Goal: Task Accomplishment & Management: Complete application form

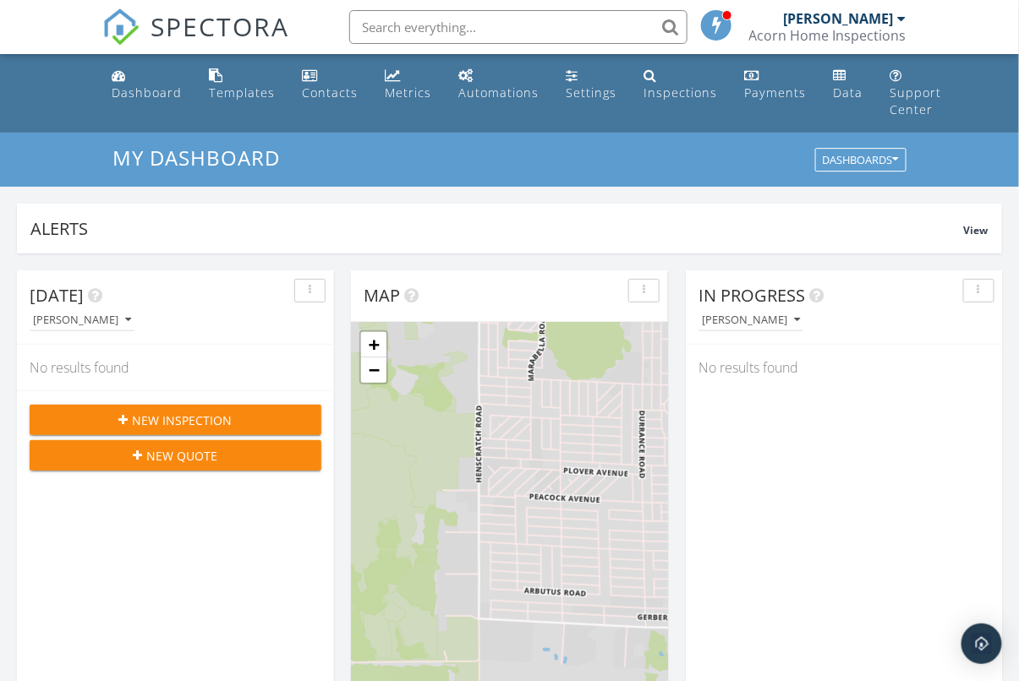
click at [215, 410] on button "New Inspection" at bounding box center [176, 420] width 292 height 30
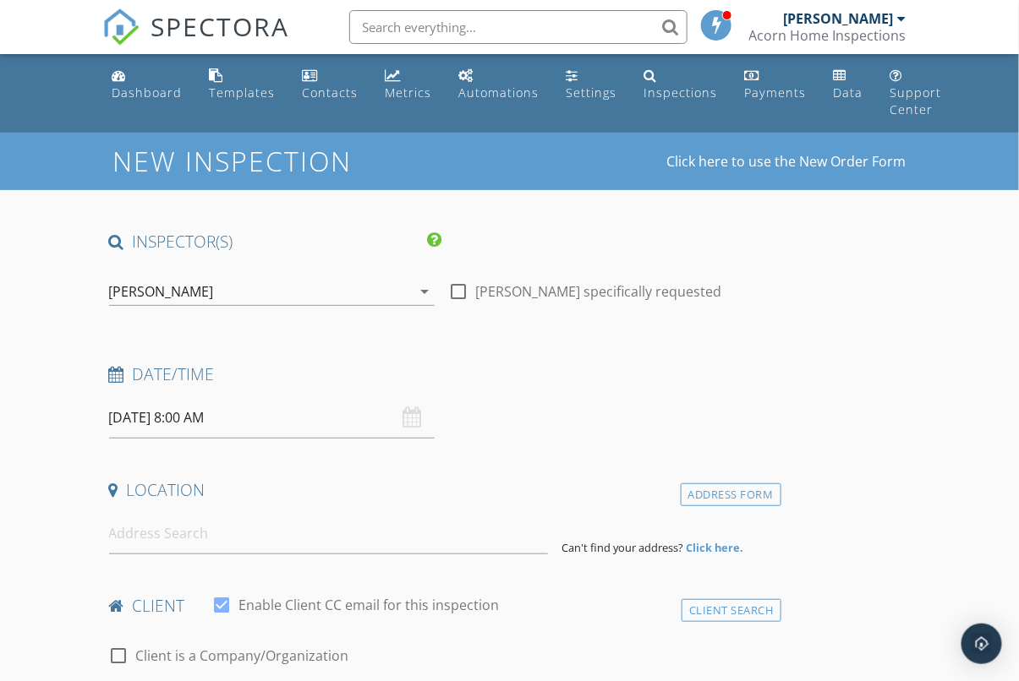
click at [297, 414] on input "09/29/2025 8:00 AM" at bounding box center [272, 417] width 326 height 41
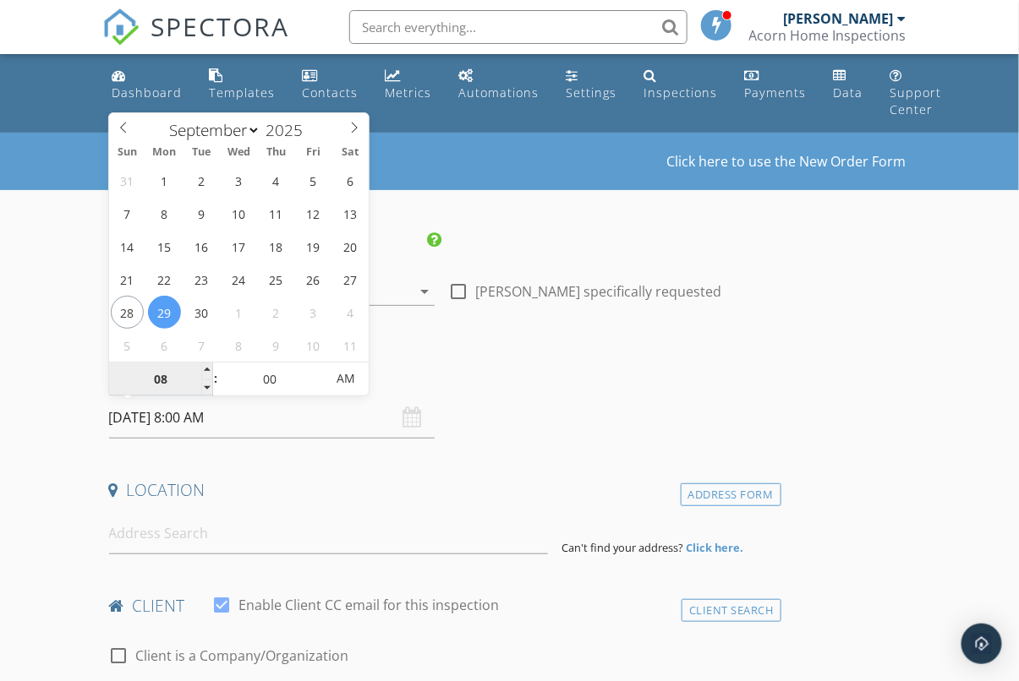
click at [161, 382] on input "08" at bounding box center [161, 380] width 104 height 34
type input "9"
type input "09/29/2025 9:00 AM"
click at [680, 391] on div "Date/Time" at bounding box center [441, 381] width 679 height 34
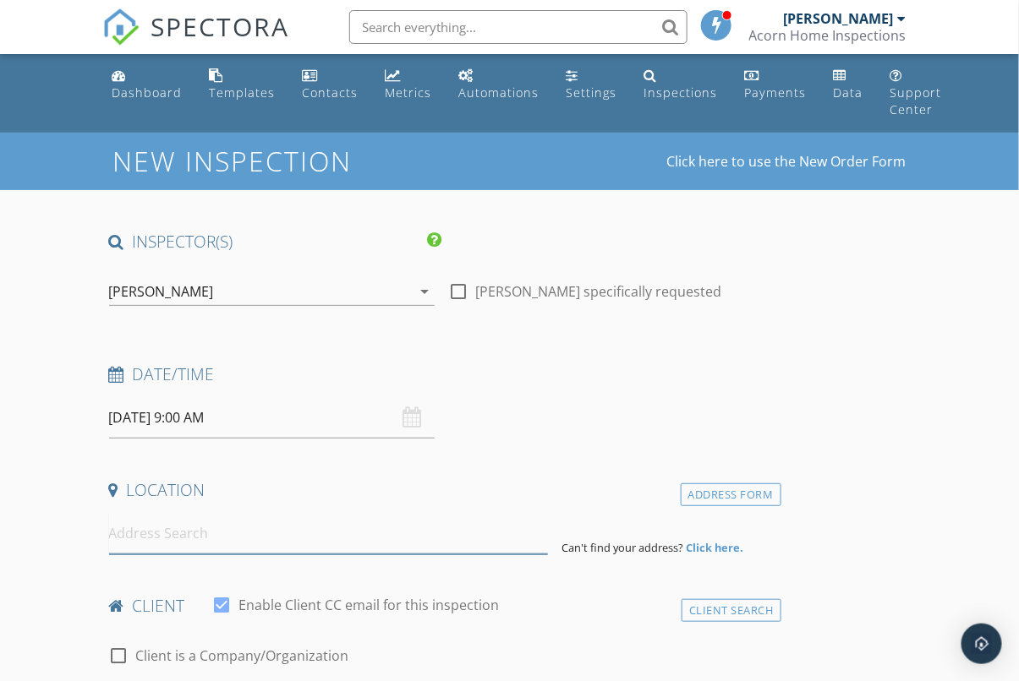
click at [260, 534] on input at bounding box center [329, 533] width 440 height 41
paste input "[STREET_ADDRESS]"
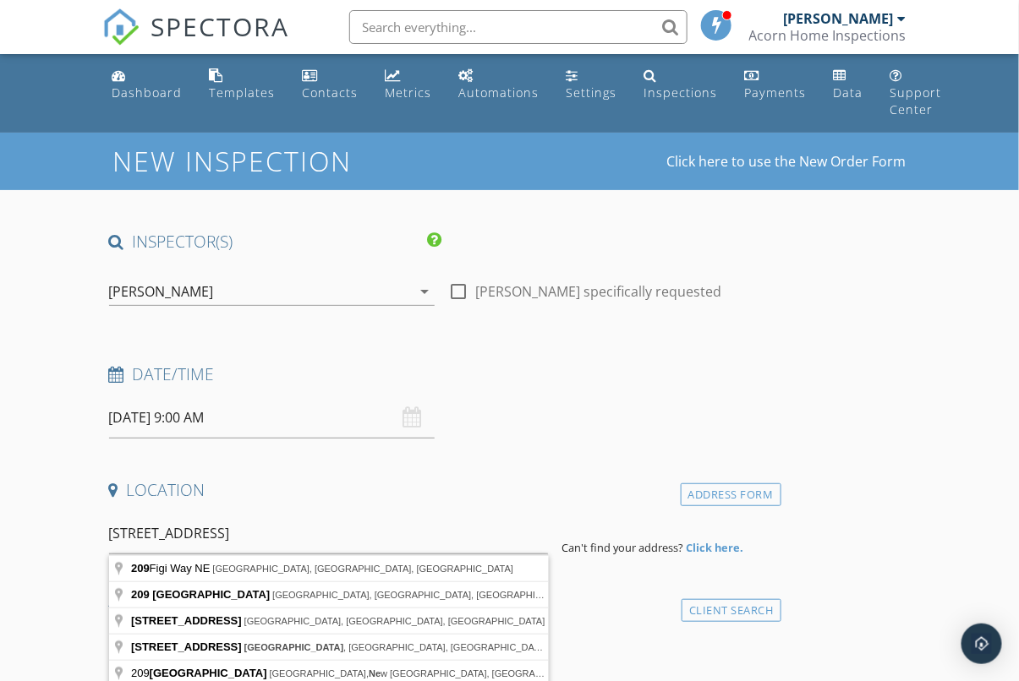
type input "209 Figi Way NE, Lake Placid, FL, USA"
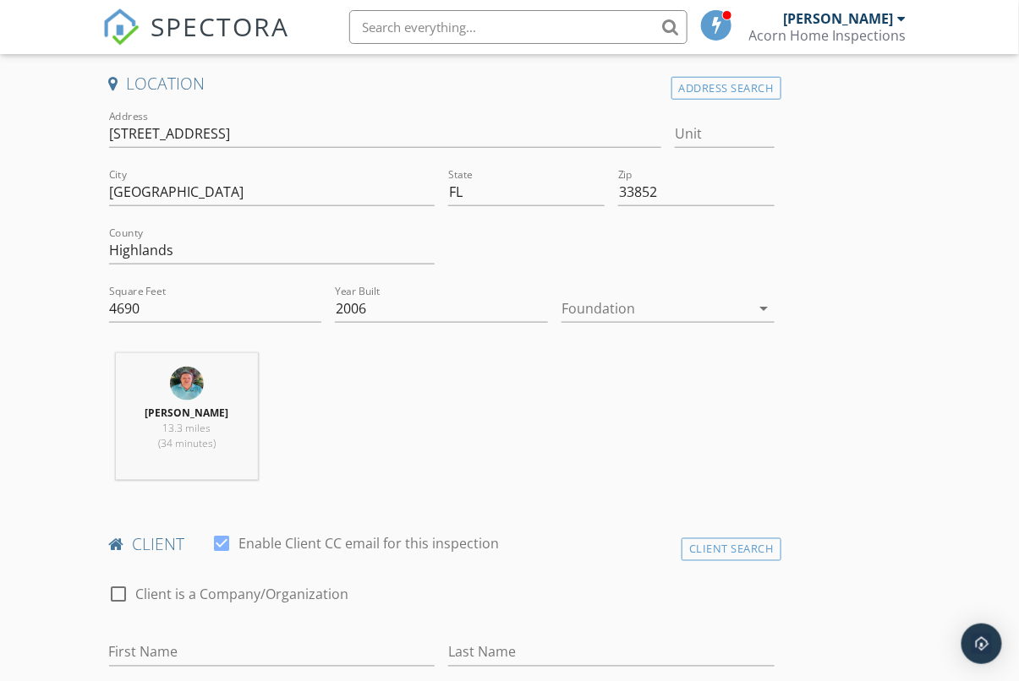
scroll to position [439, 0]
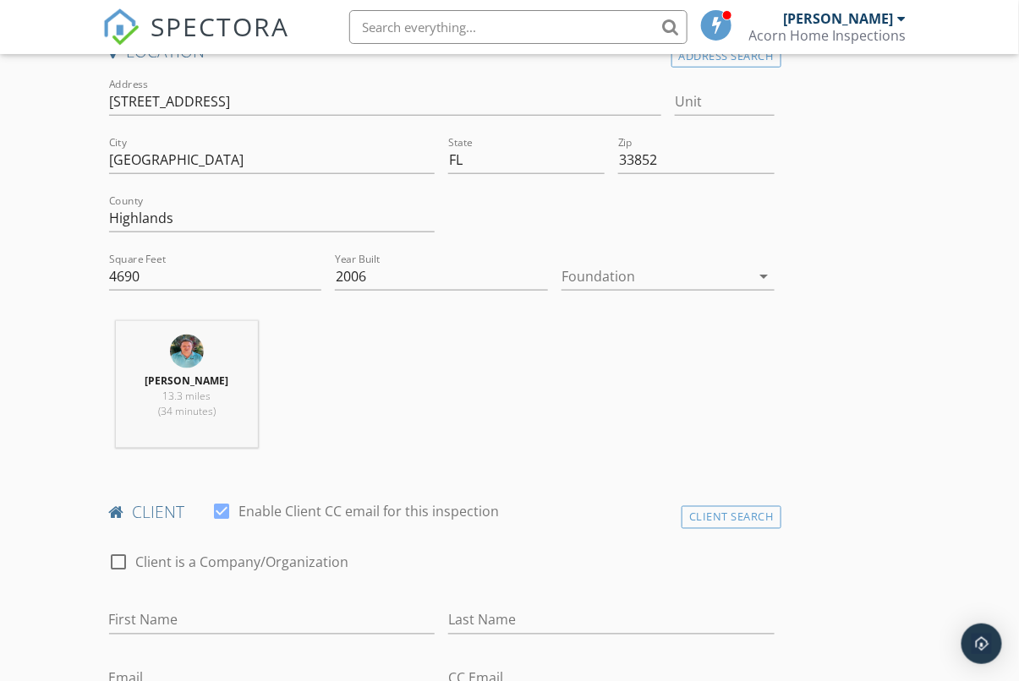
click at [123, 556] on div at bounding box center [119, 563] width 29 height 29
click at [123, 561] on div at bounding box center [119, 563] width 29 height 29
checkbox input "true"
click at [152, 616] on input "Enable Client CC email for this inspection" at bounding box center [441, 621] width 665 height 28
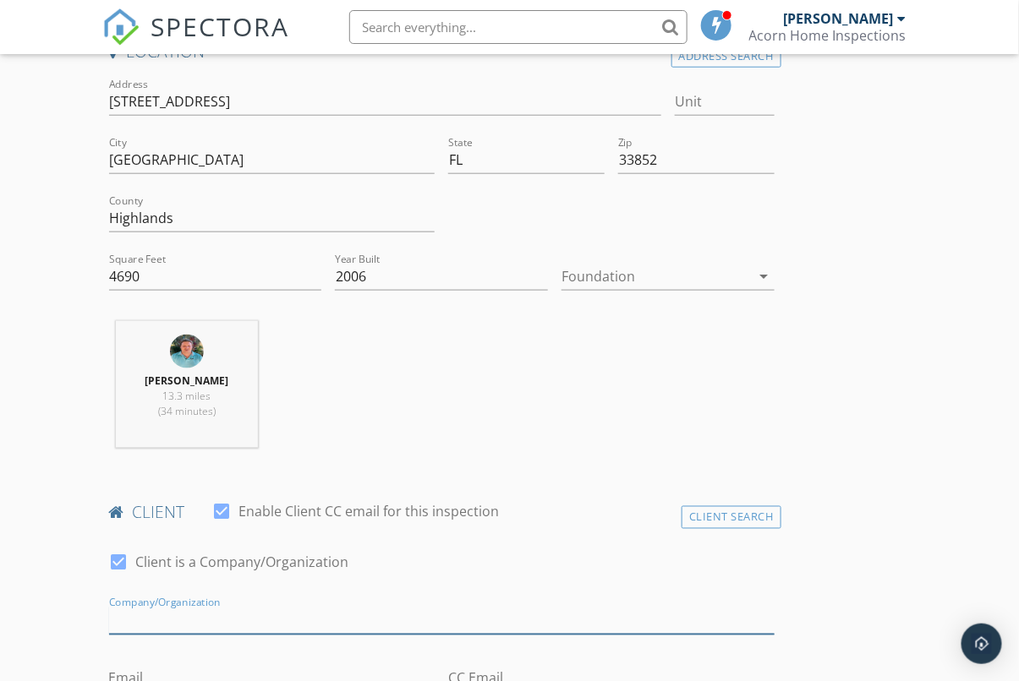
paste input "[PERSON_NAME]"
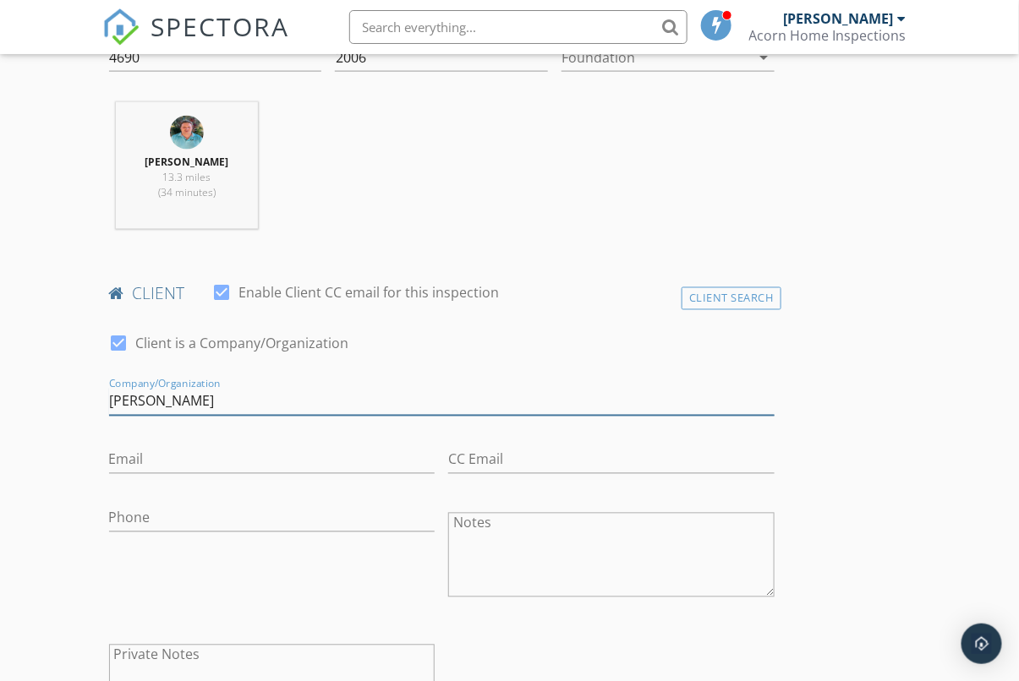
type input "[PERSON_NAME]"
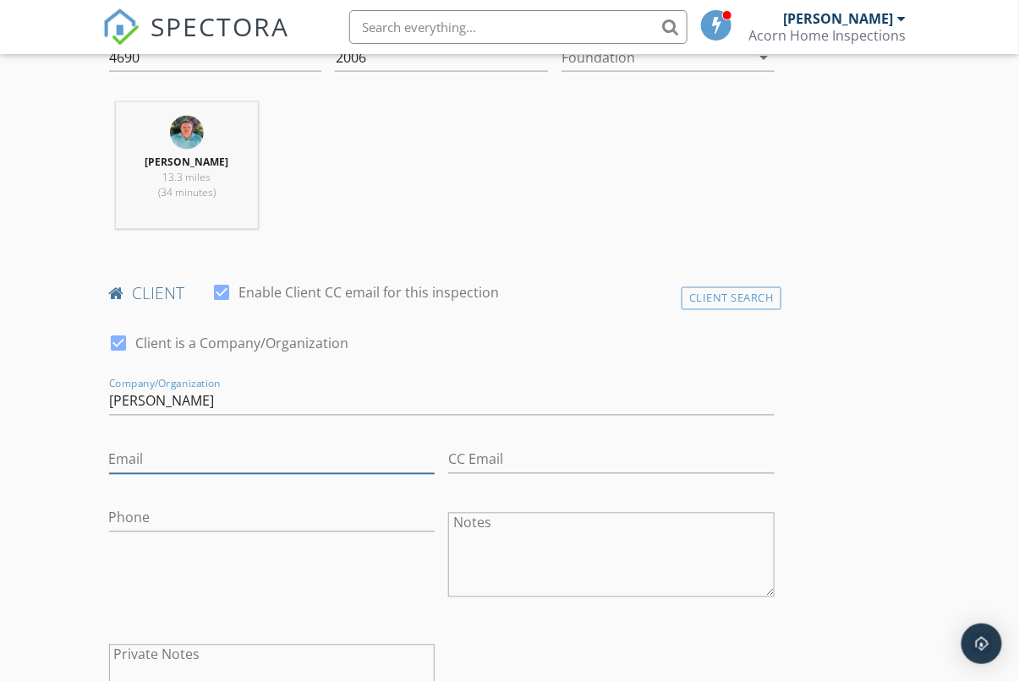
click at [149, 457] on input "Email" at bounding box center [272, 460] width 326 height 28
paste input "[EMAIL_ADDRESS][DOMAIN_NAME]"
type input "[EMAIL_ADDRESS][DOMAIN_NAME]"
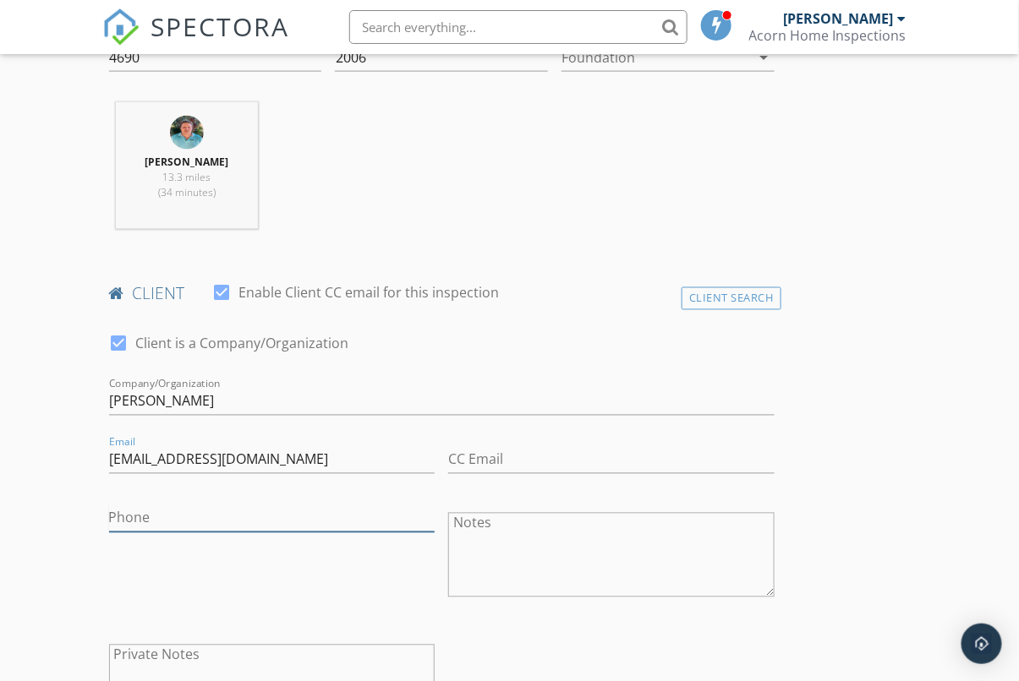
click at [156, 517] on input "Phone" at bounding box center [272, 519] width 326 height 28
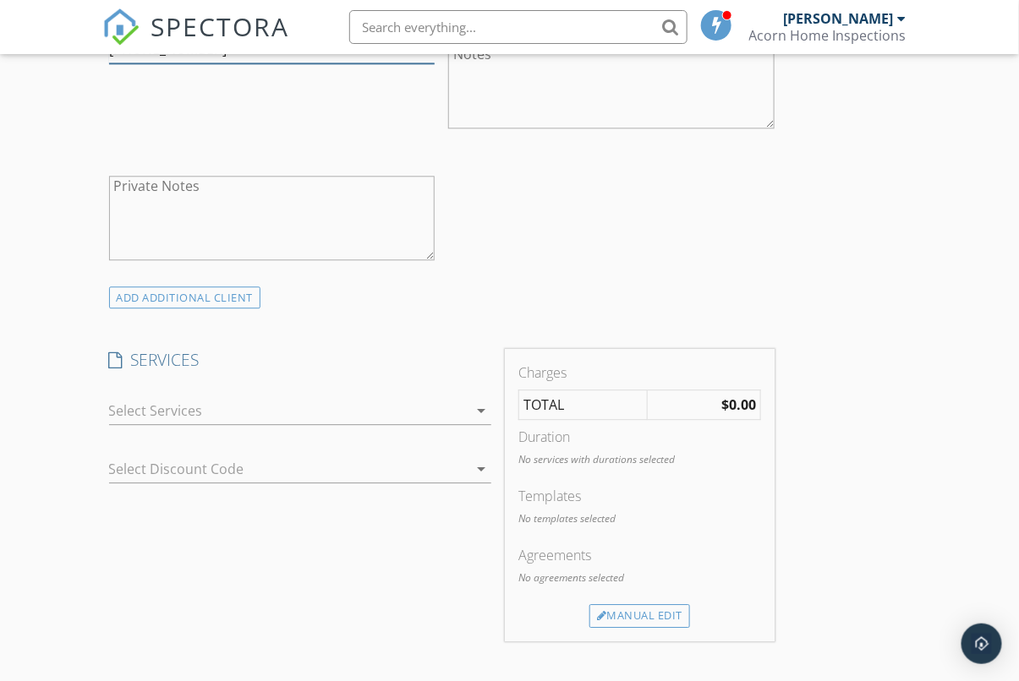
scroll to position [1150, 0]
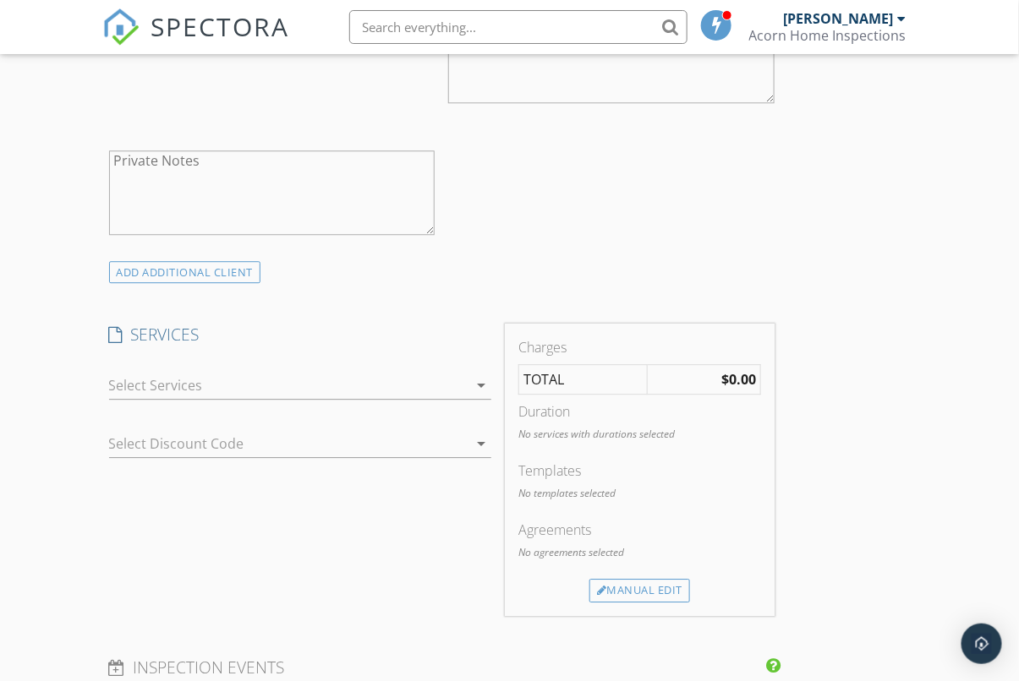
type input "[PHONE_NUMBER]"
click at [482, 395] on div "arrow_drop_down" at bounding box center [300, 386] width 383 height 28
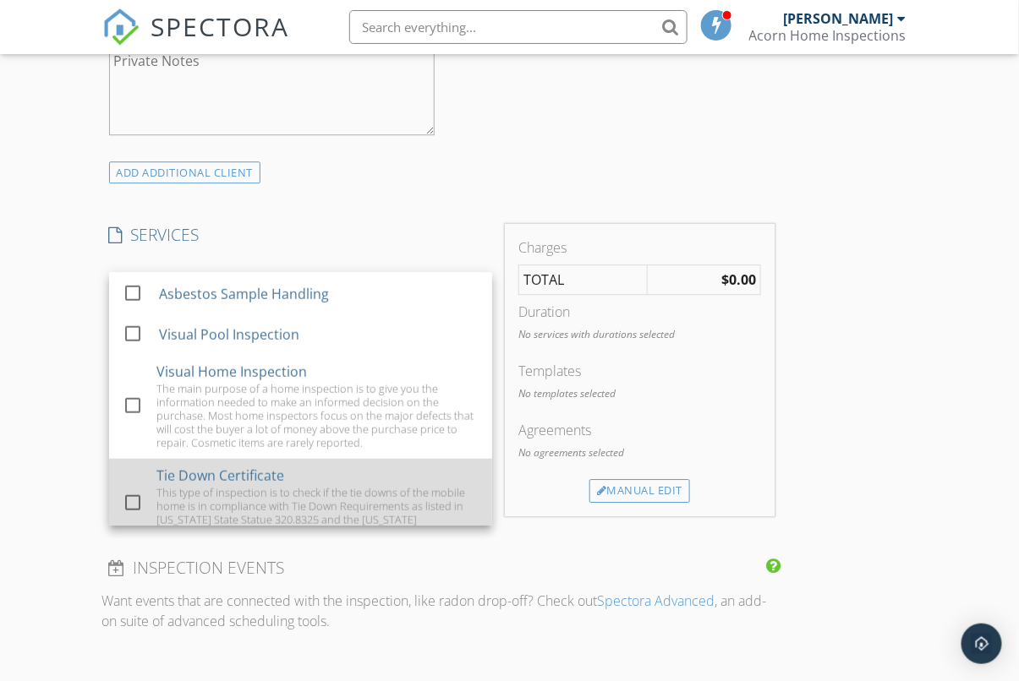
scroll to position [425, 0]
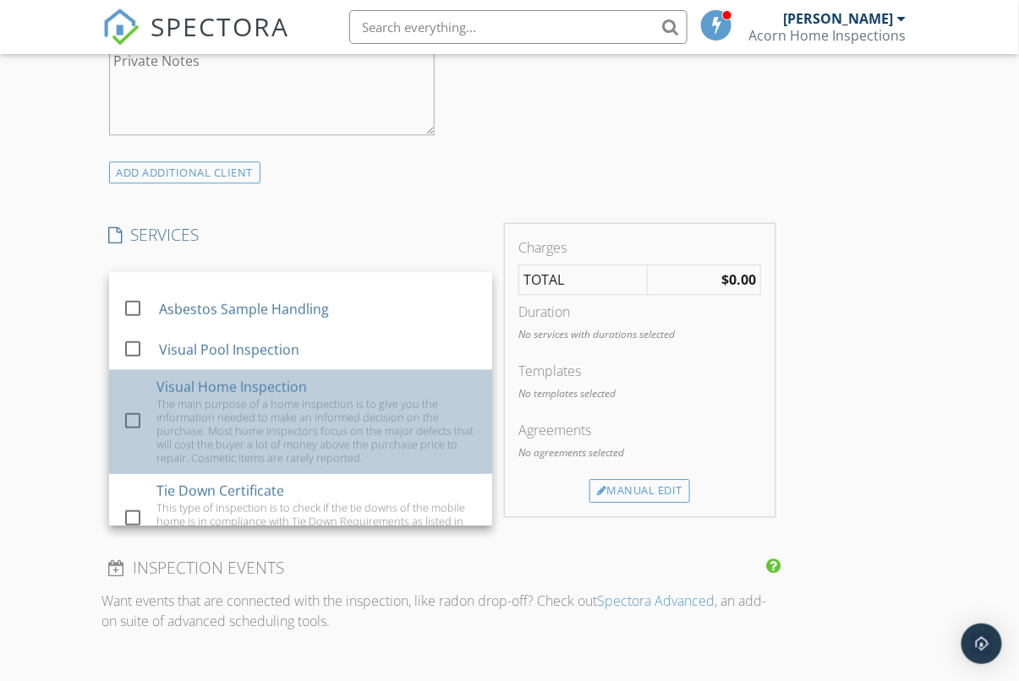
click at [331, 433] on div "The main purpose of a home inspection is to give you the information needed to …" at bounding box center [317, 431] width 322 height 68
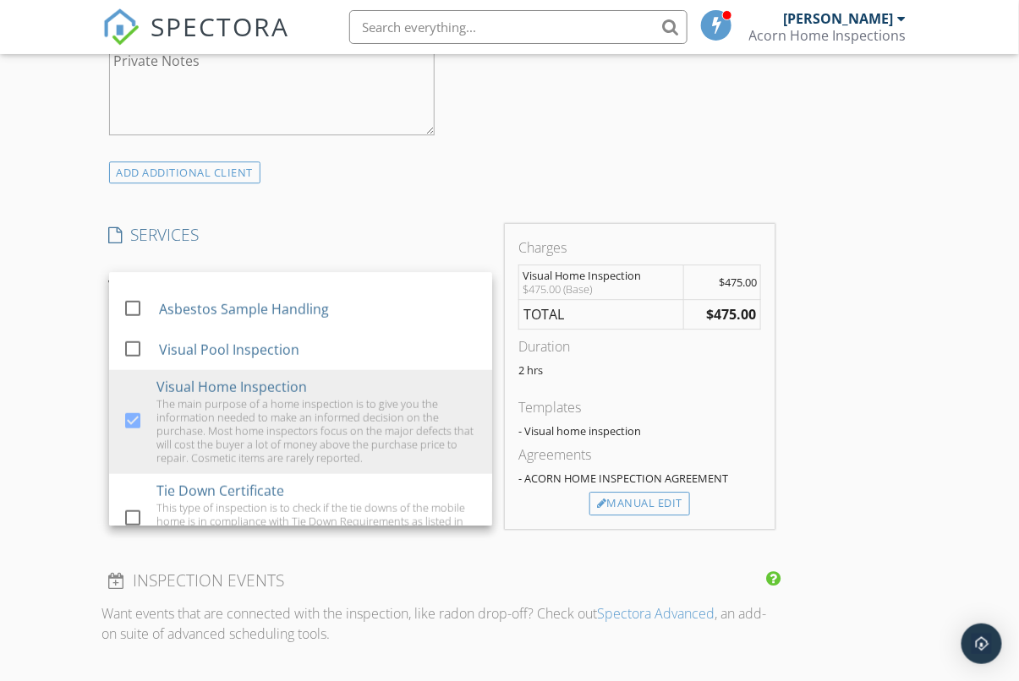
click at [807, 438] on div "INSPECTOR(S) check_box Mircea Ghinda PRIMARY Mircea Ghinda arrow_drop_down chec…" at bounding box center [509, 371] width 815 height 2784
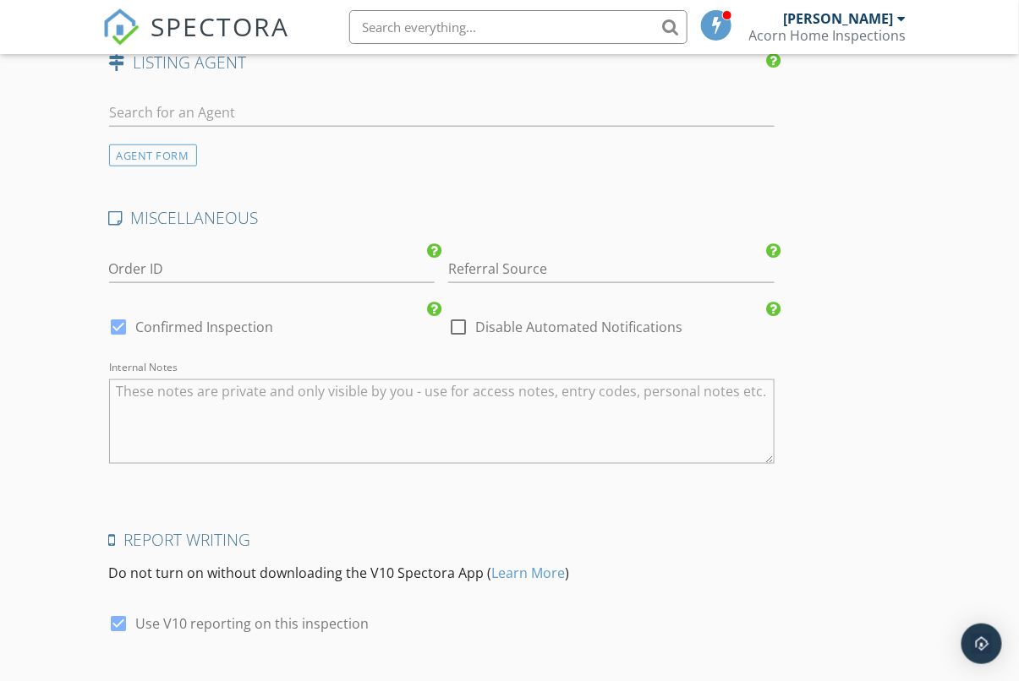
scroll to position [2373, 0]
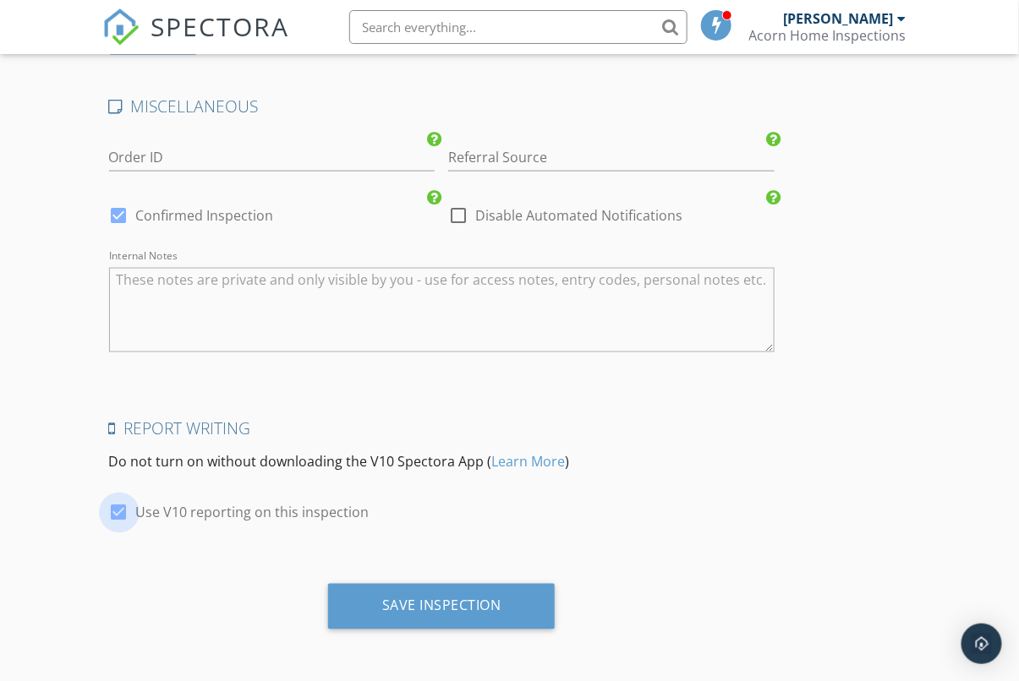
click at [133, 513] on div at bounding box center [119, 513] width 29 height 29
checkbox input "false"
click at [118, 211] on div at bounding box center [119, 215] width 29 height 29
checkbox input "false"
checkbox input "true"
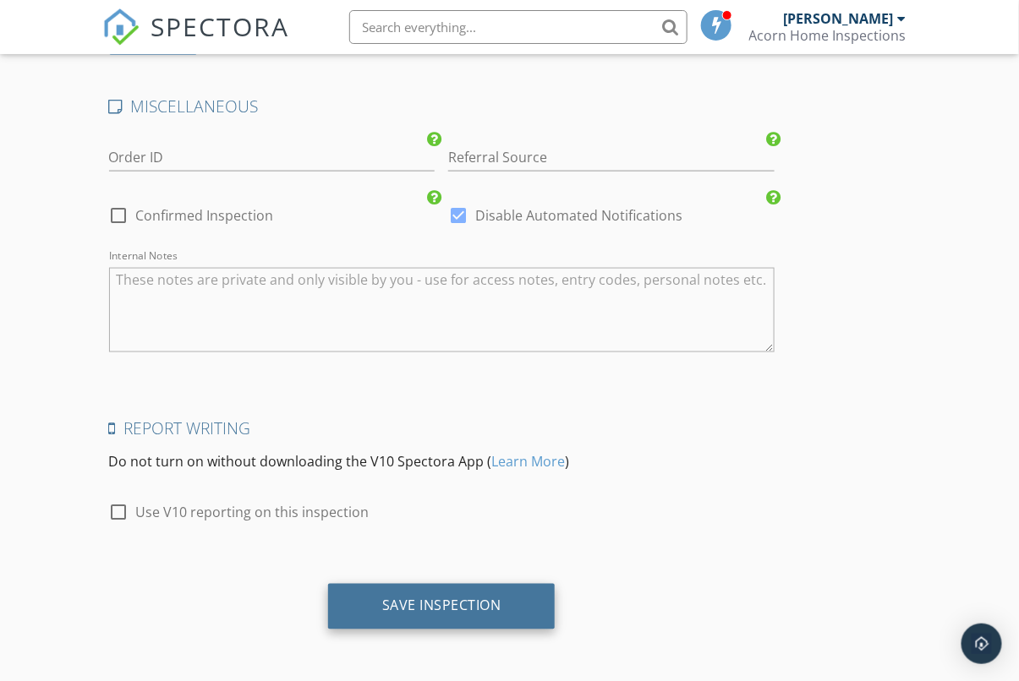
click at [471, 600] on div "Save Inspection" at bounding box center [441, 606] width 119 height 17
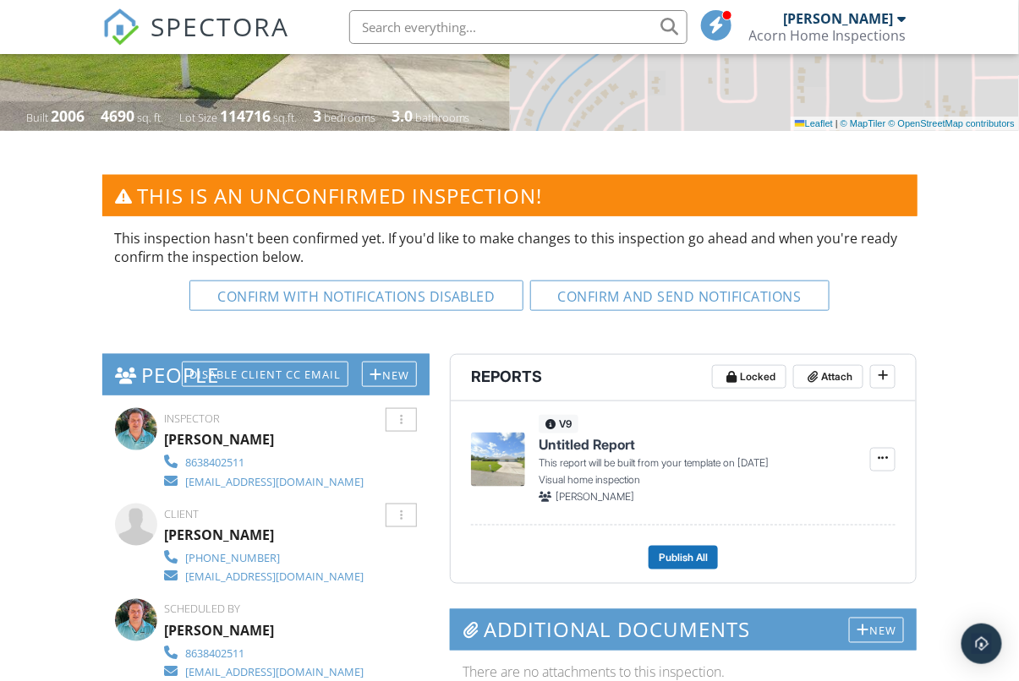
scroll to position [340, 0]
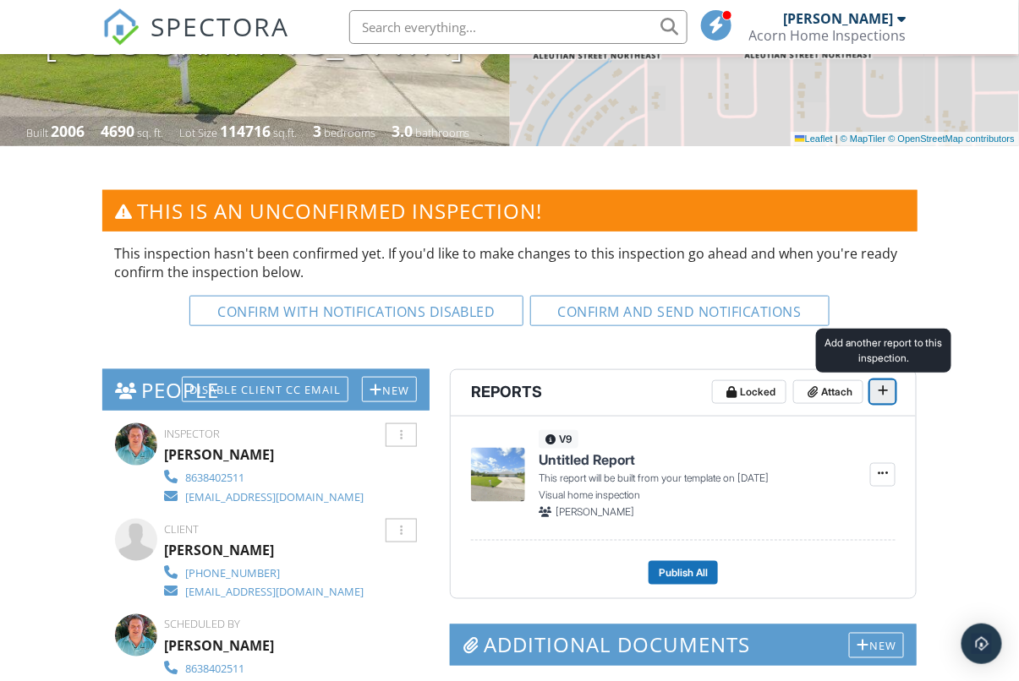
click at [875, 388] on span at bounding box center [882, 390] width 17 height 17
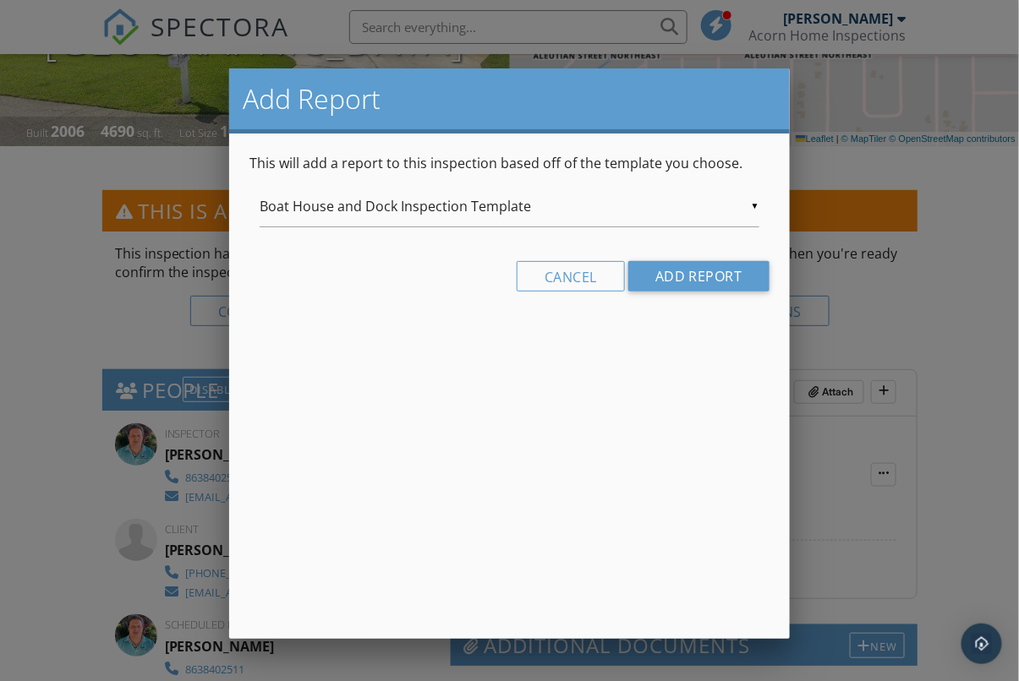
click at [741, 213] on div "▼ Boat House and Dock Inspection Template Boat House and Dock Inspection Templa…" at bounding box center [510, 206] width 500 height 41
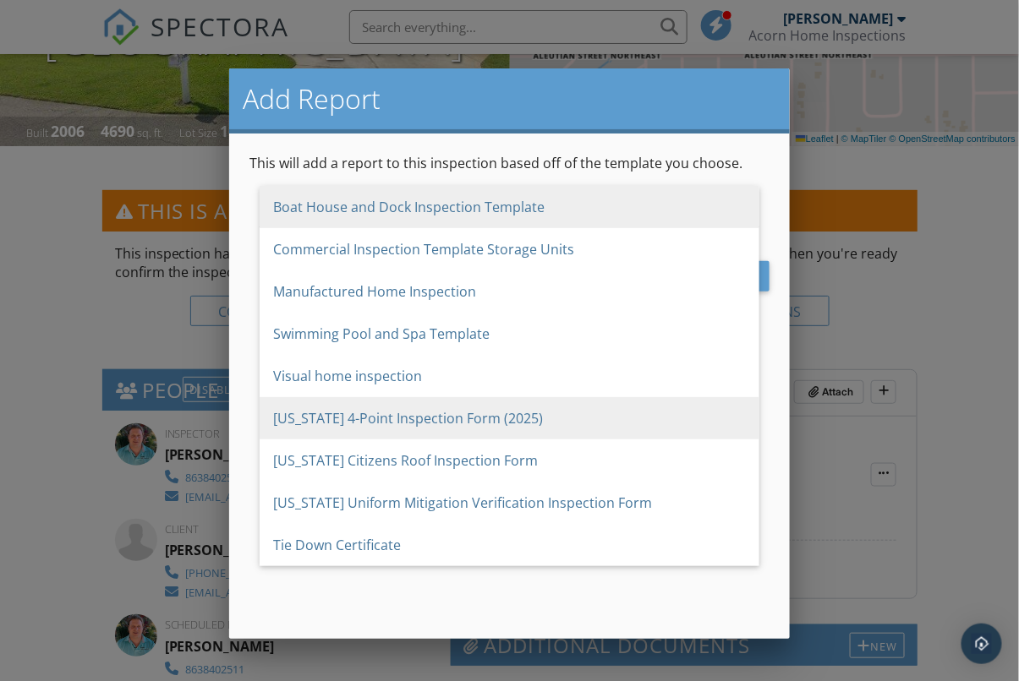
click at [509, 417] on span "[US_STATE] 4-Point Inspection Form (2025)" at bounding box center [510, 418] width 500 height 42
type input "[US_STATE] 4-Point Inspection Form (2025)"
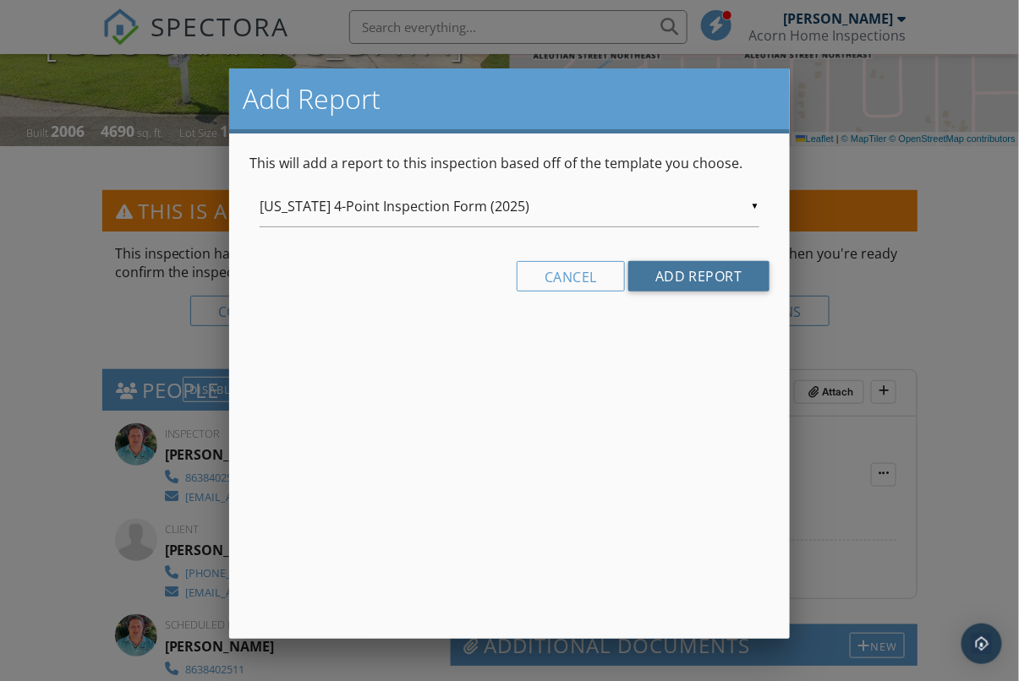
click at [695, 269] on input "Add Report" at bounding box center [698, 276] width 141 height 30
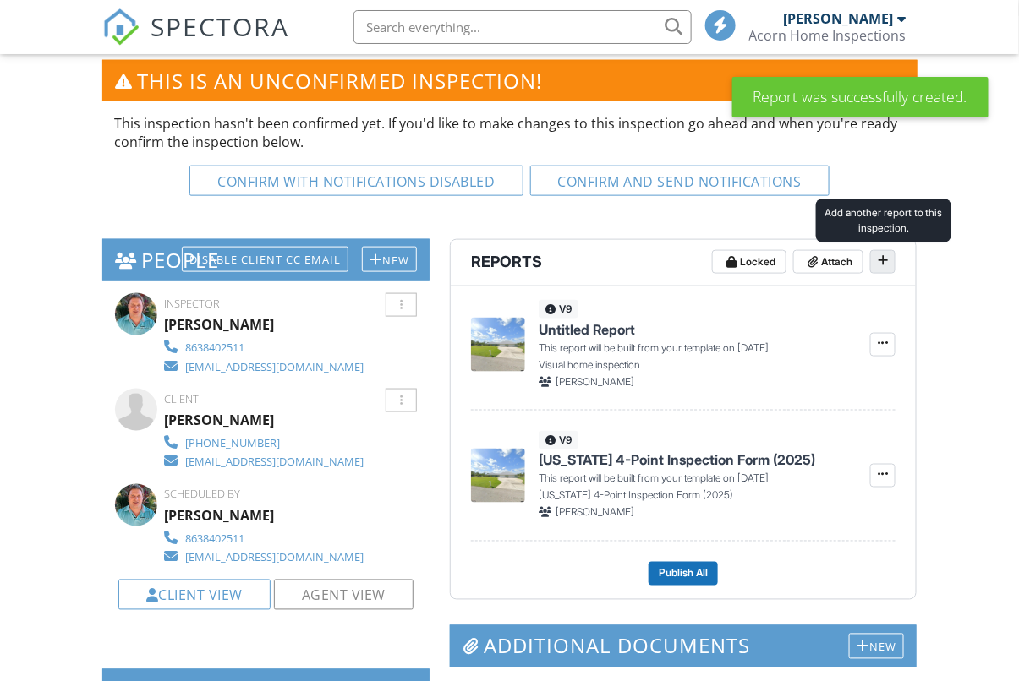
scroll to position [470, 0]
click at [891, 257] on span at bounding box center [882, 260] width 17 height 17
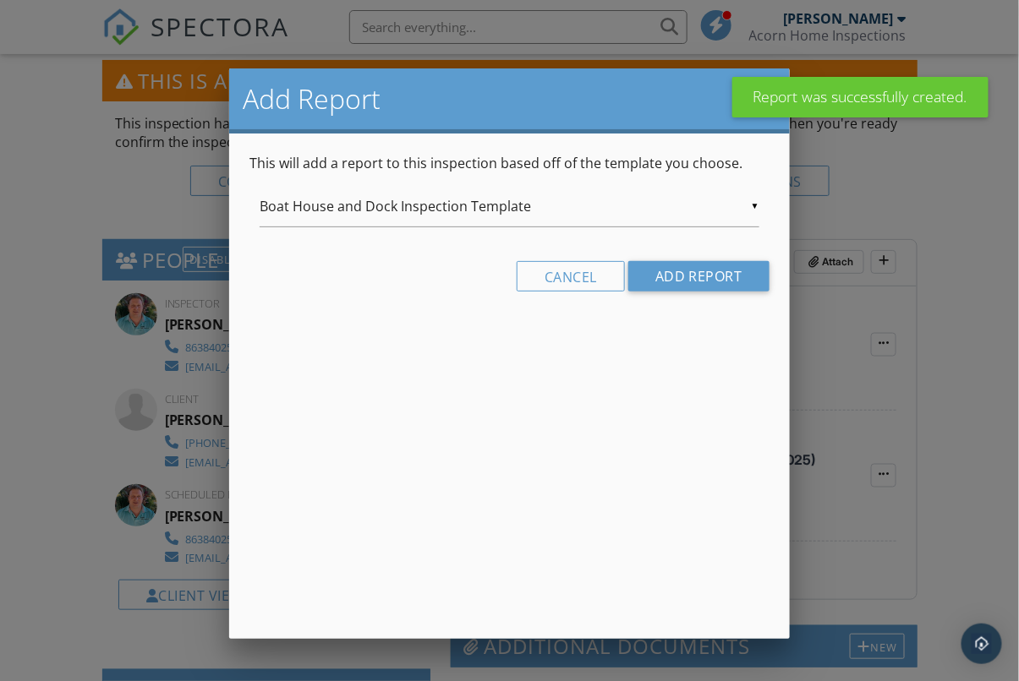
click at [763, 205] on div "▼ Boat House and Dock Inspection Template Boat House and Dock Inspection Templa…" at bounding box center [509, 215] width 520 height 58
click at [757, 206] on div "▼ Boat House and Dock Inspection Template Boat House and Dock Inspection Templa…" at bounding box center [510, 206] width 500 height 41
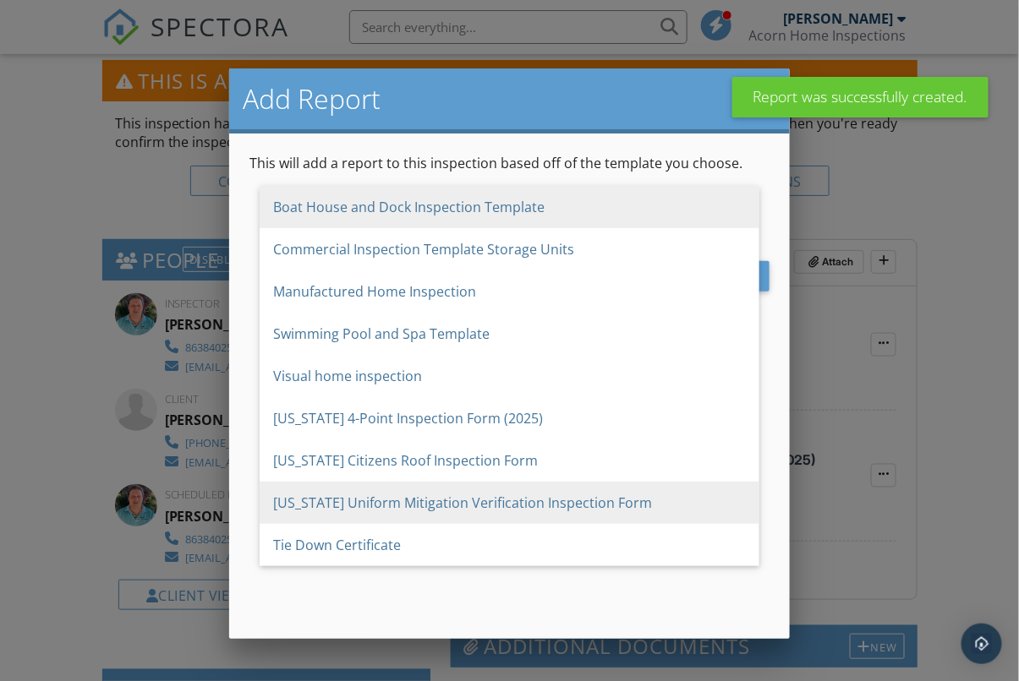
click at [522, 506] on span "[US_STATE] Uniform Mitigation Verification Inspection Form" at bounding box center [510, 503] width 500 height 42
type input "[US_STATE] Uniform Mitigation Verification Inspection Form"
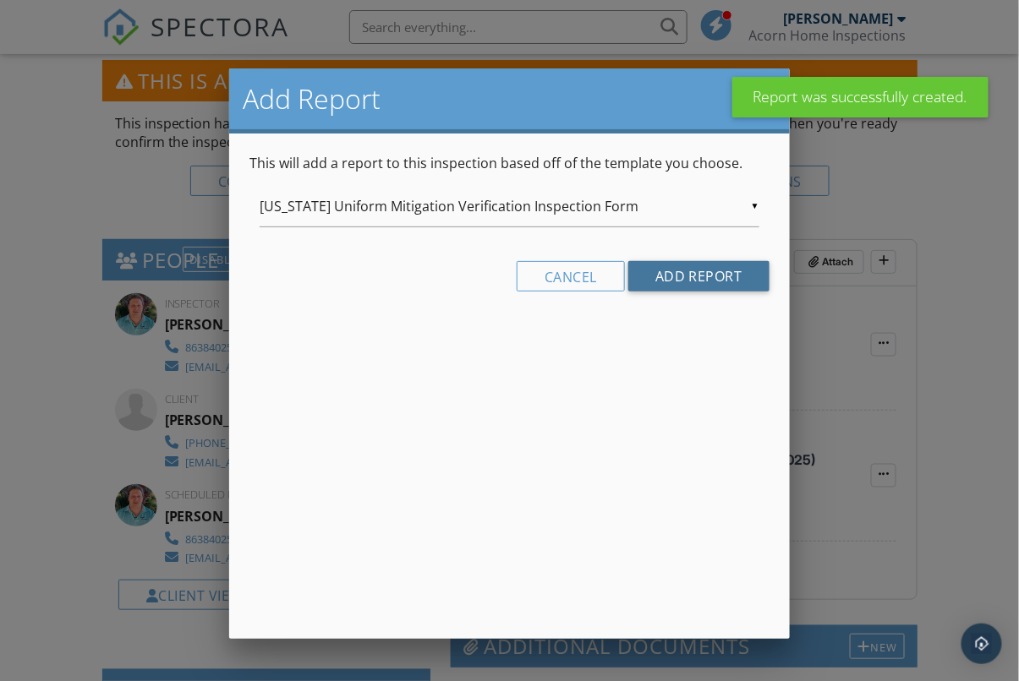
click at [696, 280] on input "Add Report" at bounding box center [698, 276] width 141 height 30
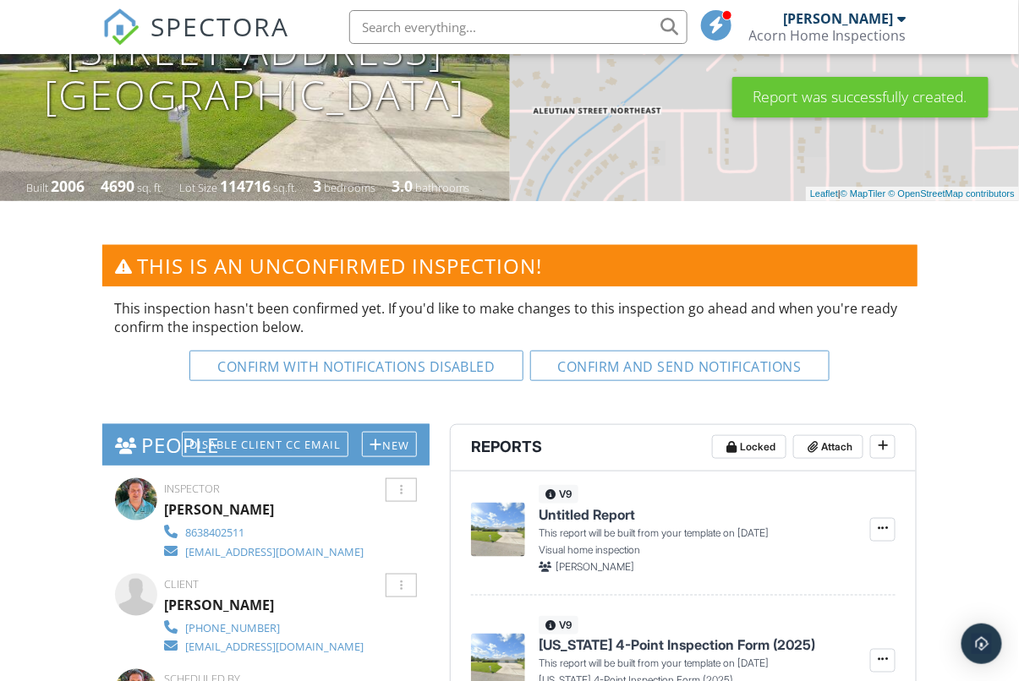
scroll to position [277, 0]
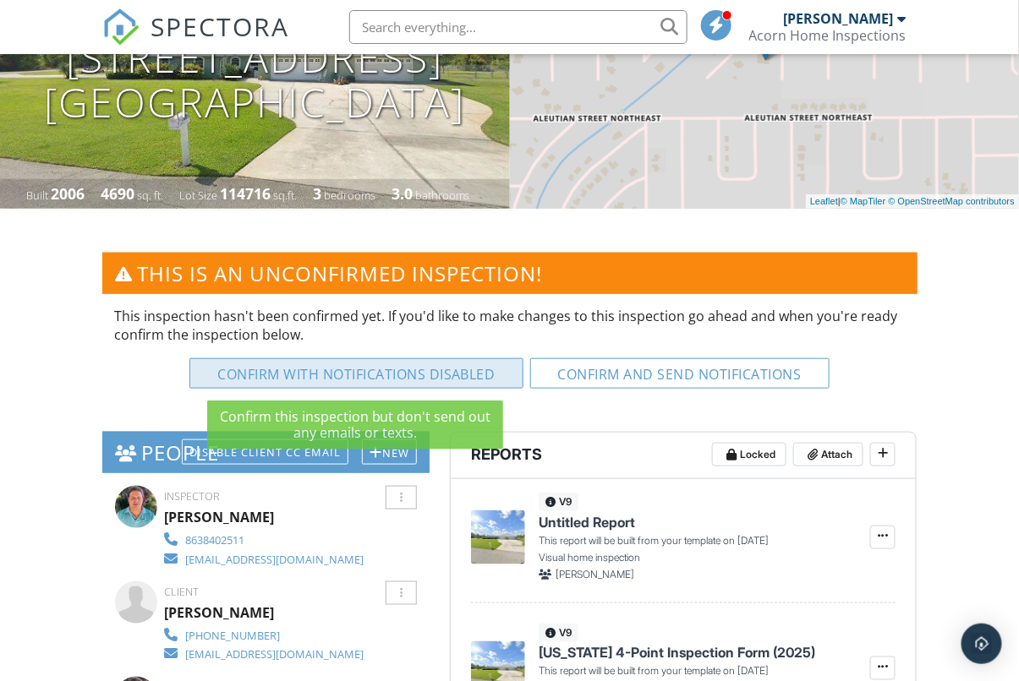
click at [344, 366] on button "Confirm with notifications disabled" at bounding box center [356, 374] width 334 height 30
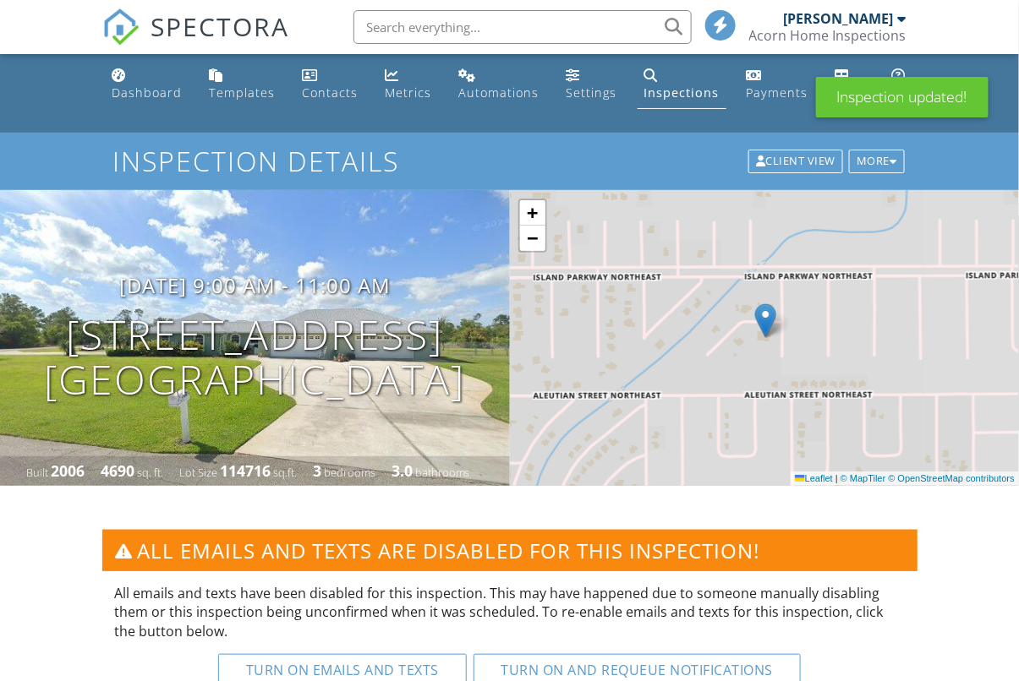
scroll to position [318, 0]
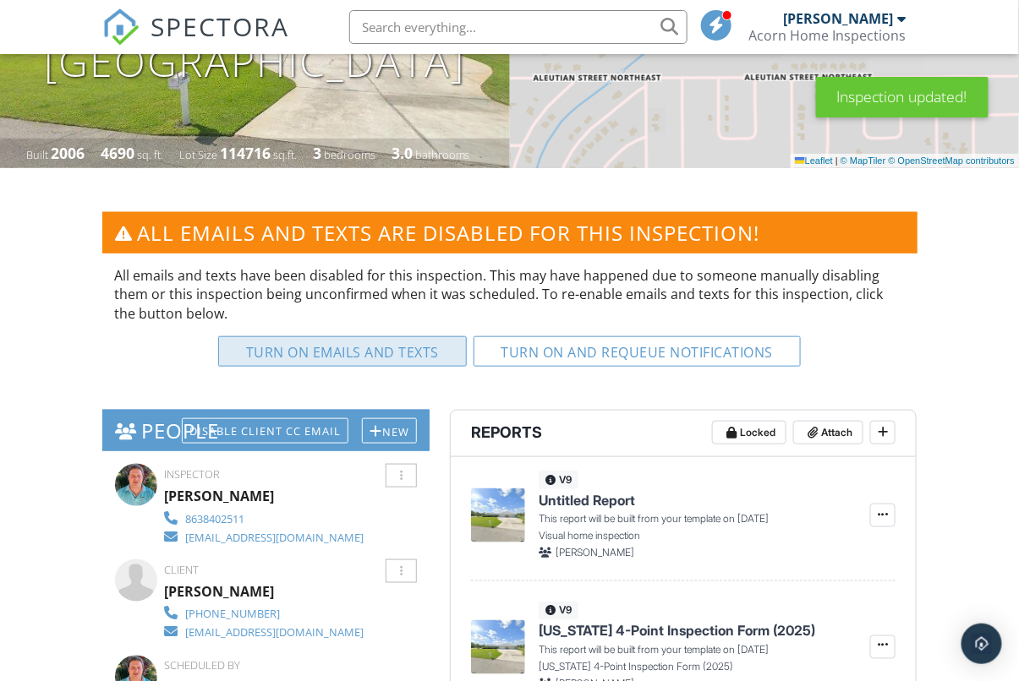
click at [371, 347] on button "Turn on emails and texts" at bounding box center [342, 352] width 249 height 30
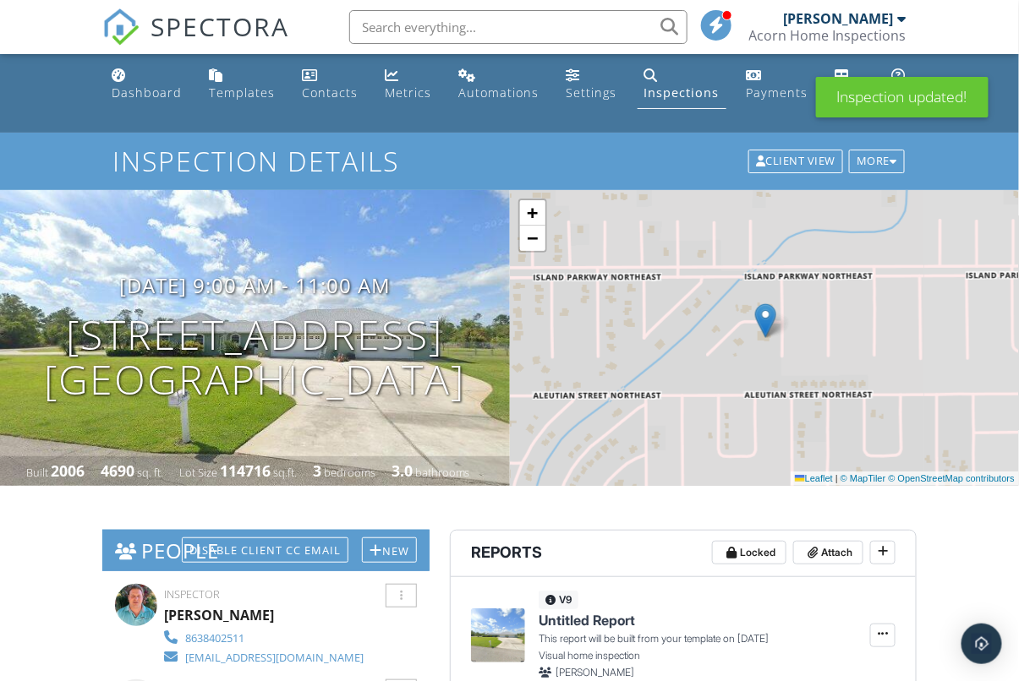
click at [149, 89] on div "Dashboard" at bounding box center [147, 93] width 70 height 16
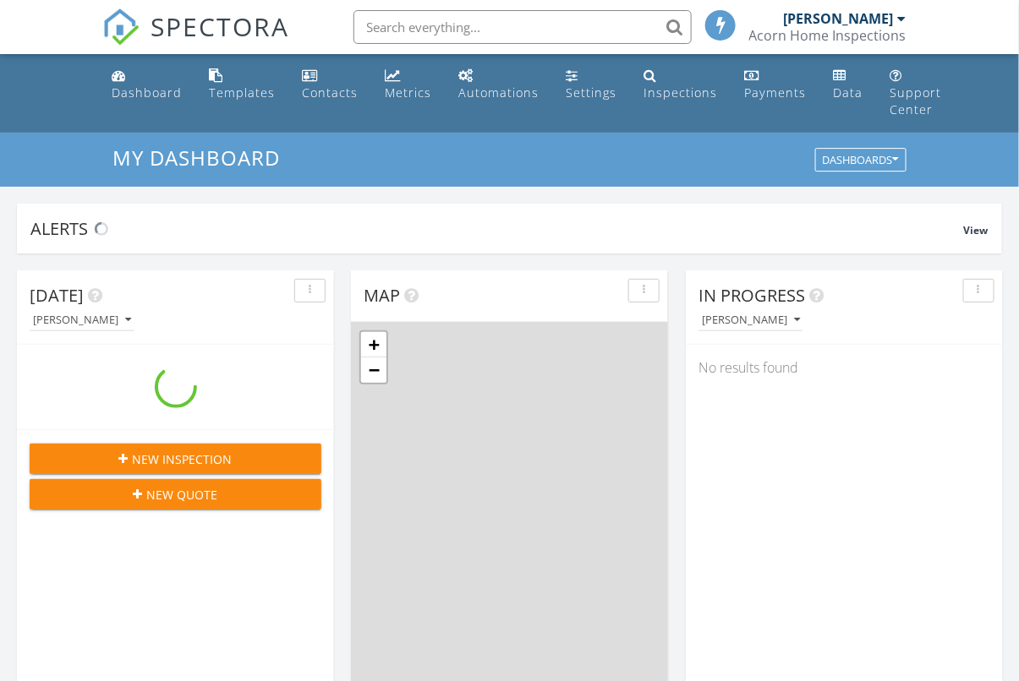
scroll to position [1540, 1020]
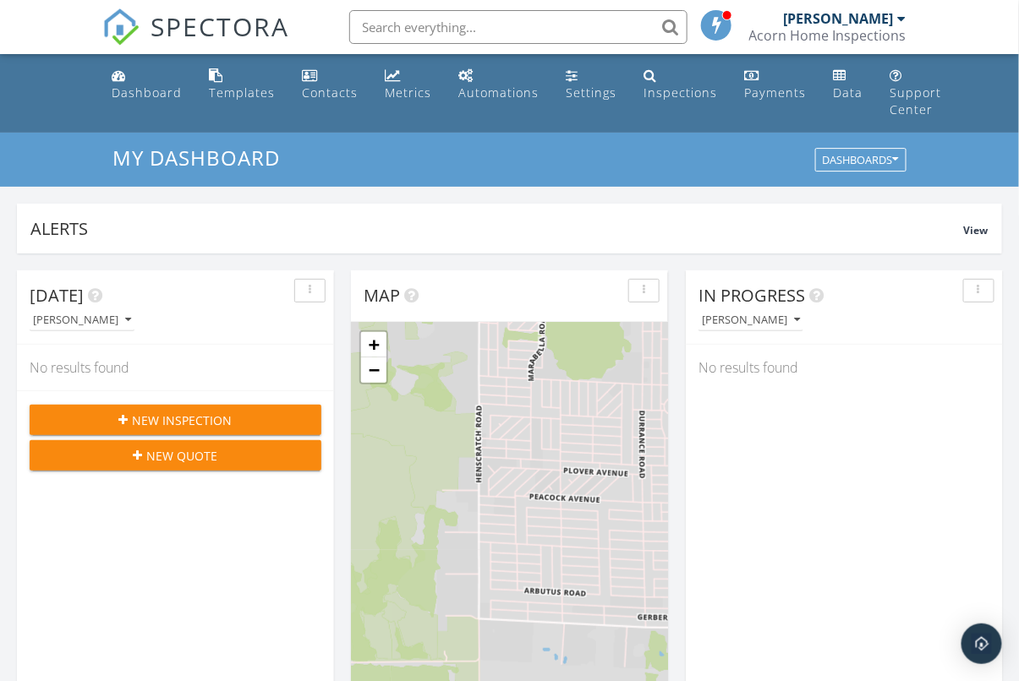
click at [231, 421] on div "New Inspection" at bounding box center [175, 421] width 265 height 18
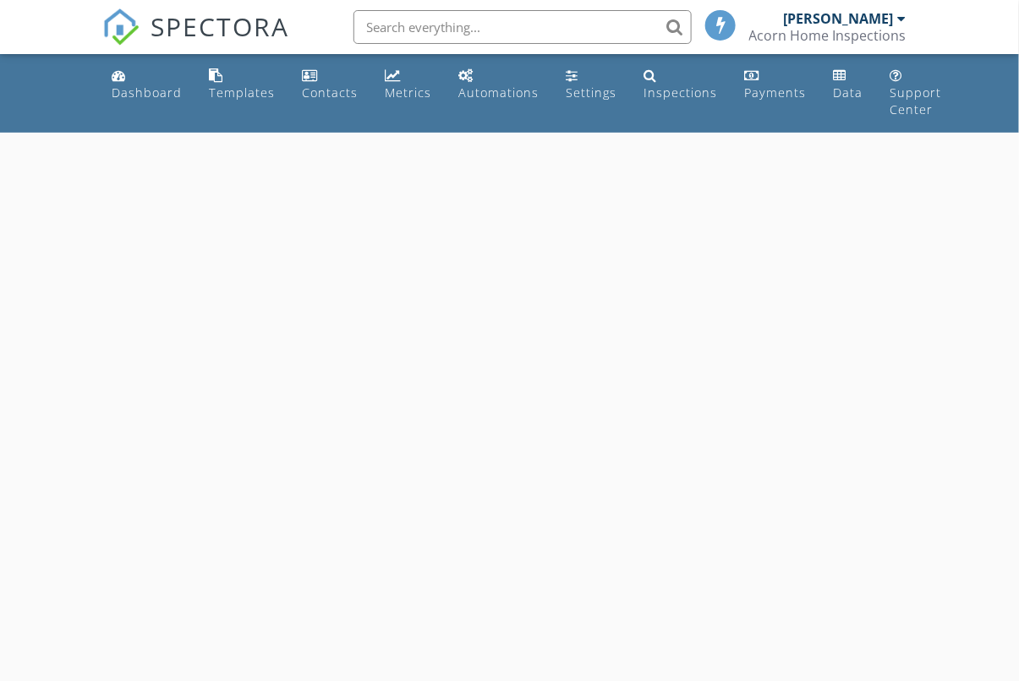
select select "8"
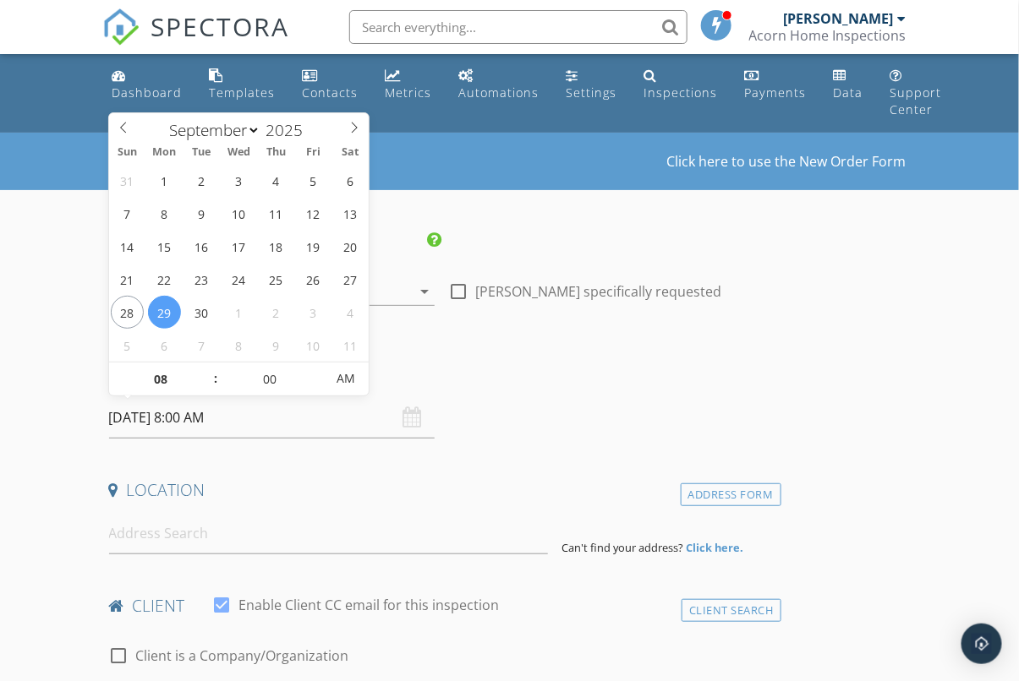
click at [322, 414] on input "[DATE] 8:00 AM" at bounding box center [272, 417] width 326 height 41
click at [174, 379] on input "08" at bounding box center [161, 380] width 104 height 34
type input "12"
type input "[DATE] 12:00 PM"
click at [357, 379] on span "PM" at bounding box center [345, 379] width 47 height 34
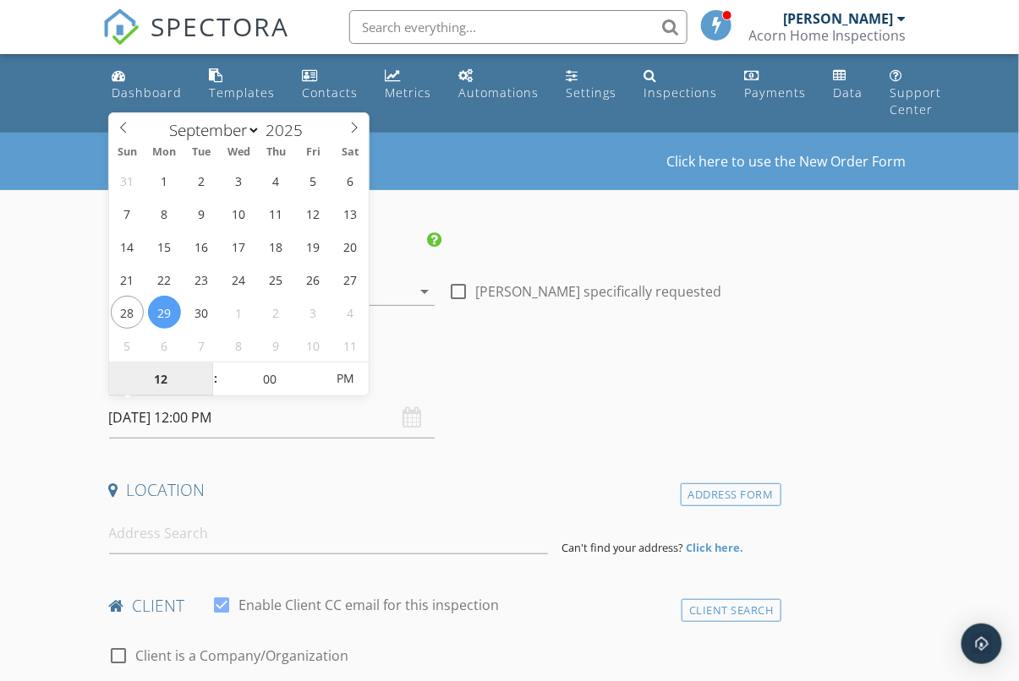
type input "12"
click at [290, 528] on input at bounding box center [329, 533] width 440 height 41
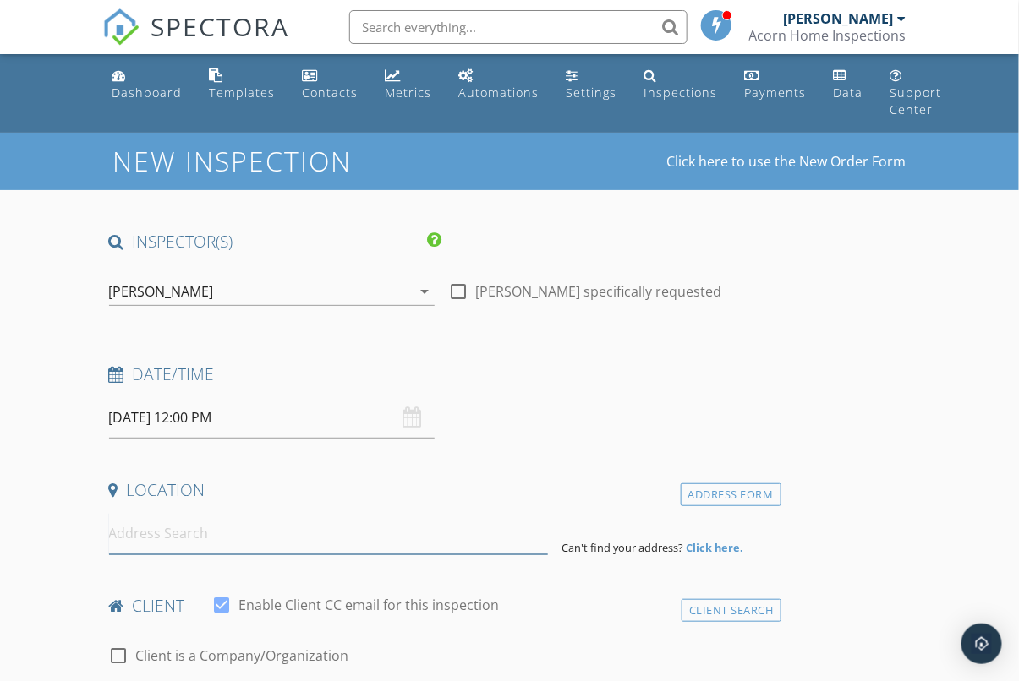
paste input "[STREET_ADDRESS]"
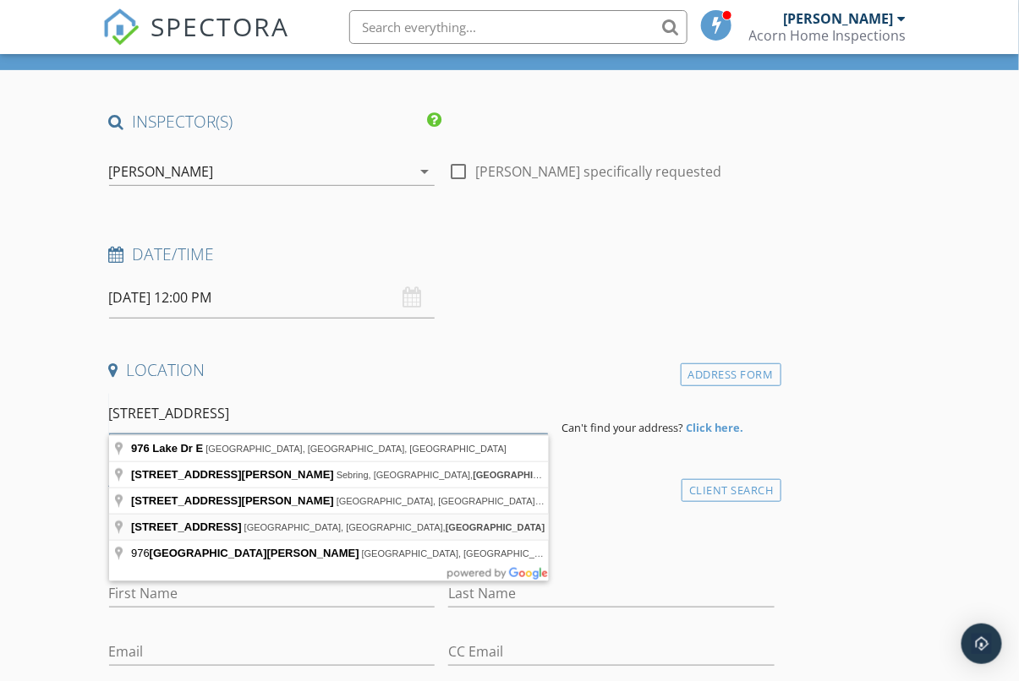
scroll to position [123, 0]
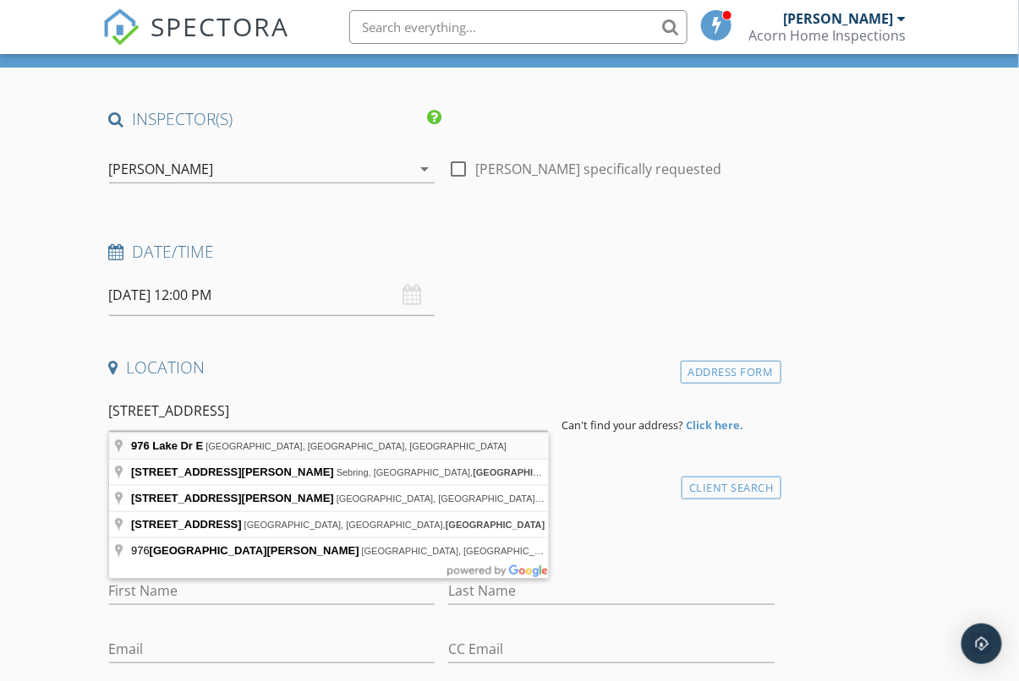
type input "976 Lake Dr E, Lake Placid, FL, USA"
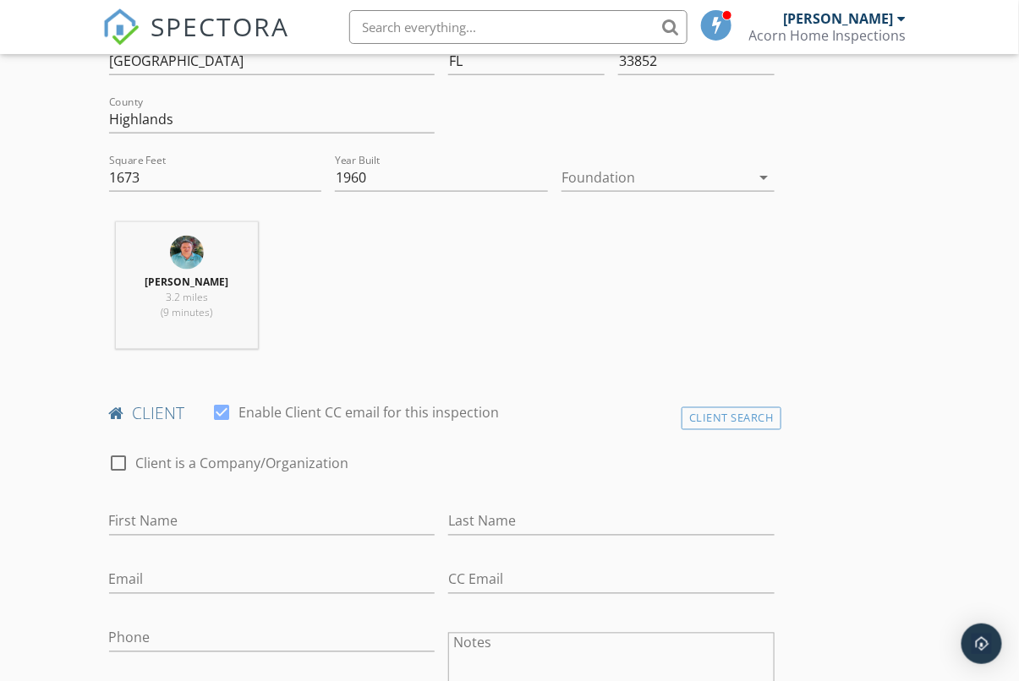
scroll to position [742, 0]
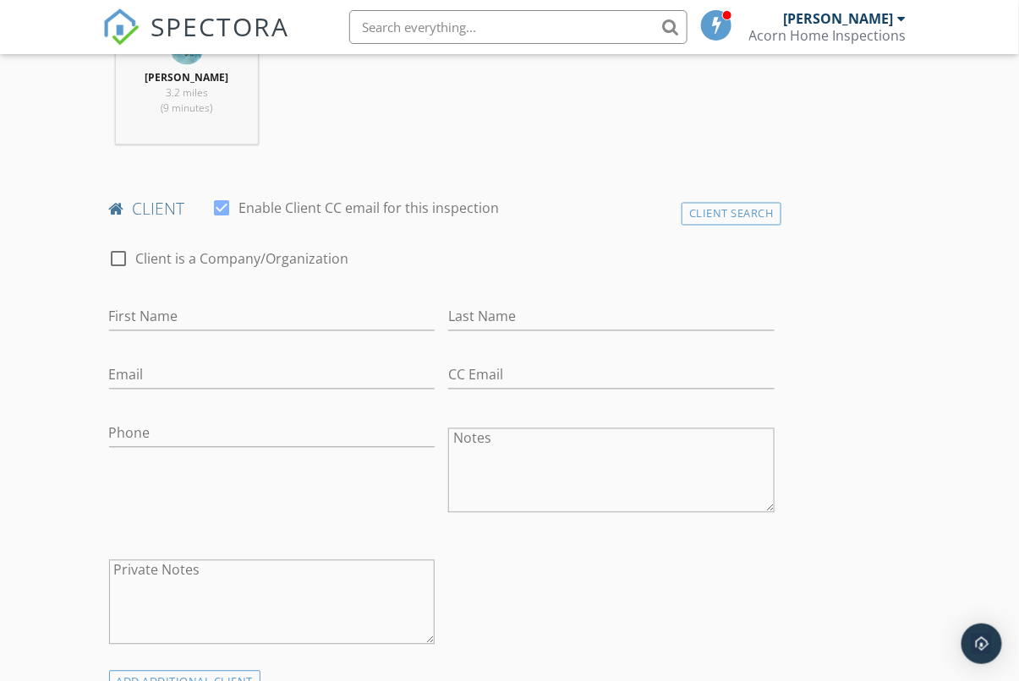
click at [123, 259] on div at bounding box center [119, 259] width 29 height 29
checkbox input "true"
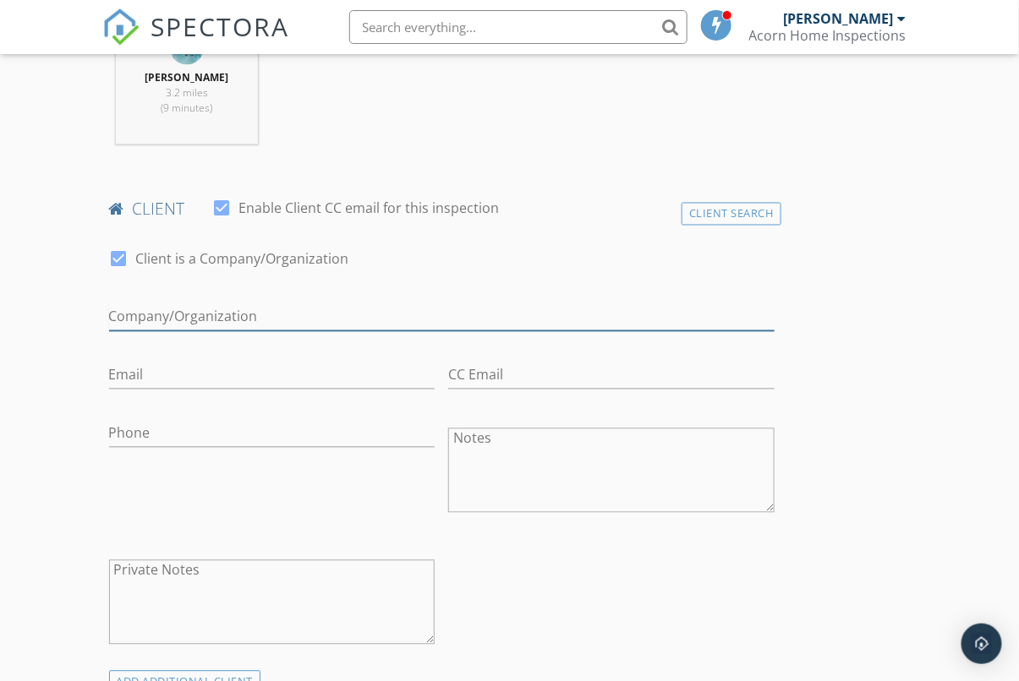
click at [272, 319] on input "Enable Client CC email for this inspection" at bounding box center [441, 318] width 665 height 28
click at [273, 319] on input "Enable Client CC email for this inspection" at bounding box center [441, 318] width 665 height 28
paste input "[PERSON_NAME]"
type input "[PERSON_NAME]"
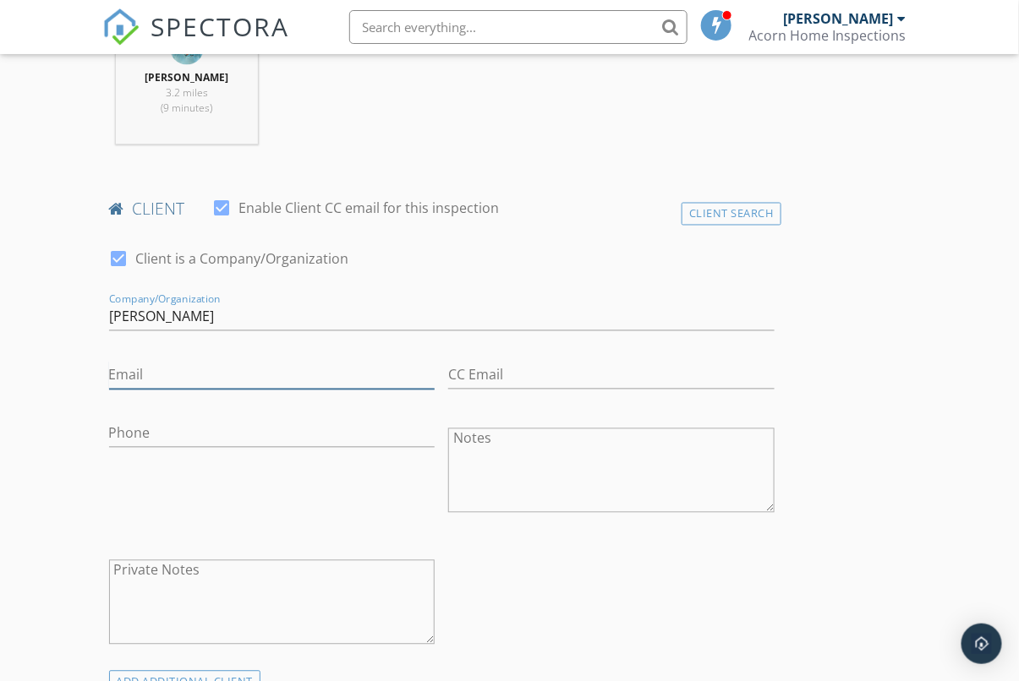
click at [283, 372] on input "Email" at bounding box center [272, 376] width 326 height 28
paste input "[EMAIL_ADDRESS][DOMAIN_NAME]"
type input "[EMAIL_ADDRESS][DOMAIN_NAME]"
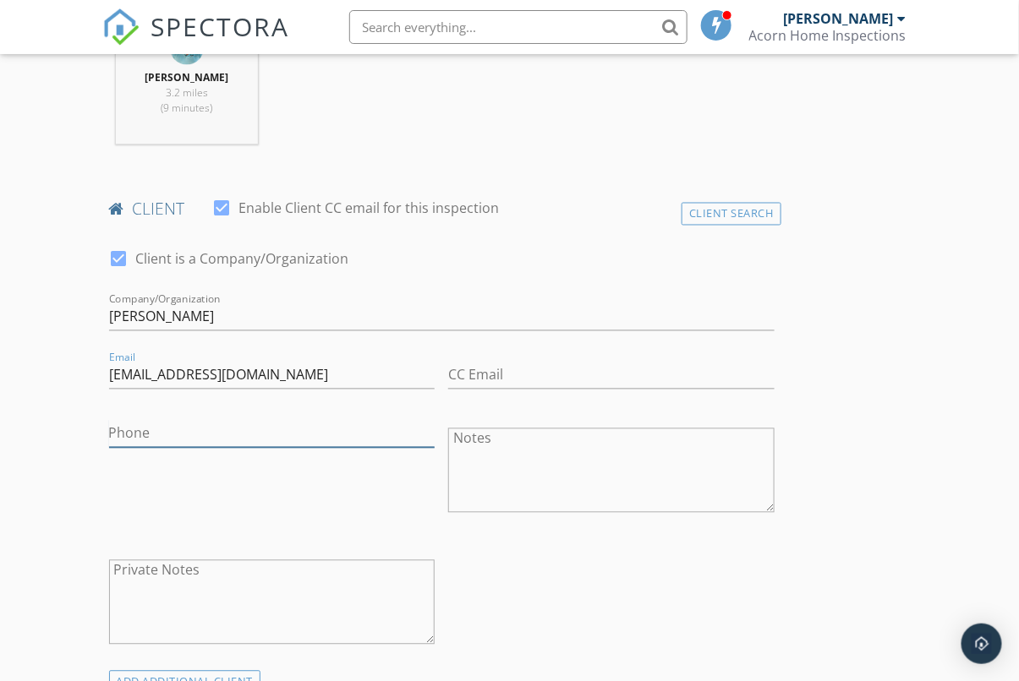
click at [230, 439] on input "Phone" at bounding box center [272, 434] width 326 height 28
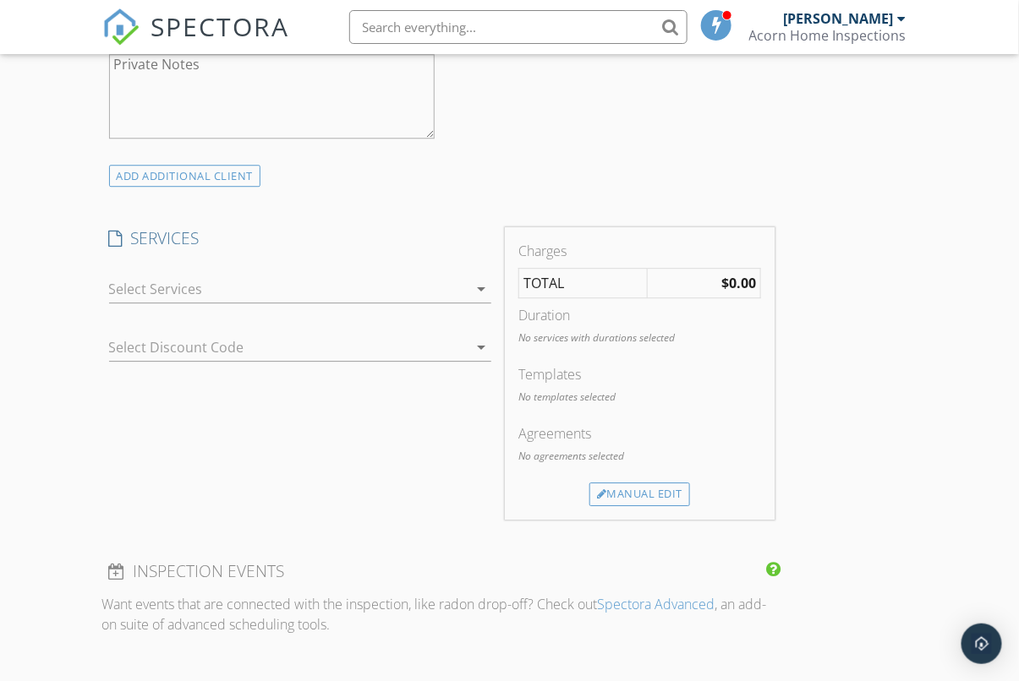
scroll to position [1255, 0]
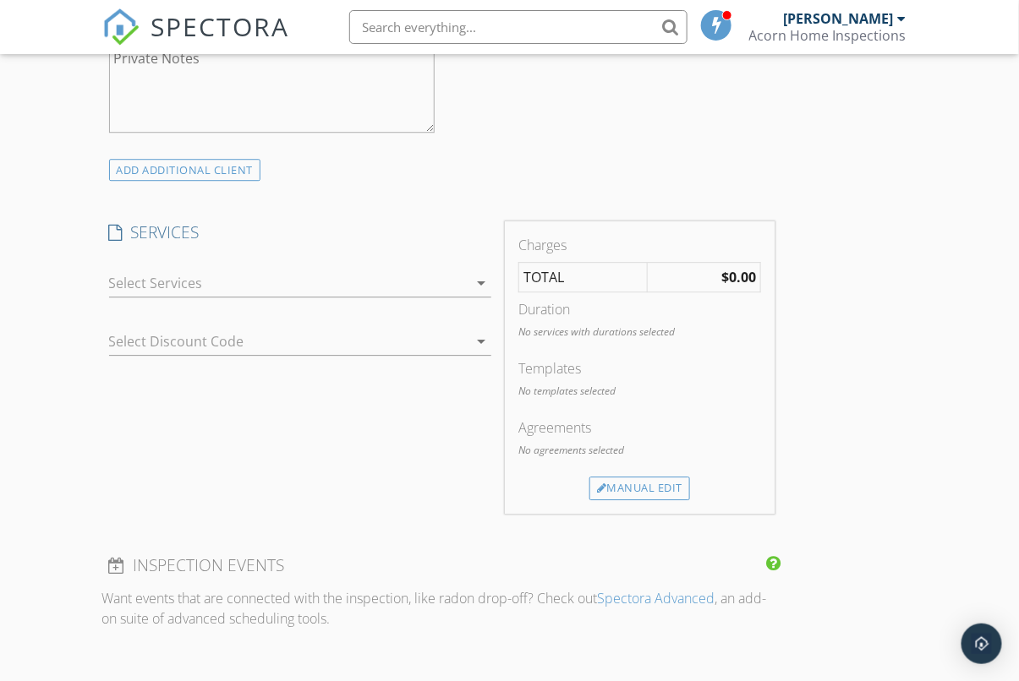
type input "[PHONE_NUMBER]"
click at [470, 284] on div "arrow_drop_down" at bounding box center [480, 283] width 24 height 20
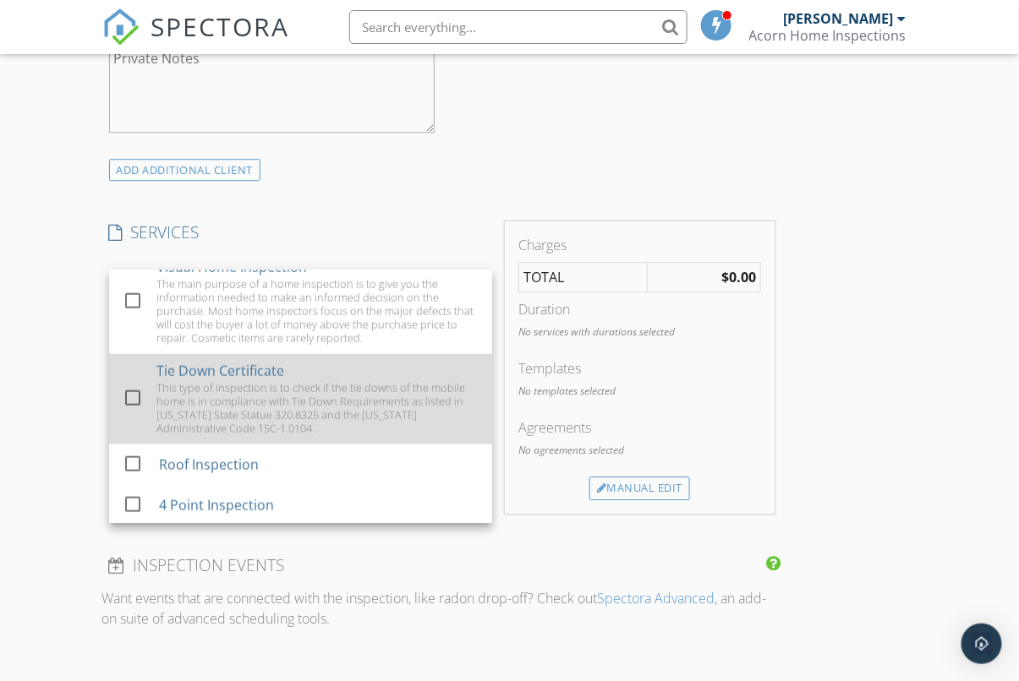
scroll to position [543, 0]
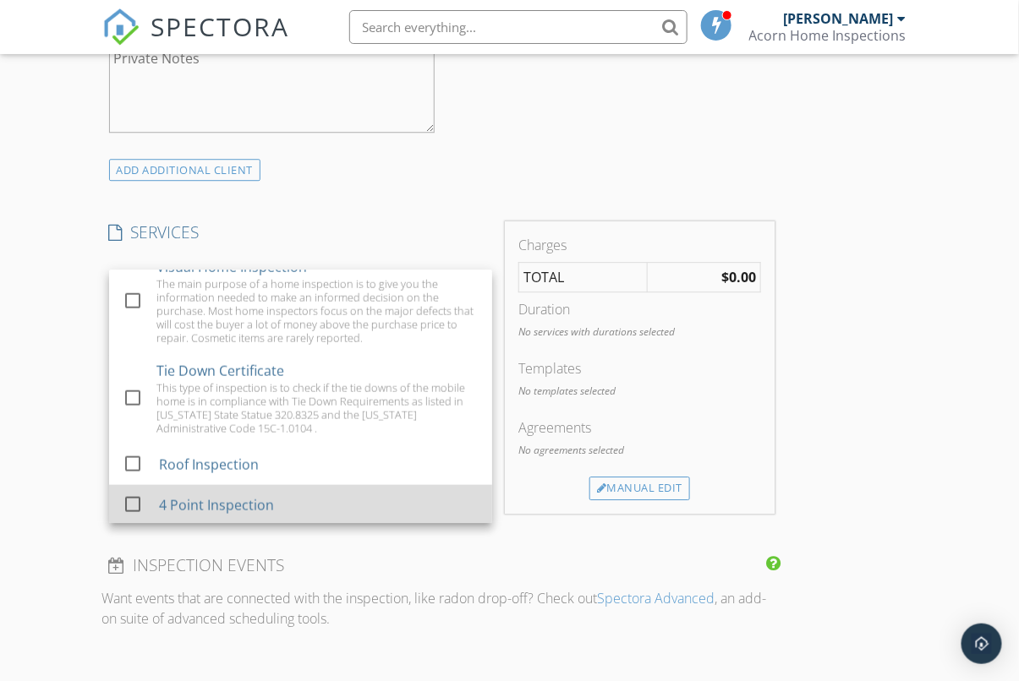
click at [276, 489] on div "4 Point Inspection" at bounding box center [319, 506] width 320 height 34
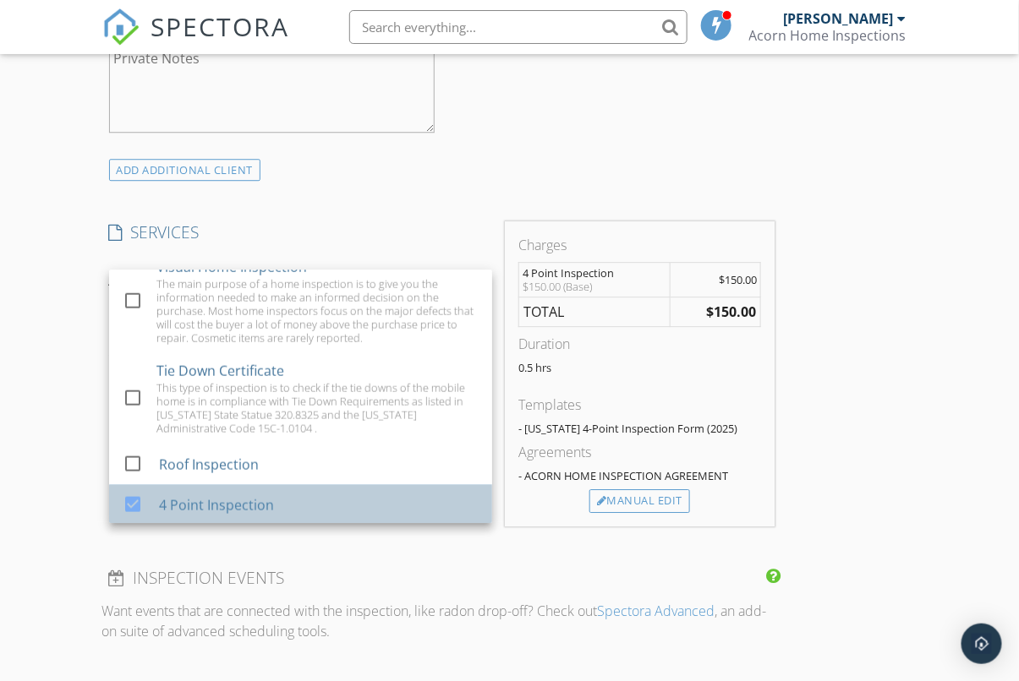
click at [275, 489] on div "4 Point Inspection" at bounding box center [319, 506] width 320 height 34
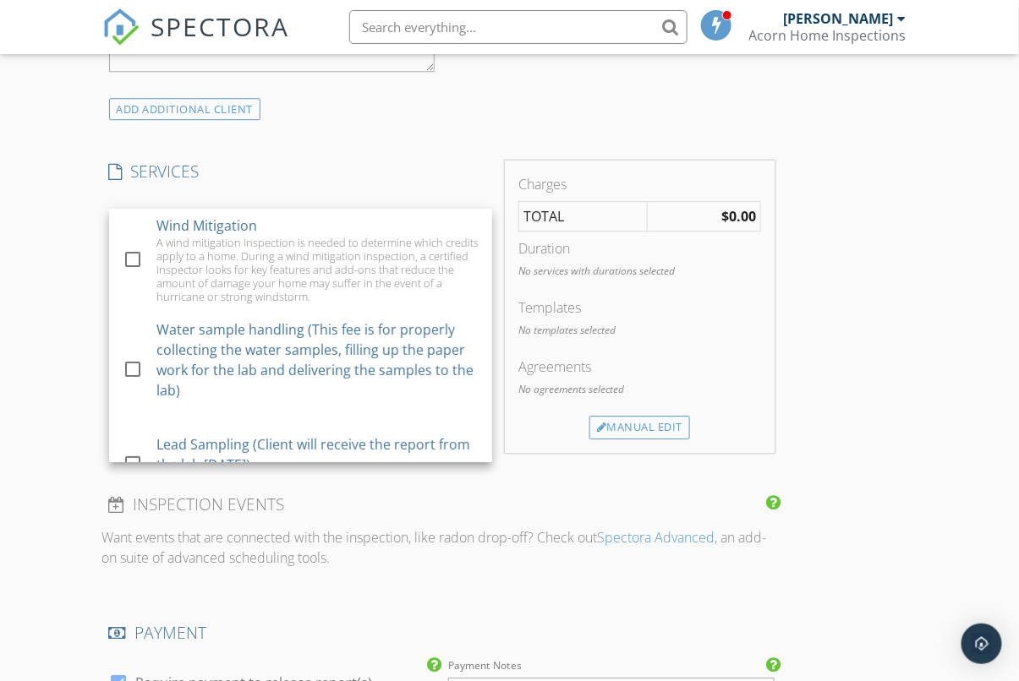
scroll to position [1366, 0]
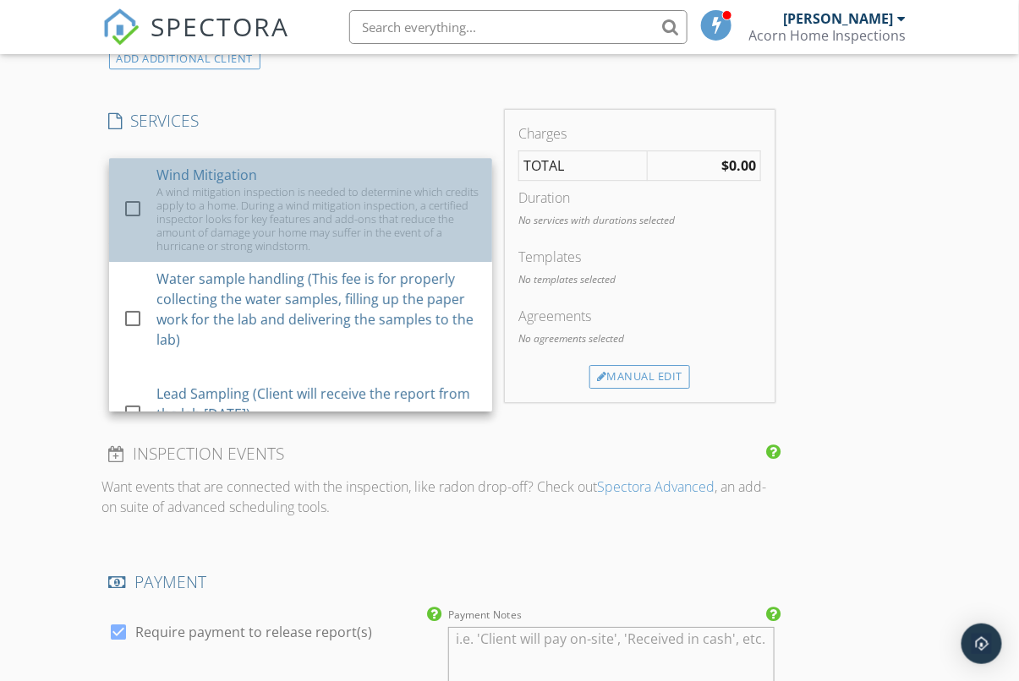
click at [260, 208] on div "A wind mitigation inspection is needed to determine which credits apply to a ho…" at bounding box center [317, 219] width 322 height 68
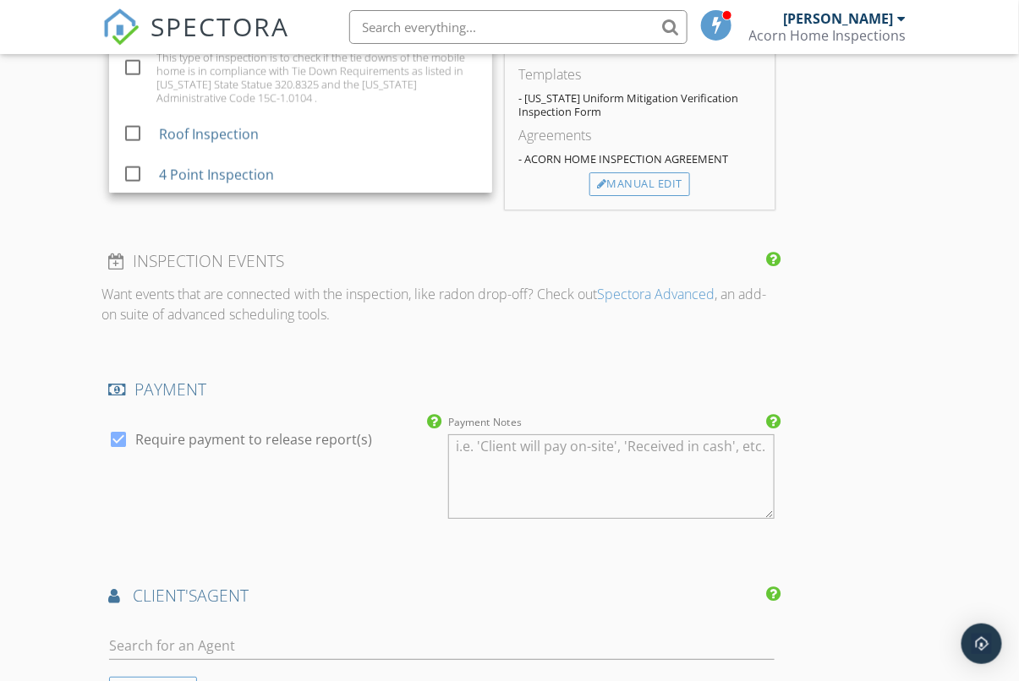
scroll to position [1566, 0]
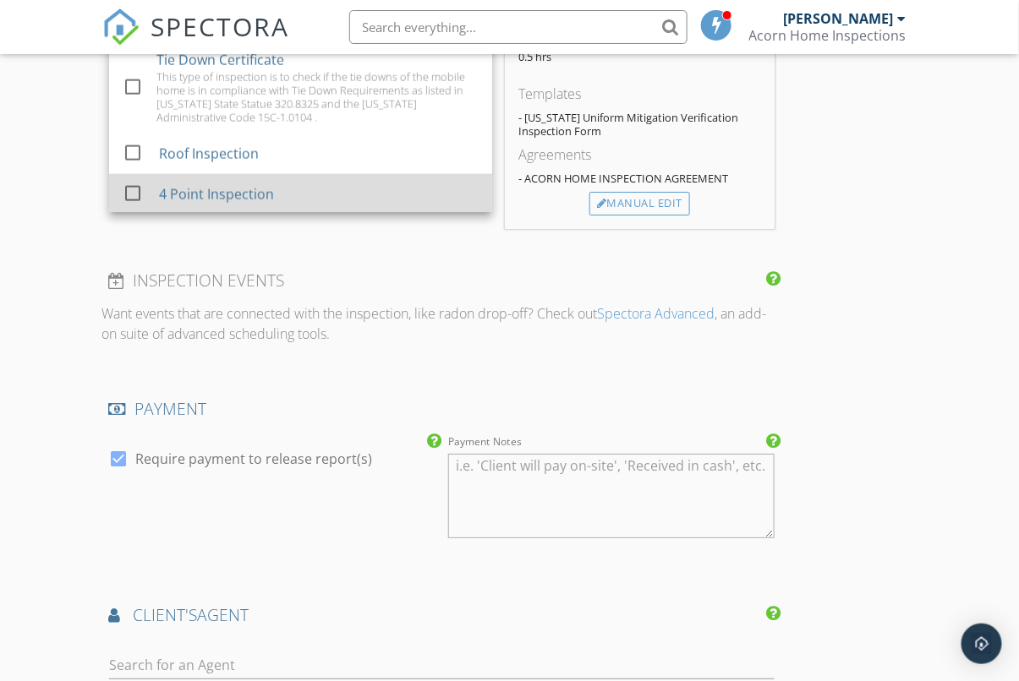
click at [249, 192] on div "4 Point Inspection" at bounding box center [216, 194] width 115 height 20
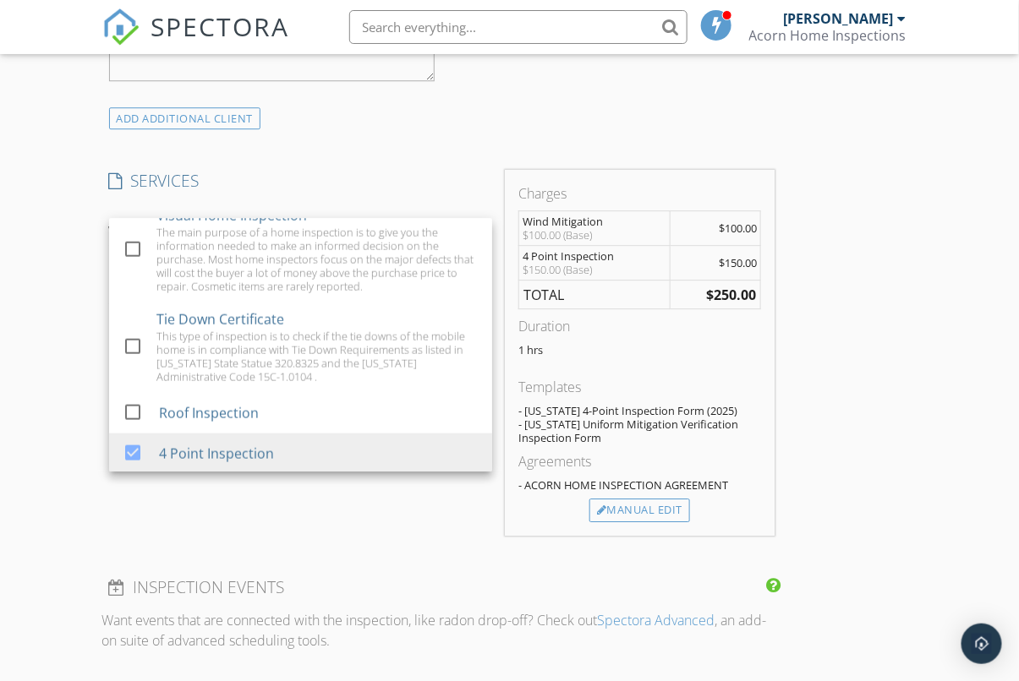
scroll to position [1264, 0]
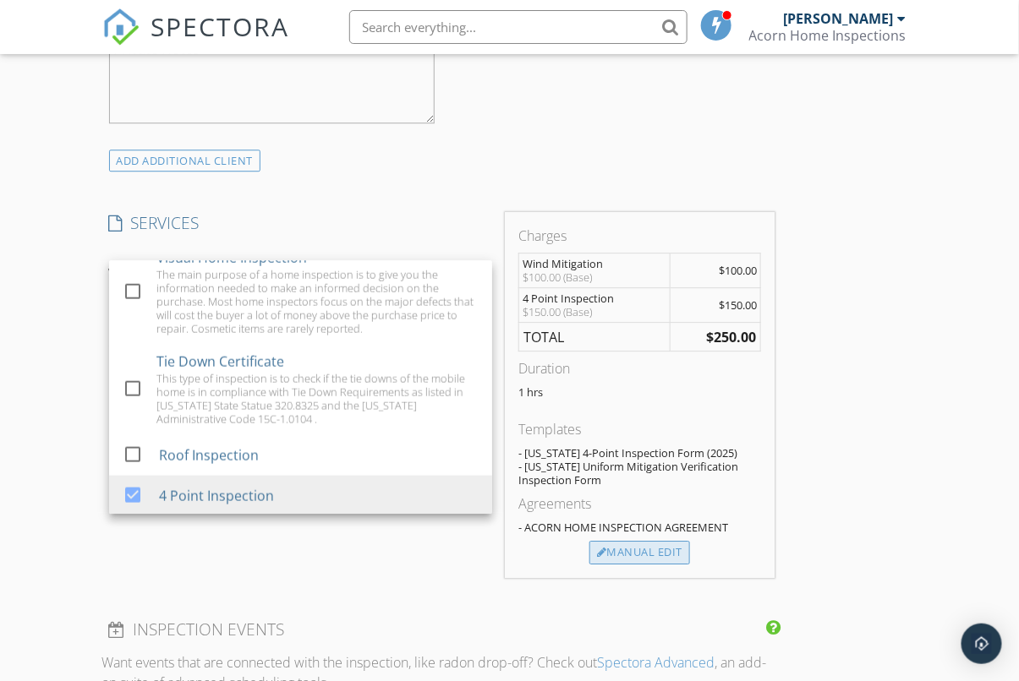
click at [649, 553] on div "Manual Edit" at bounding box center [639, 553] width 101 height 24
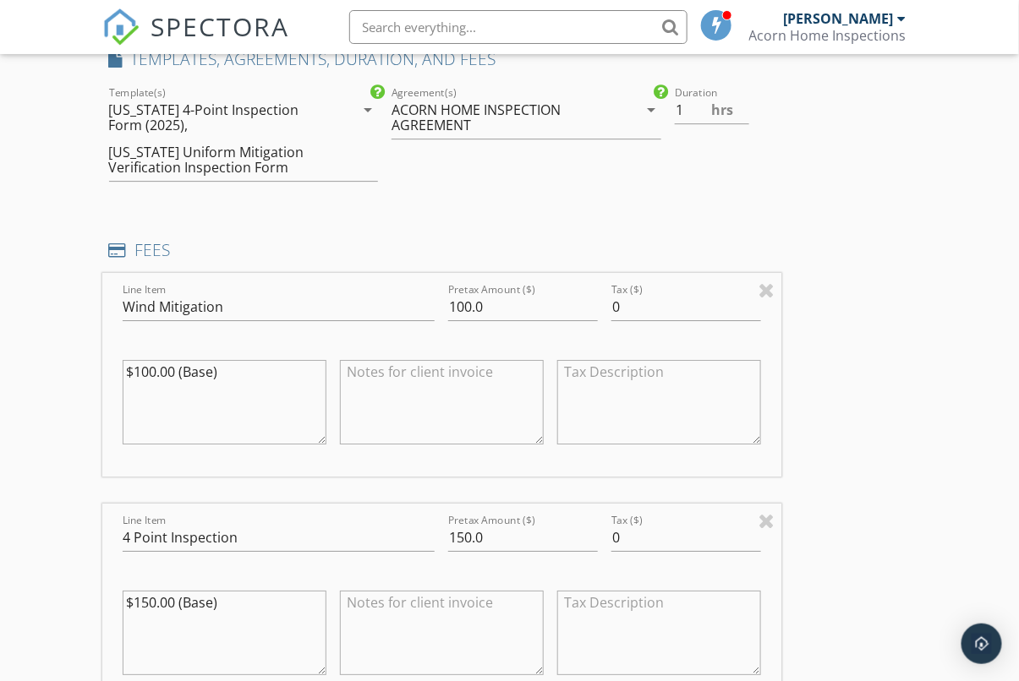
scroll to position [1431, 0]
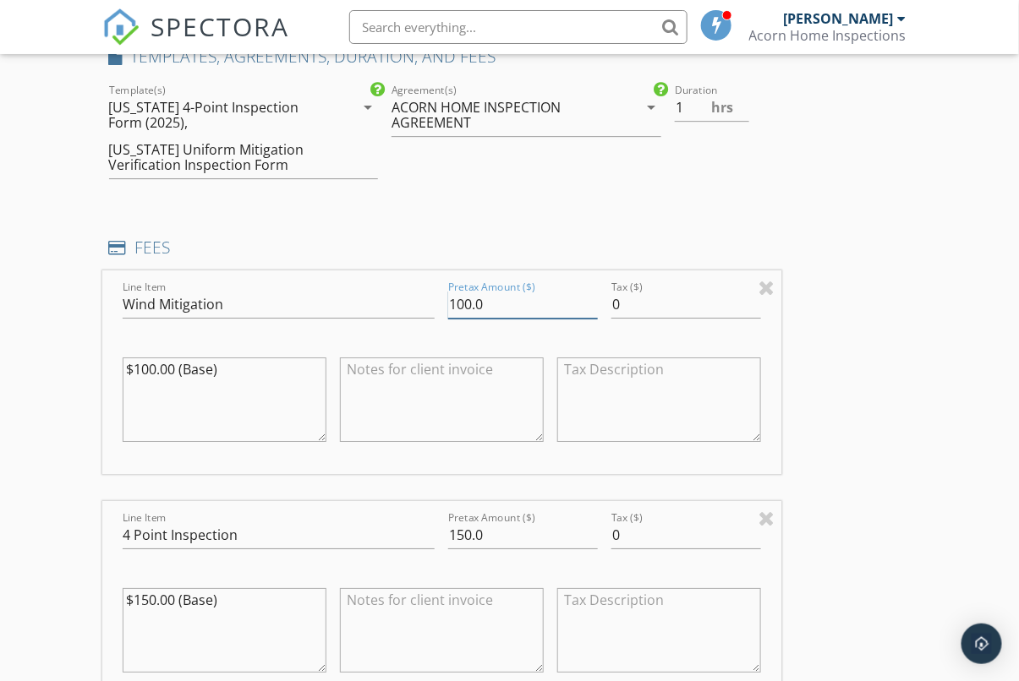
drag, startPoint x: 484, startPoint y: 302, endPoint x: 373, endPoint y: 306, distance: 110.8
click at [373, 306] on div "Line Item Wind Mitigation Pretax Amount ($) 100.0 Tax ($) 0 $100.00 (Base)" at bounding box center [441, 373] width 679 height 204
click at [420, 380] on textarea at bounding box center [442, 400] width 204 height 85
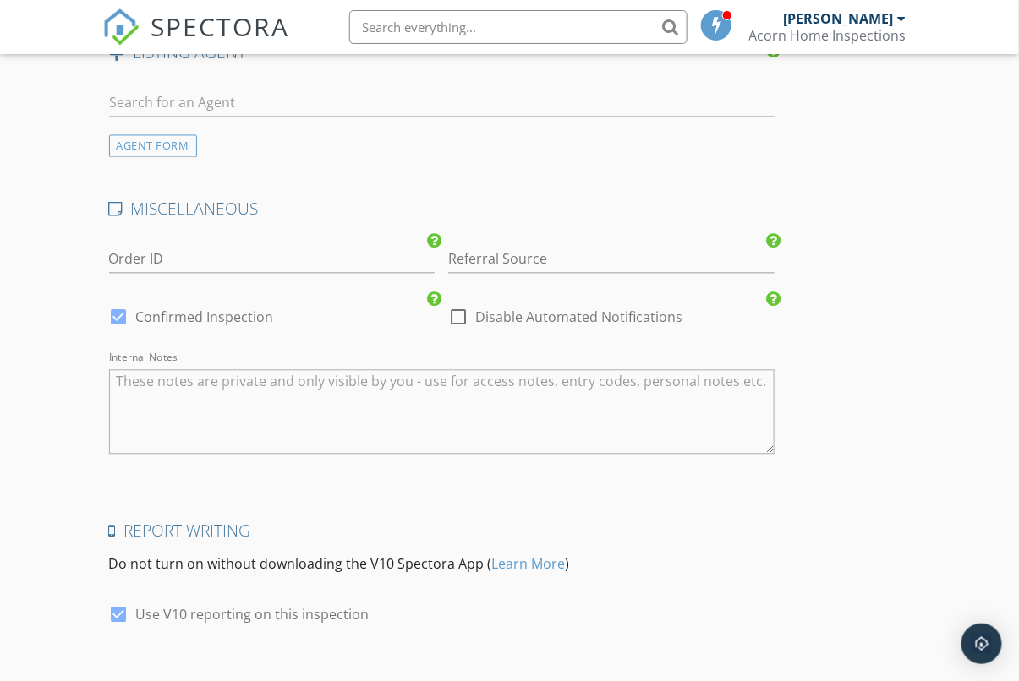
scroll to position [2732, 0]
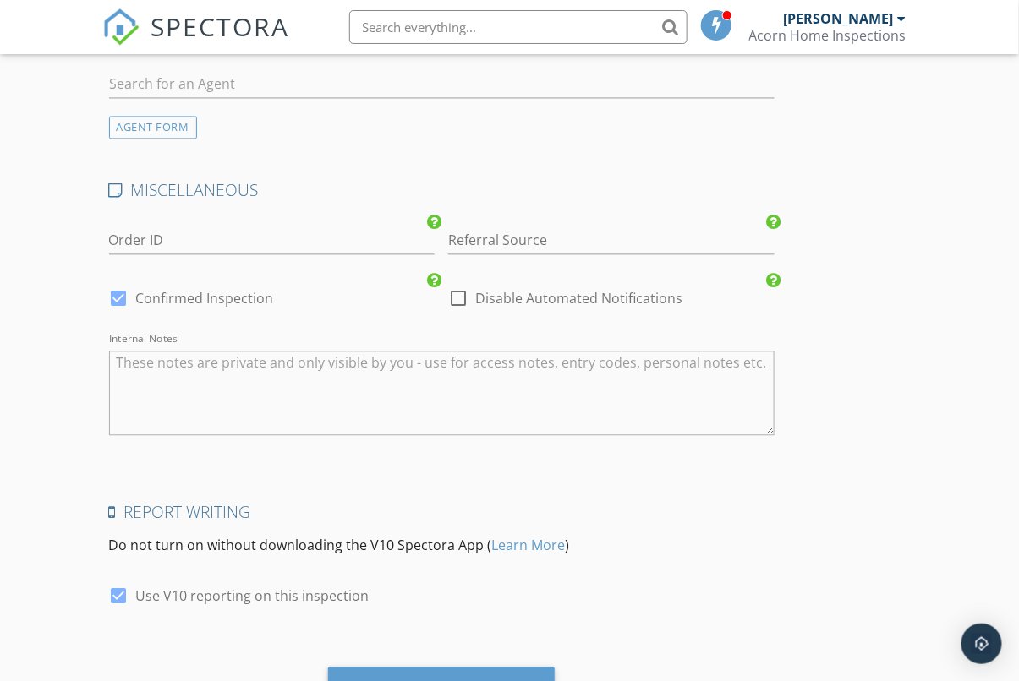
type textarea "Free Wind"
click at [123, 313] on div "check_box Confirmed Inspection" at bounding box center [191, 309] width 165 height 41
click at [123, 296] on div at bounding box center [119, 301] width 29 height 29
checkbox input "false"
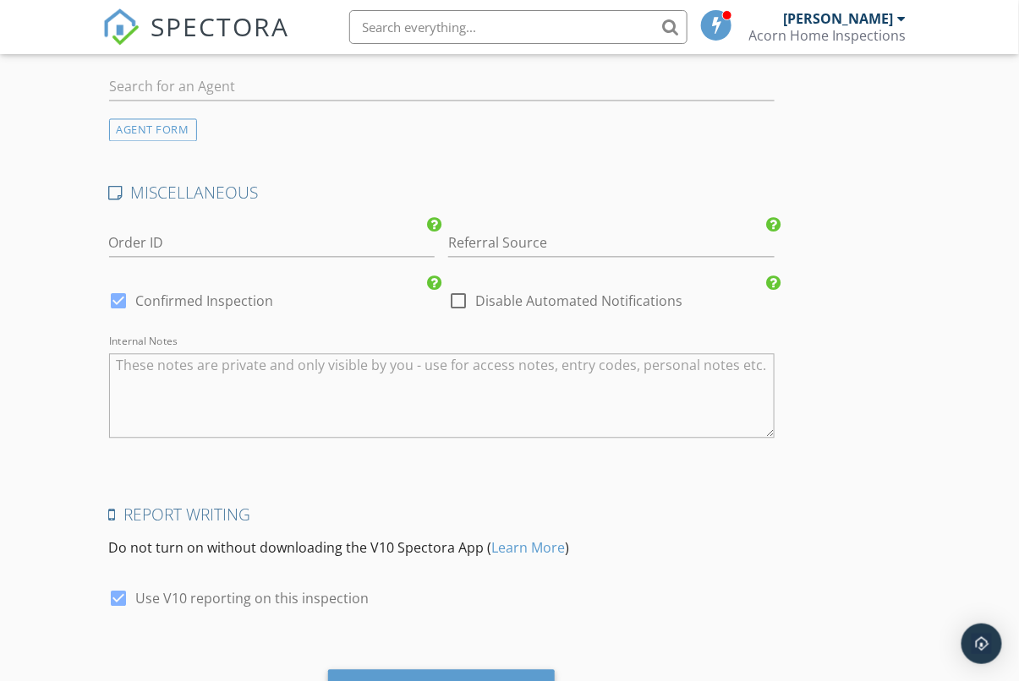
checkbox input "true"
click at [125, 597] on div at bounding box center [119, 599] width 29 height 29
checkbox input "false"
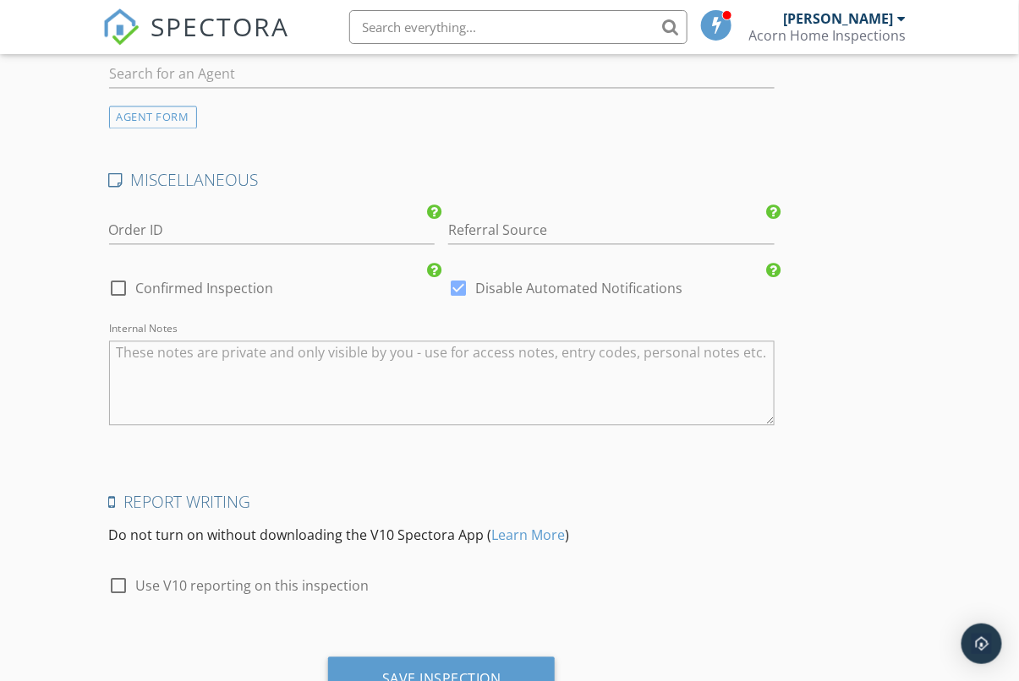
scroll to position [2833, 0]
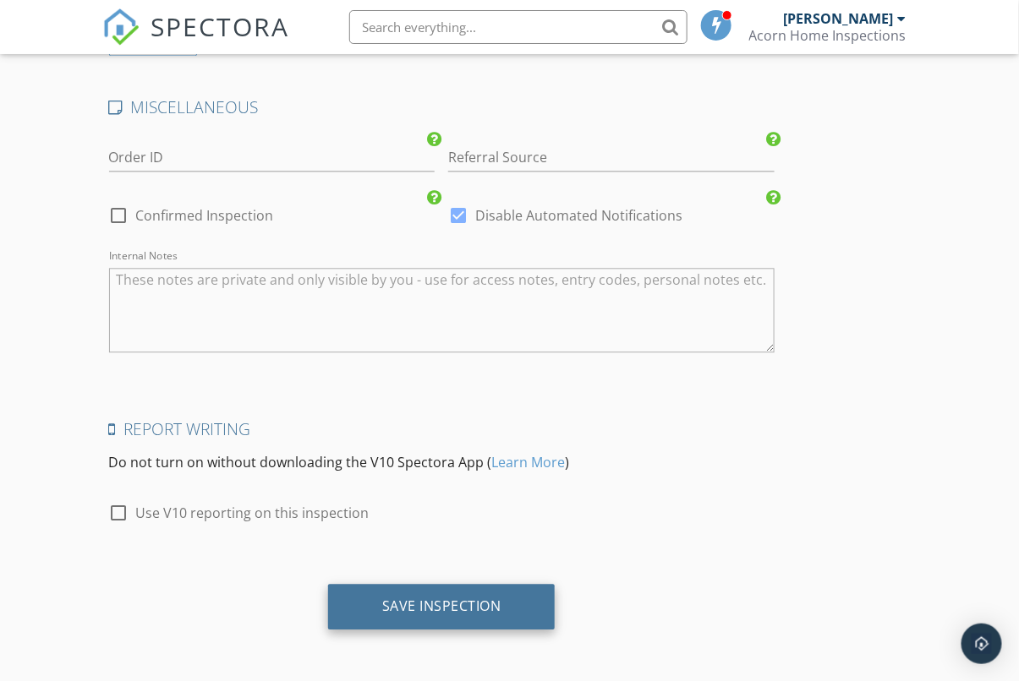
click at [495, 607] on div "Save Inspection" at bounding box center [441, 606] width 119 height 17
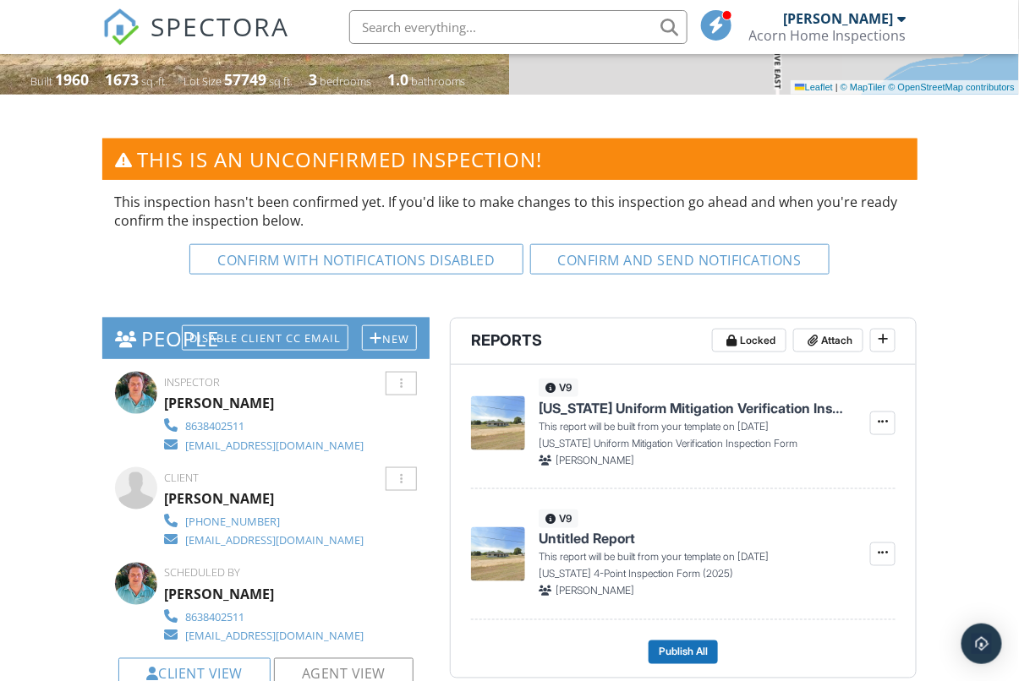
scroll to position [393, 0]
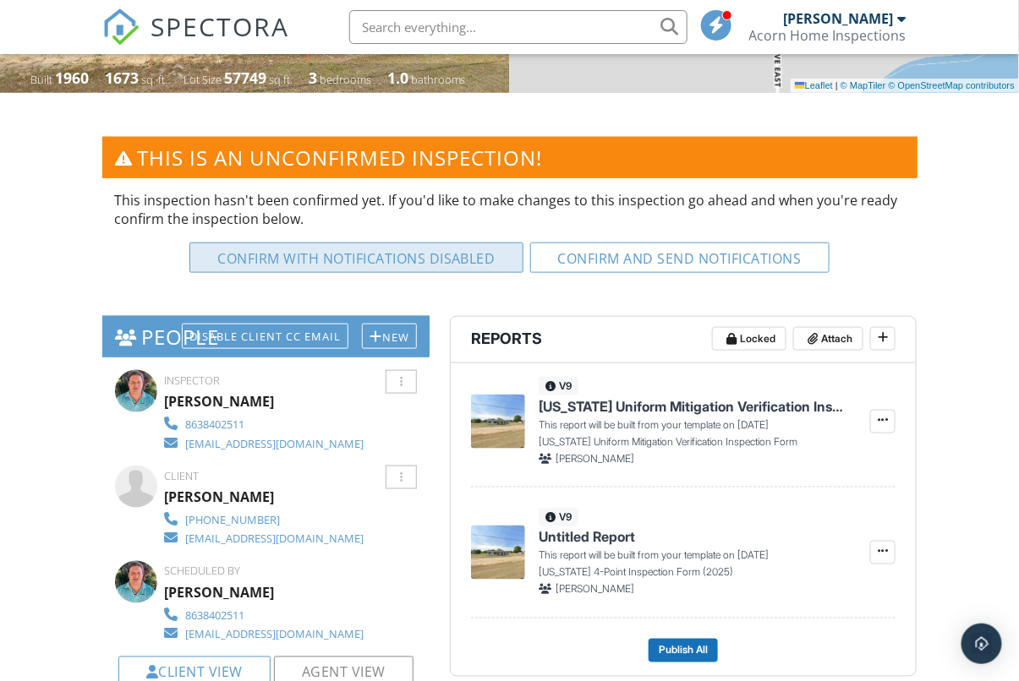
click at [386, 255] on button "Confirm with notifications disabled" at bounding box center [356, 258] width 334 height 30
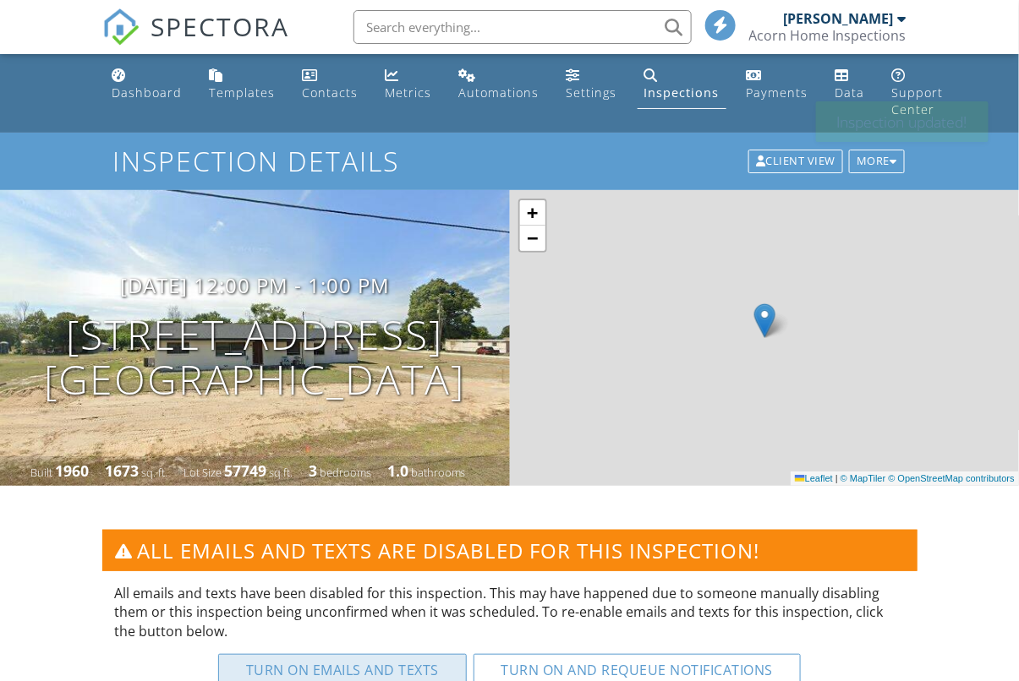
scroll to position [378, 0]
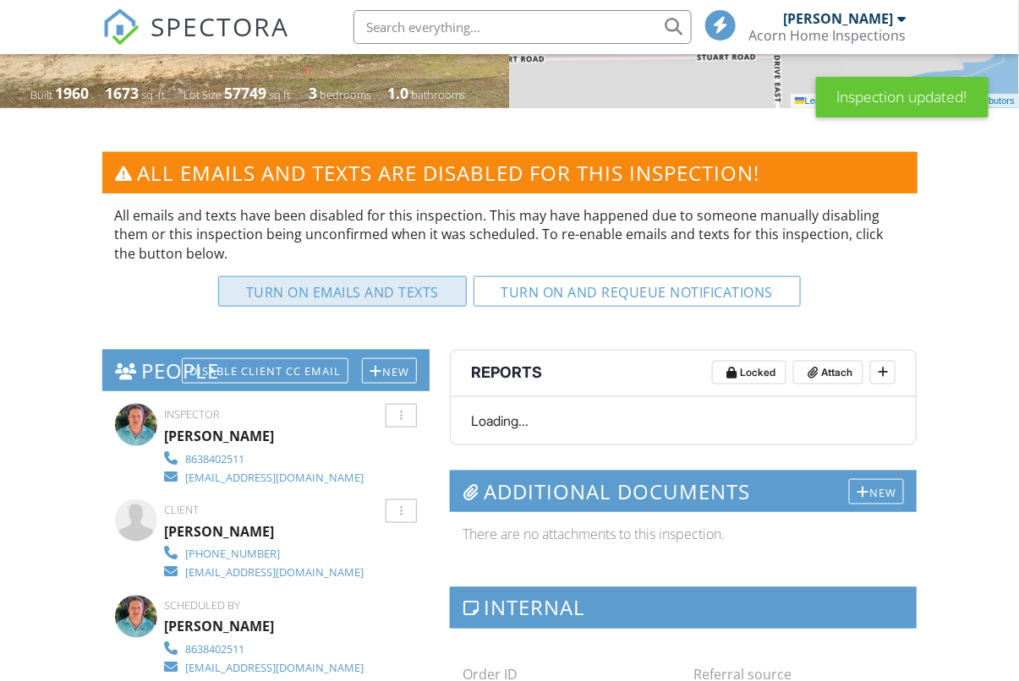
click at [402, 276] on button "Turn on emails and texts" at bounding box center [342, 291] width 249 height 30
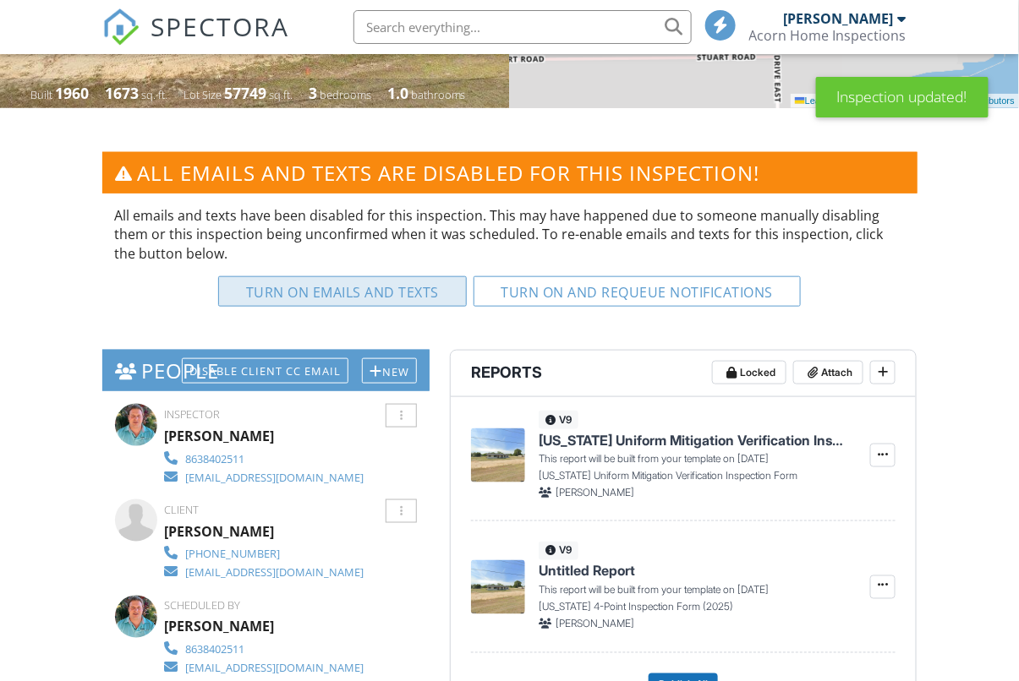
scroll to position [413, 0]
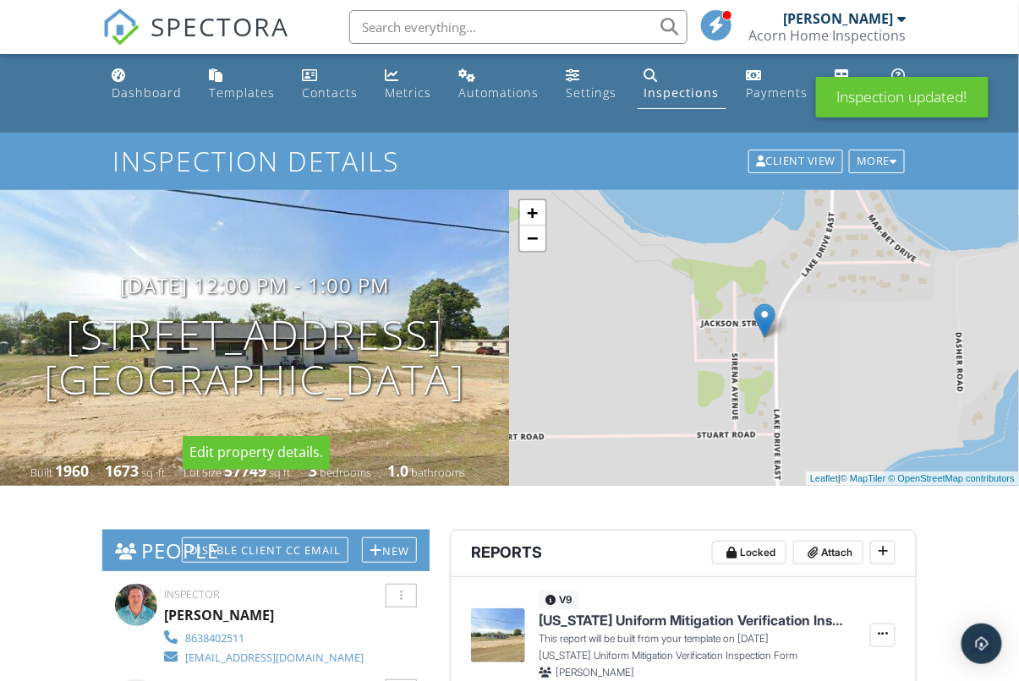
scroll to position [823, 0]
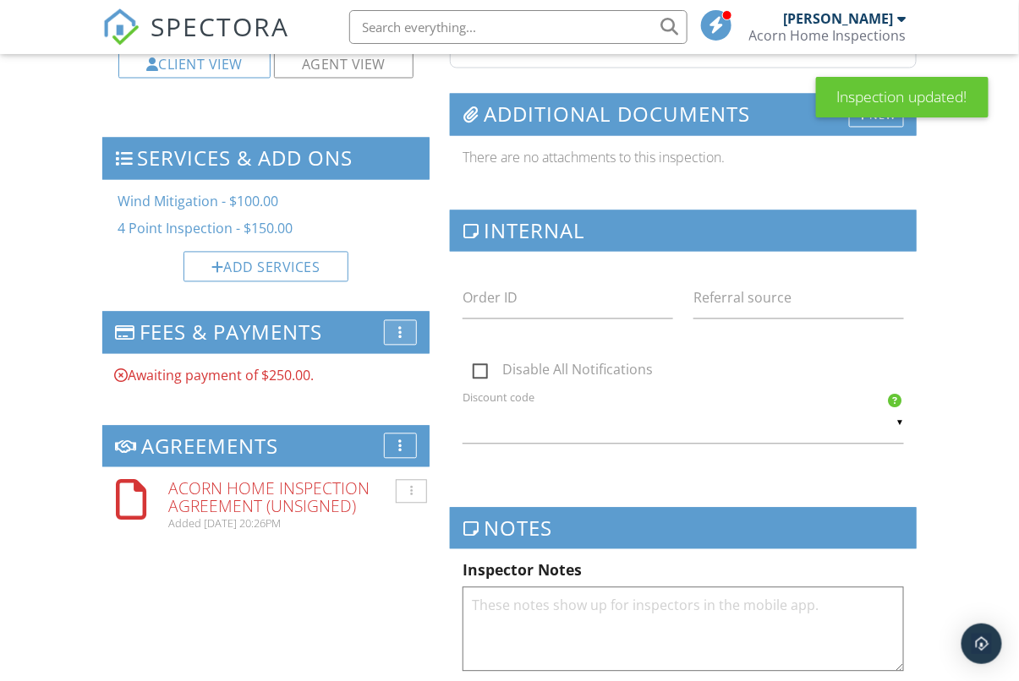
click at [393, 326] on div "More" at bounding box center [400, 332] width 33 height 25
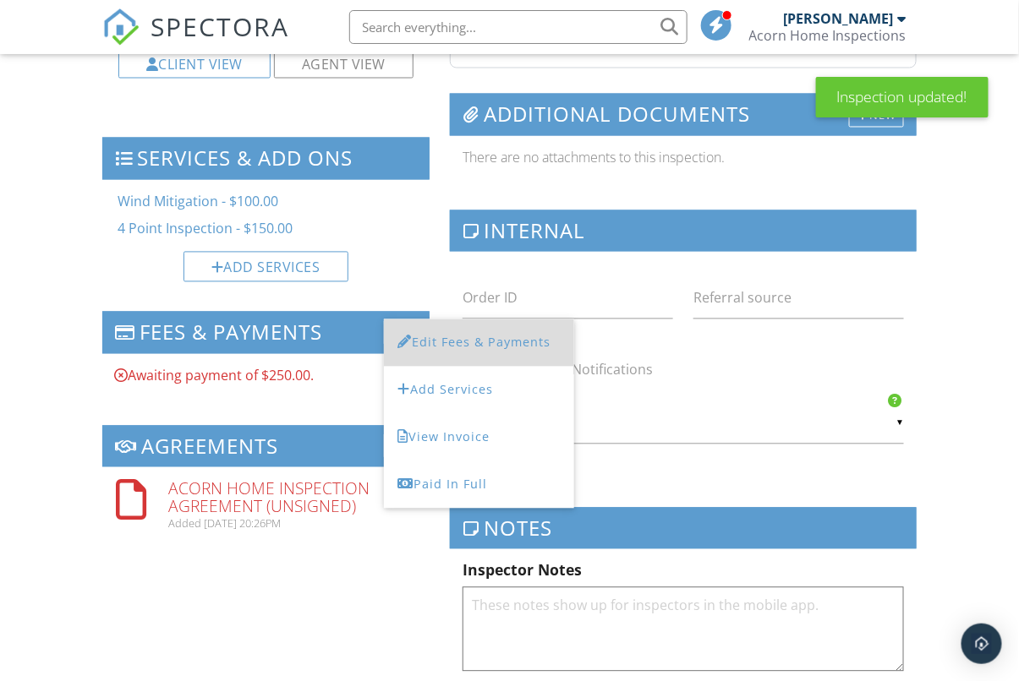
click at [415, 348] on li "Edit Fees & Payments" at bounding box center [479, 343] width 190 height 47
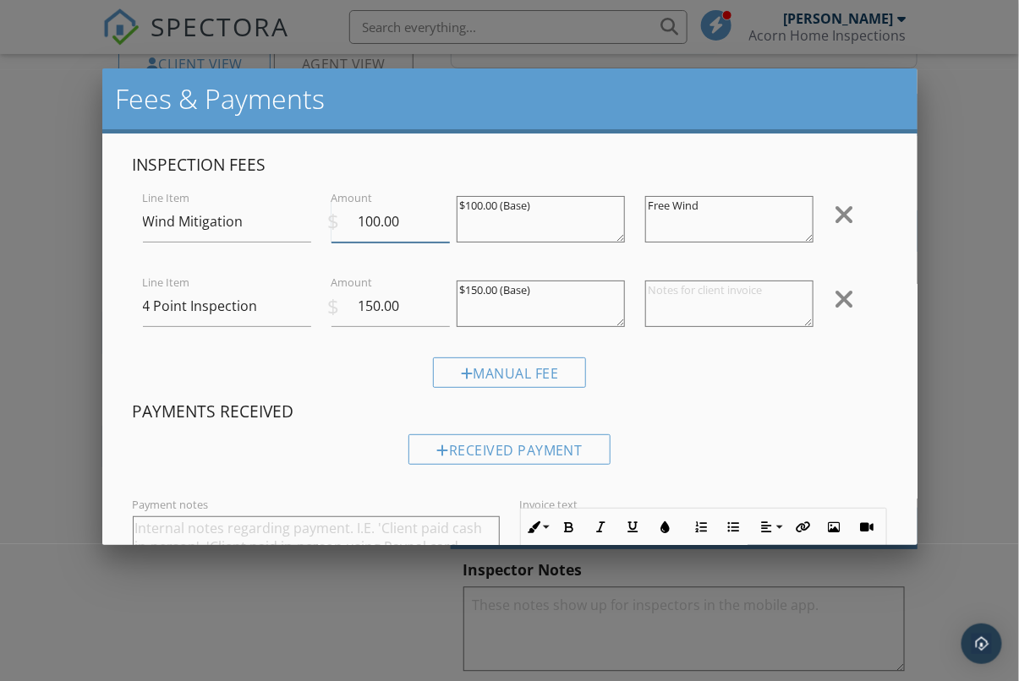
drag, startPoint x: 402, startPoint y: 219, endPoint x: 332, endPoint y: 221, distance: 69.4
click at [332, 221] on div "$ Amount 100.00" at bounding box center [384, 221] width 126 height 41
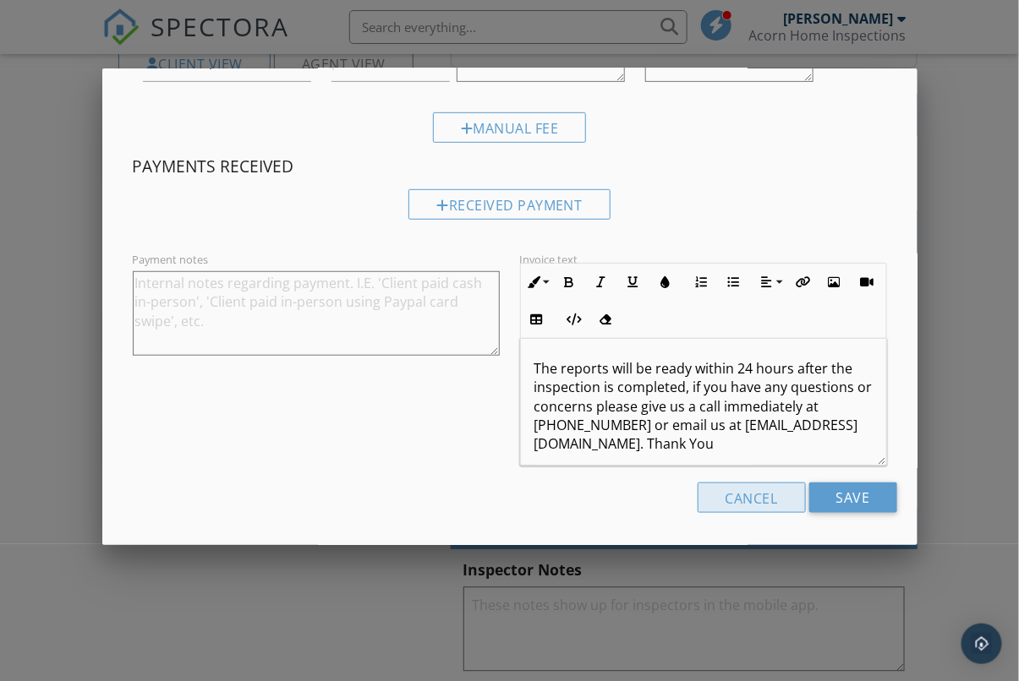
click at [764, 495] on div "Cancel" at bounding box center [752, 498] width 108 height 30
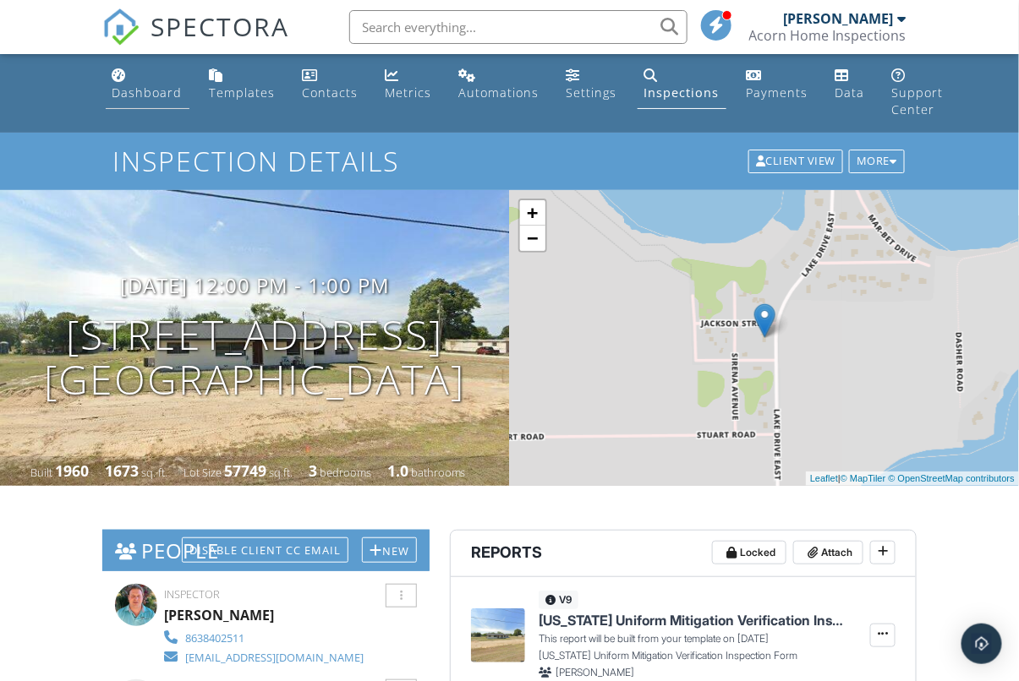
scroll to position [0, 0]
click at [132, 71] on link "Dashboard" at bounding box center [148, 85] width 84 height 48
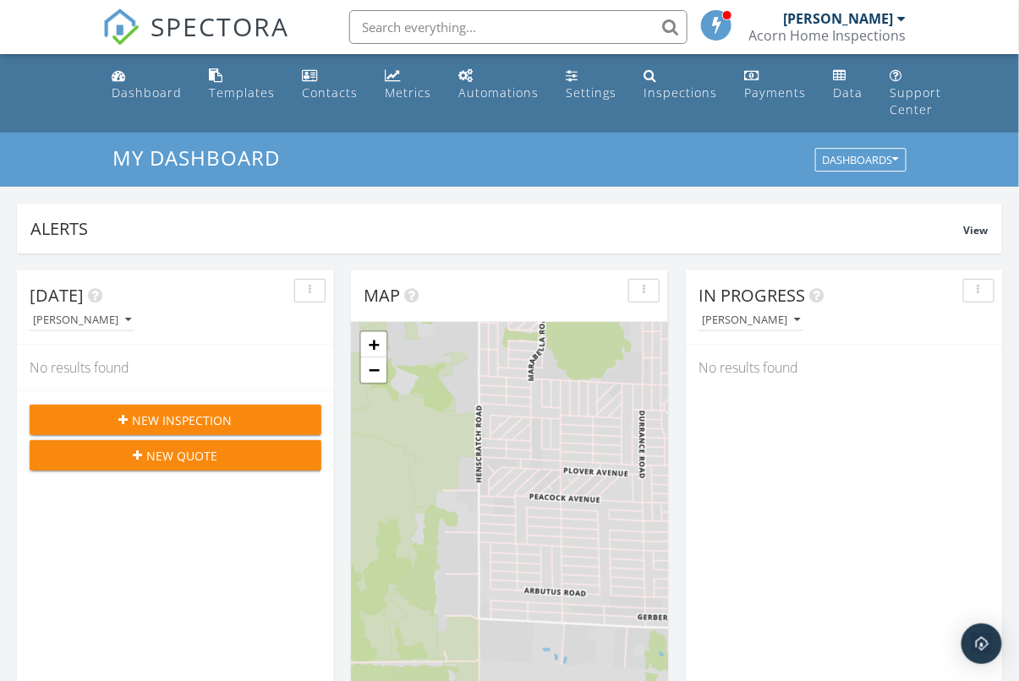
click at [242, 409] on button "New Inspection" at bounding box center [176, 420] width 292 height 30
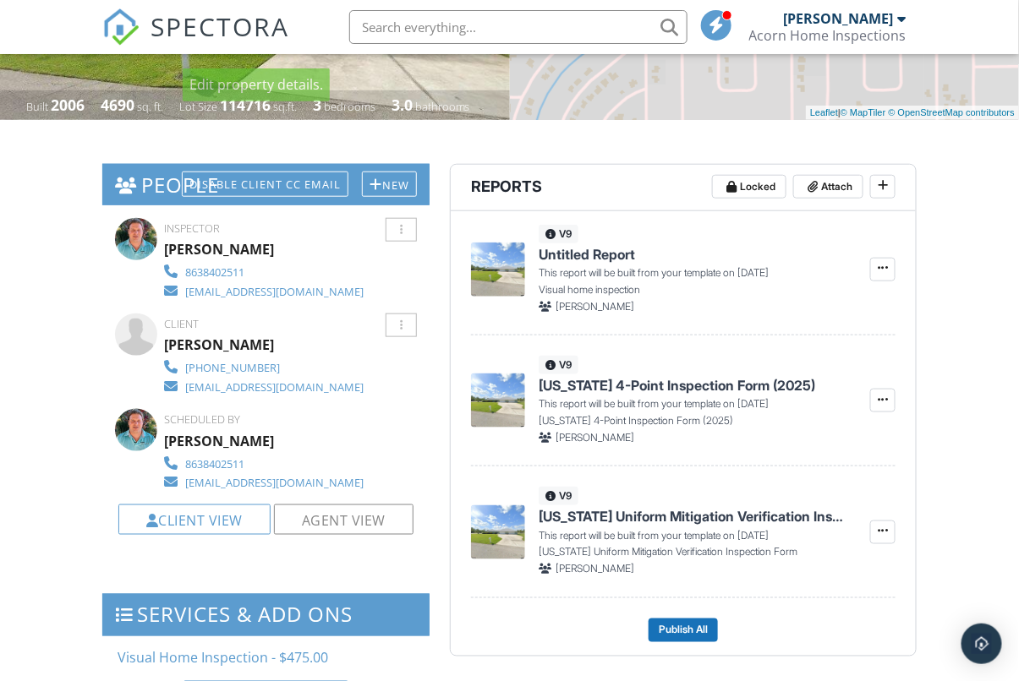
scroll to position [368, 0]
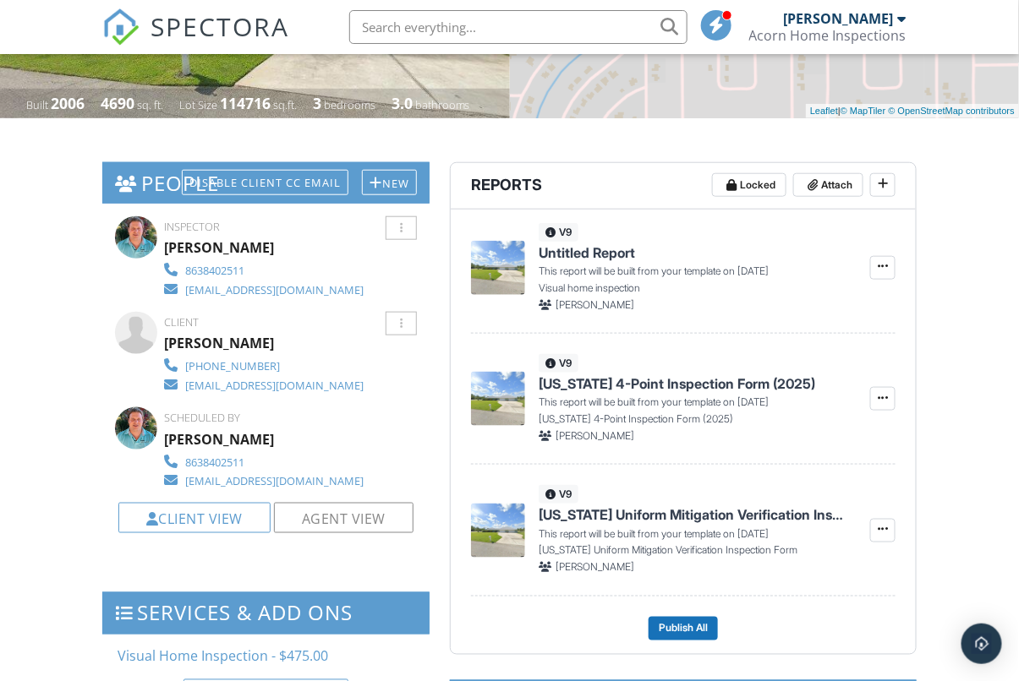
drag, startPoint x: 274, startPoint y: 344, endPoint x: 170, endPoint y: 344, distance: 104.0
click at [167, 343] on div "[PERSON_NAME]" at bounding box center [220, 343] width 110 height 25
copy div "[PERSON_NAME]"
drag, startPoint x: 353, startPoint y: 387, endPoint x: 190, endPoint y: 390, distance: 162.4
click at [188, 388] on div "Client [PERSON_NAME] [PHONE_NUMBER] [EMAIL_ADDRESS][DOMAIN_NAME]" at bounding box center [305, 353] width 281 height 82
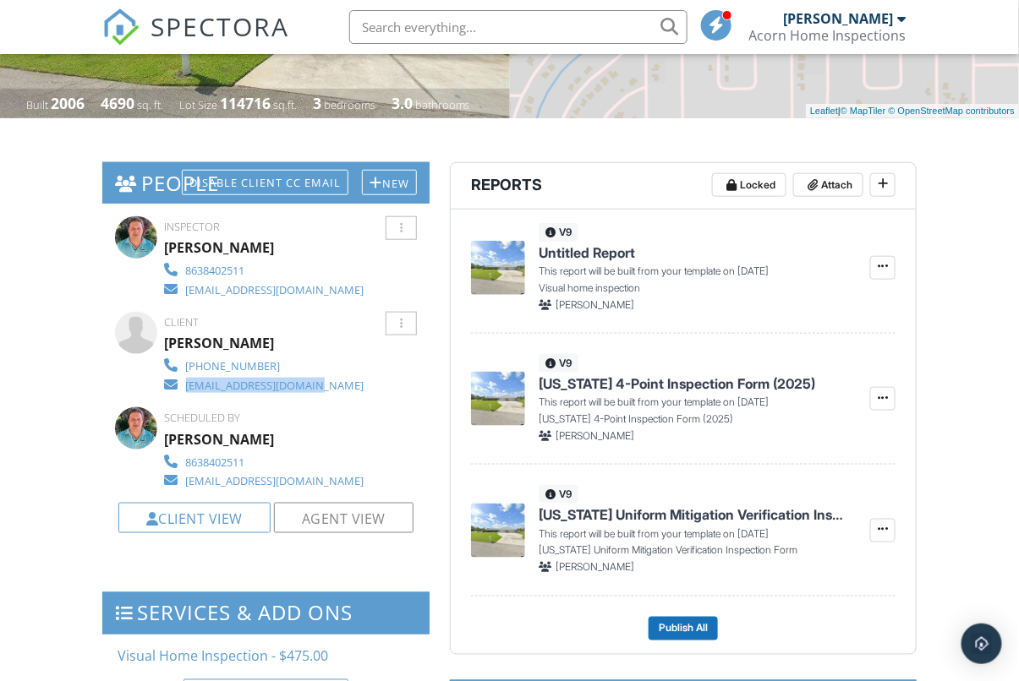
copy div "[EMAIL_ADDRESS][DOMAIN_NAME]"
drag, startPoint x: 323, startPoint y: 358, endPoint x: 270, endPoint y: 397, distance: 66.0
click at [188, 363] on div "Client [PERSON_NAME] [PHONE_NUMBER] [EMAIL_ADDRESS][DOMAIN_NAME]" at bounding box center [305, 353] width 281 height 82
copy div "[PHONE_NUMBER]"
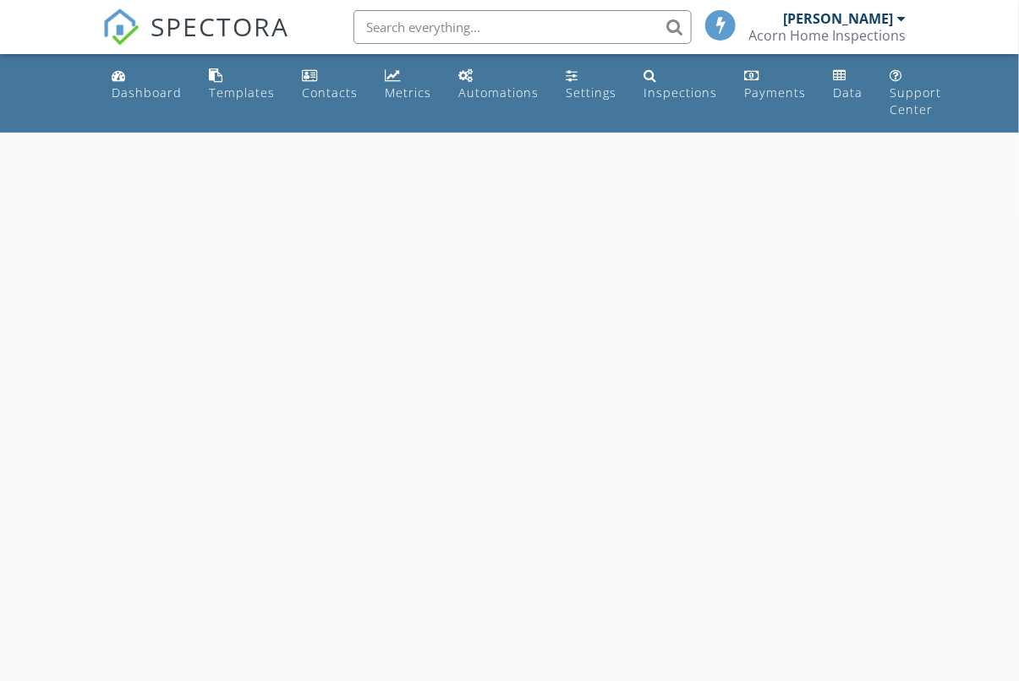
select select "8"
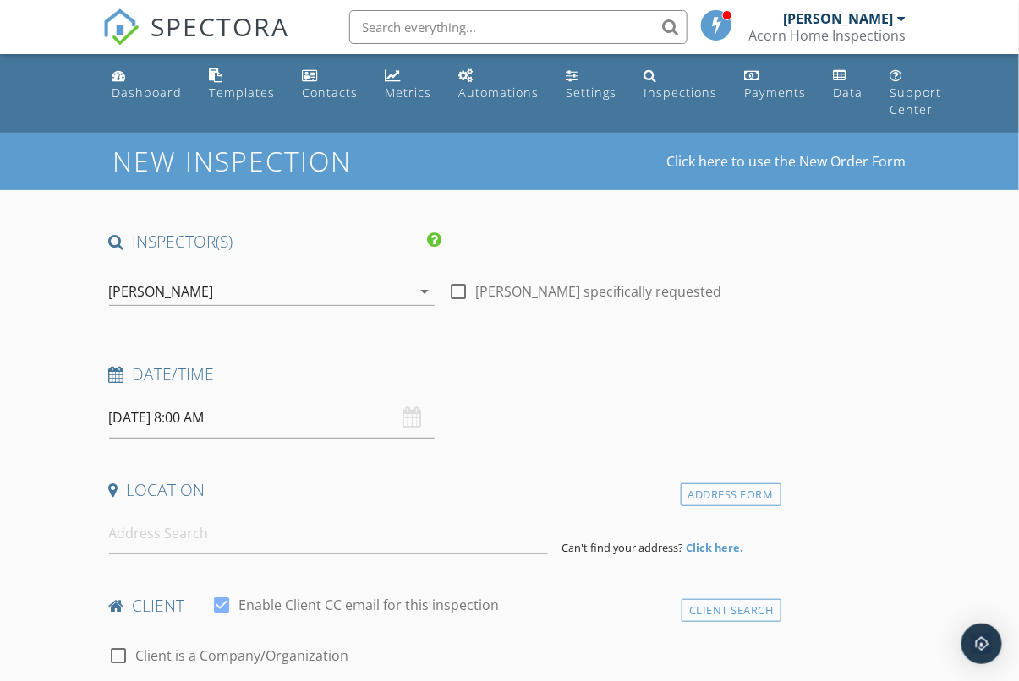
click at [249, 409] on input "09/29/2025 8:00 AM" at bounding box center [272, 417] width 326 height 41
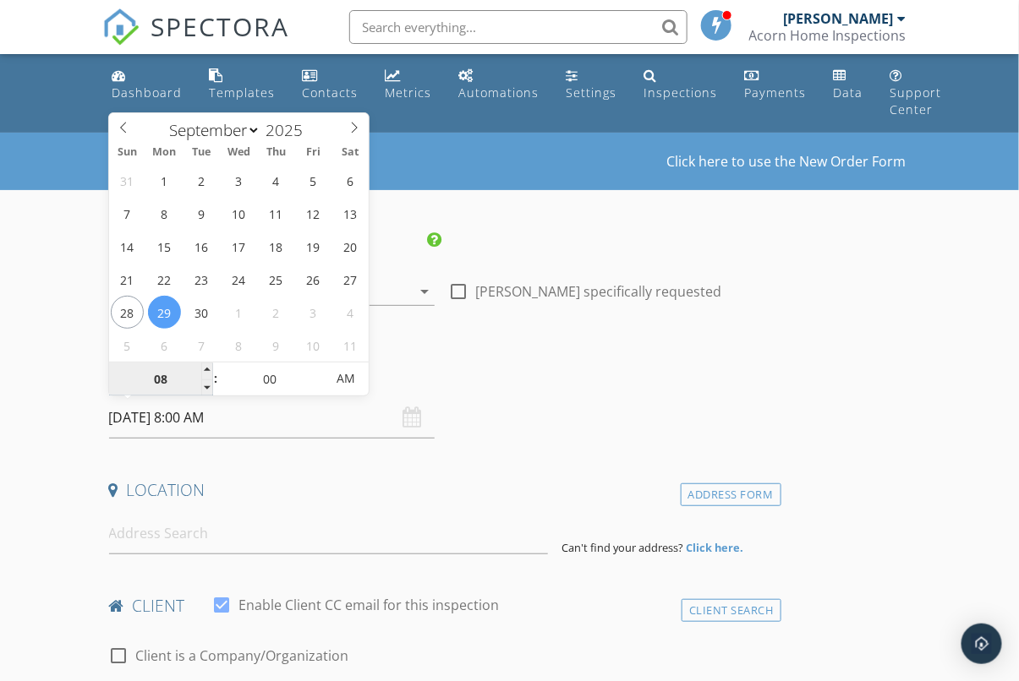
click at [171, 380] on input "08" at bounding box center [161, 380] width 104 height 34
type input "01"
type input "09/29/2025 1:00 PM"
click at [348, 385] on span "AM" at bounding box center [345, 379] width 47 height 34
type input "01"
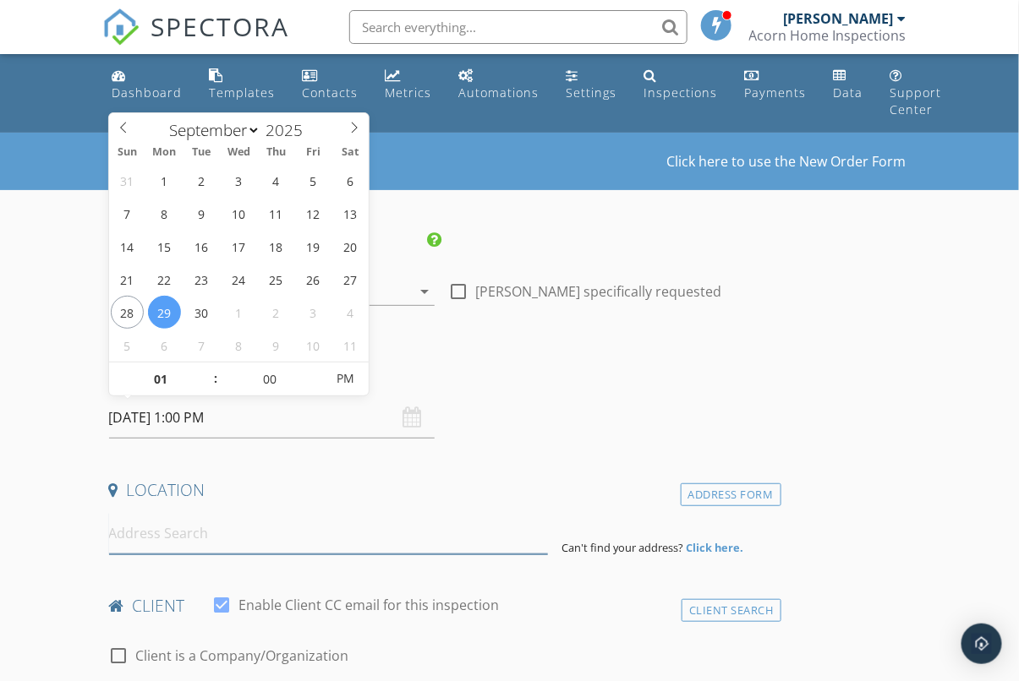
click at [271, 528] on input at bounding box center [329, 533] width 440 height 41
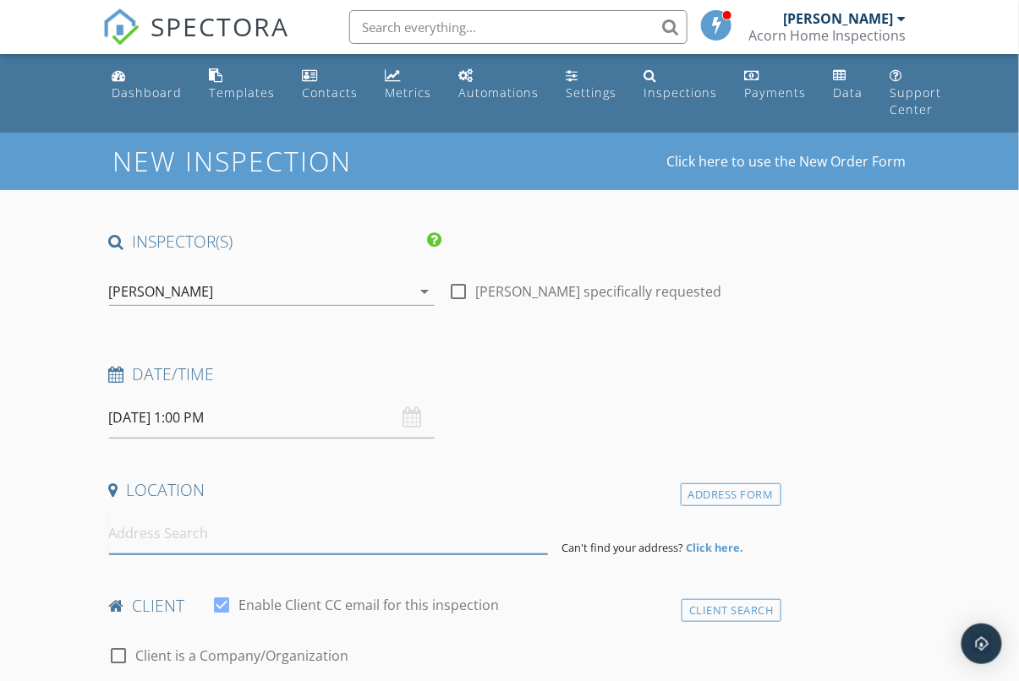
click at [272, 528] on input at bounding box center [329, 533] width 440 height 41
paste input "209 Figi Way NE"
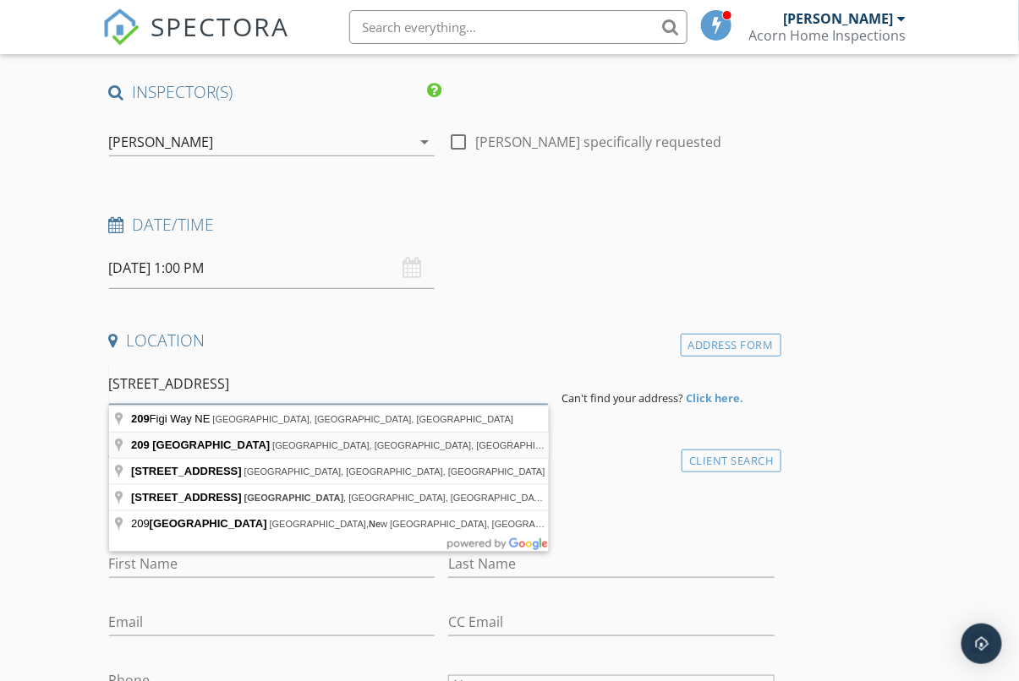
scroll to position [149, 0]
type input "209 Figi Way NE, Lake Placid, FL, USA"
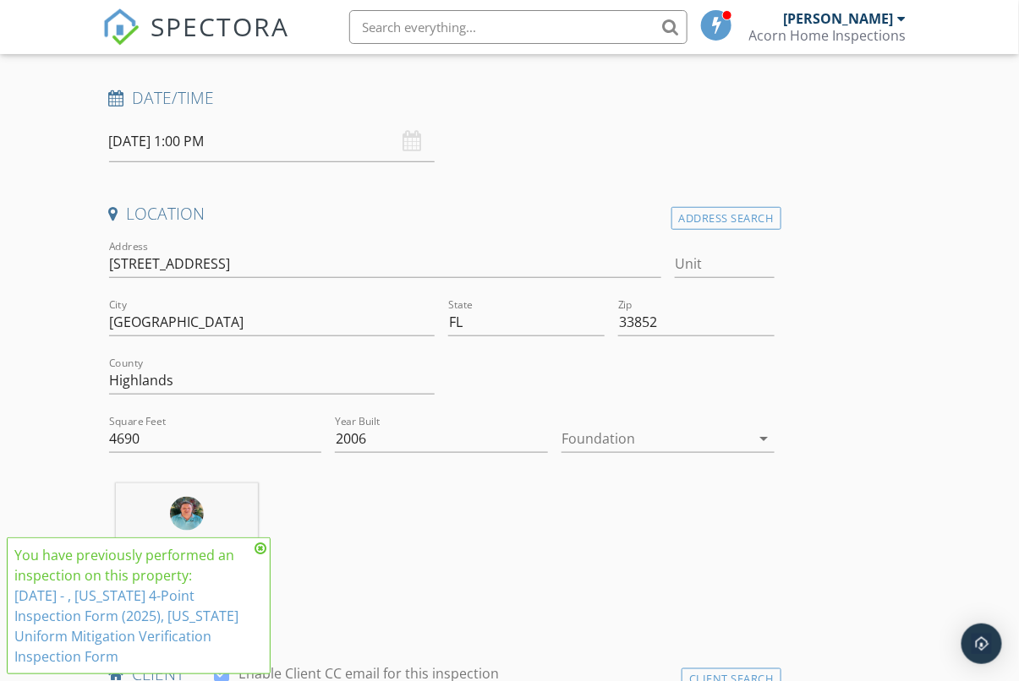
scroll to position [277, 0]
click at [264, 256] on input "209 Figi Way NE" at bounding box center [385, 263] width 552 height 28
click at [264, 255] on input "209 Figi Way NE" at bounding box center [385, 263] width 552 height 28
paste input "7 SW Vista Dr-"
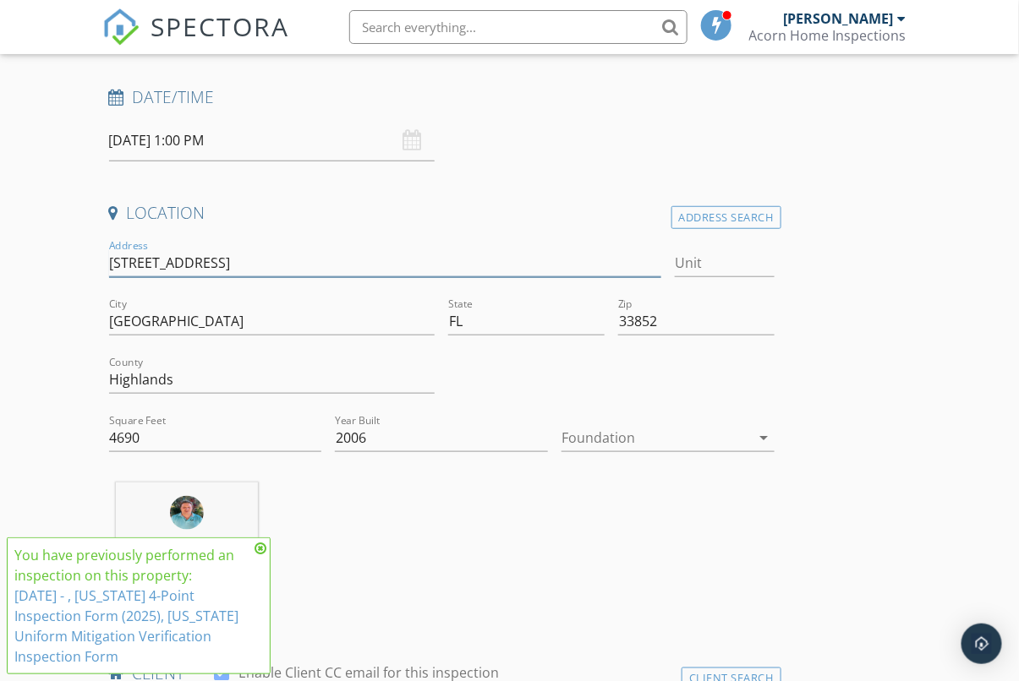
type input "7 SW Vista Dr-"
type input "1627"
type input "1986"
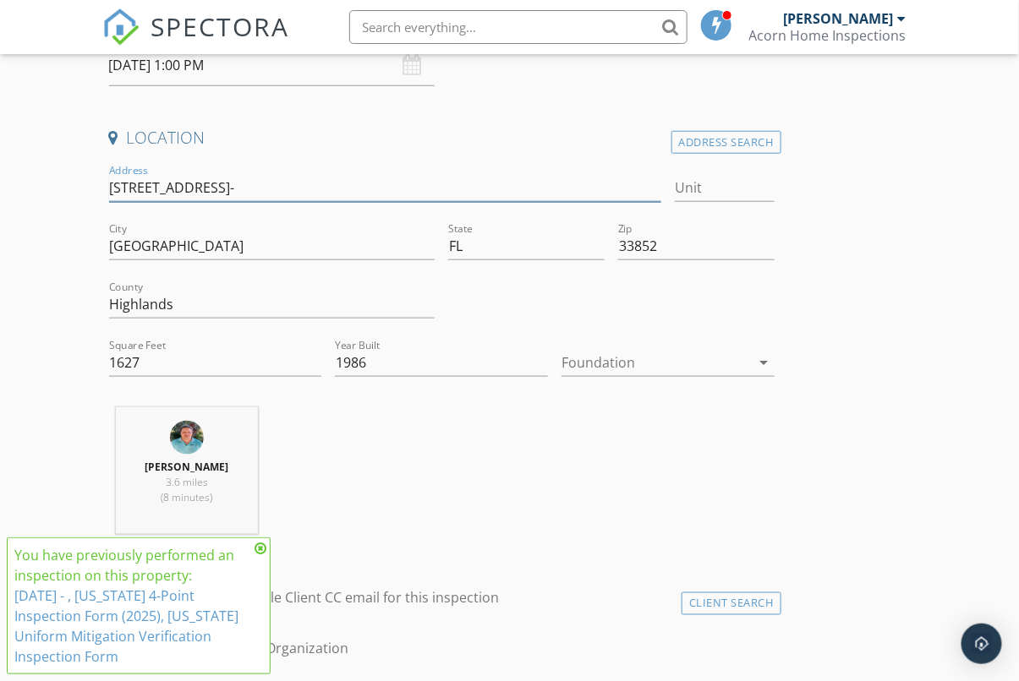
type input "7 SW Vista Dr-"
click at [262, 545] on icon at bounding box center [261, 549] width 12 height 14
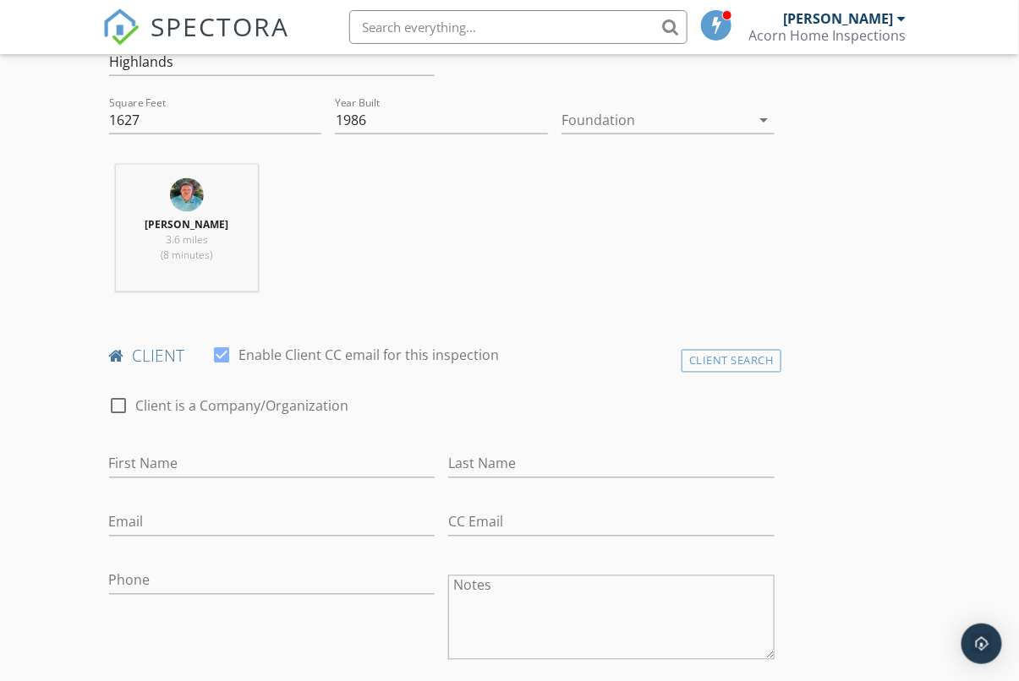
scroll to position [615, 0]
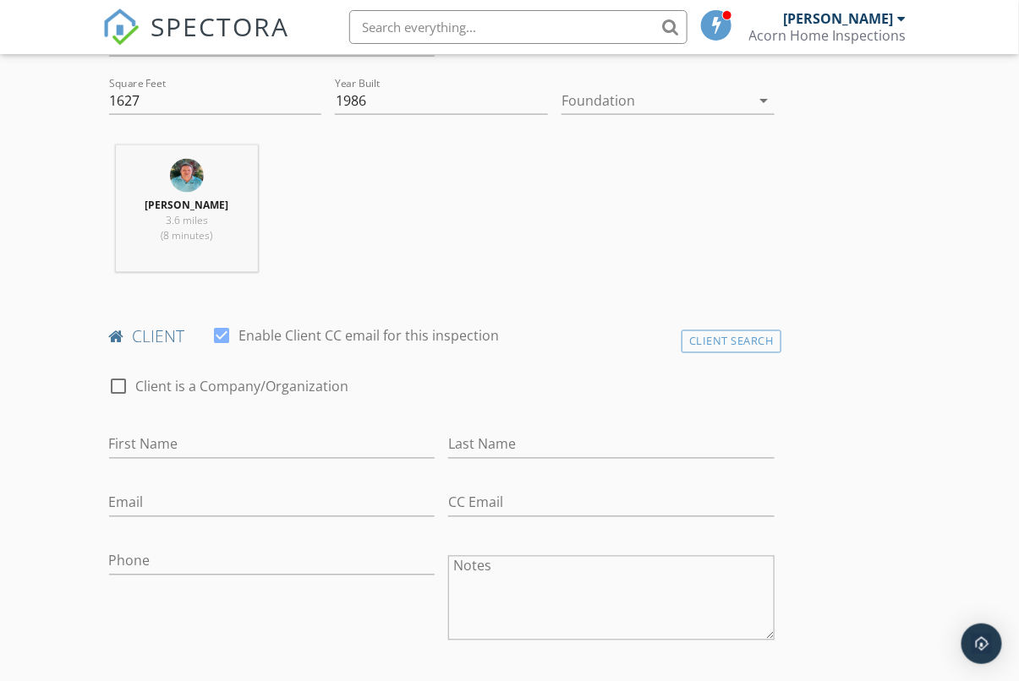
drag, startPoint x: 121, startPoint y: 380, endPoint x: 127, endPoint y: 403, distance: 23.6
click at [121, 380] on div at bounding box center [119, 387] width 29 height 29
checkbox input "true"
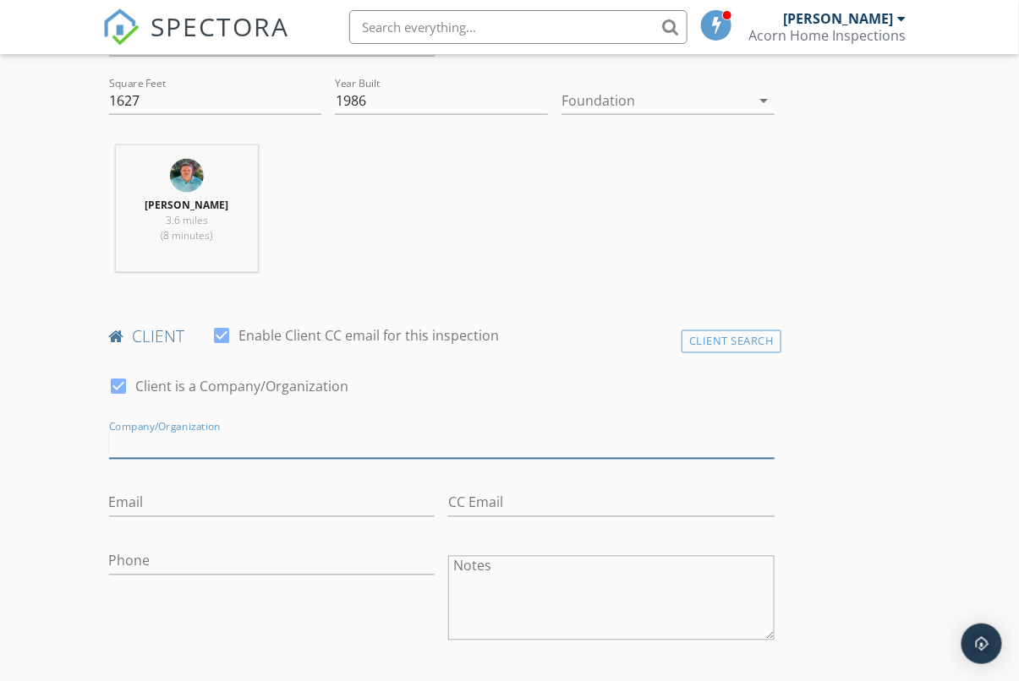
click at [178, 452] on input "Enable Client CC email for this inspection" at bounding box center [441, 445] width 665 height 28
paste input "Salvador Barajas"
type input "Salvador Barajas"
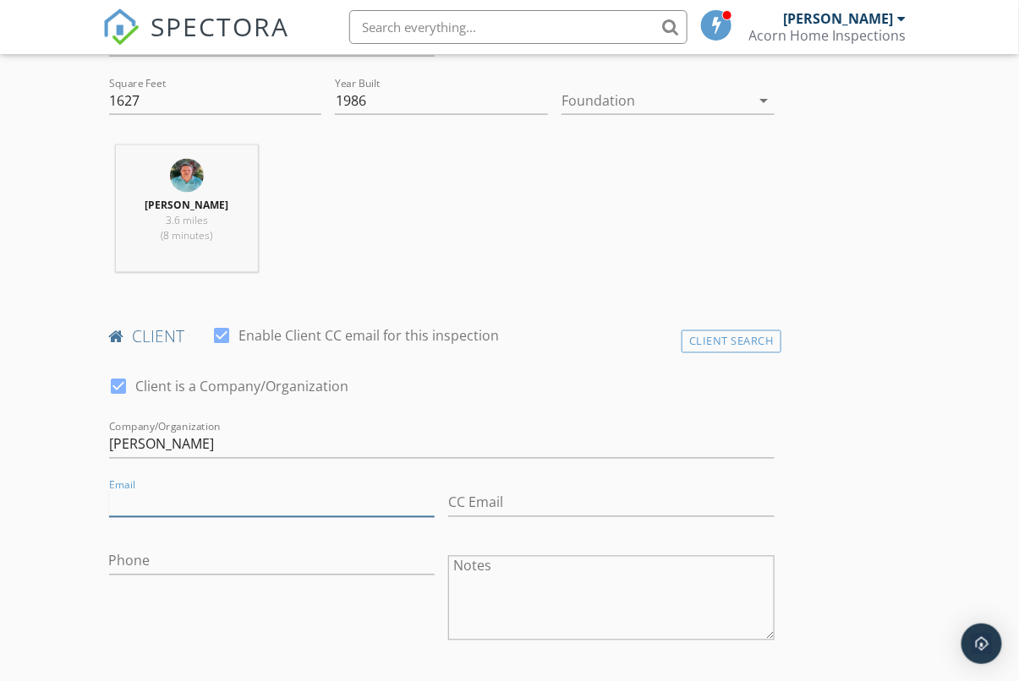
click at [222, 505] on input "Email" at bounding box center [272, 504] width 326 height 28
paste input "aimeabarajas@gmail.com"
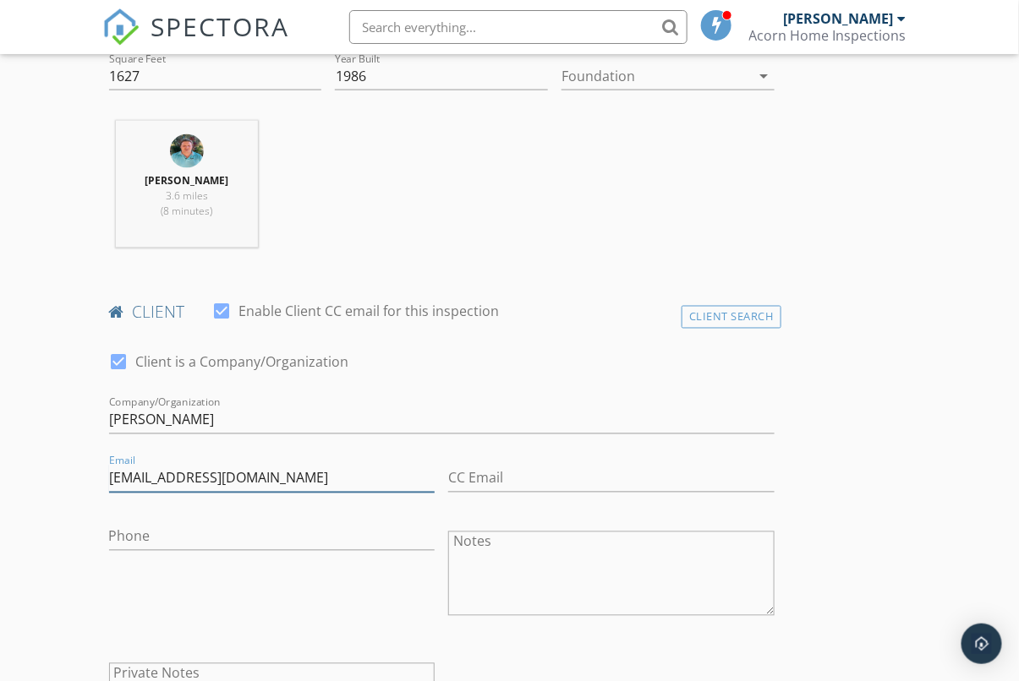
type input "aimeabarajas@gmail.com"
click at [196, 542] on input "Phone" at bounding box center [272, 537] width 326 height 28
paste input "863-464-0496"
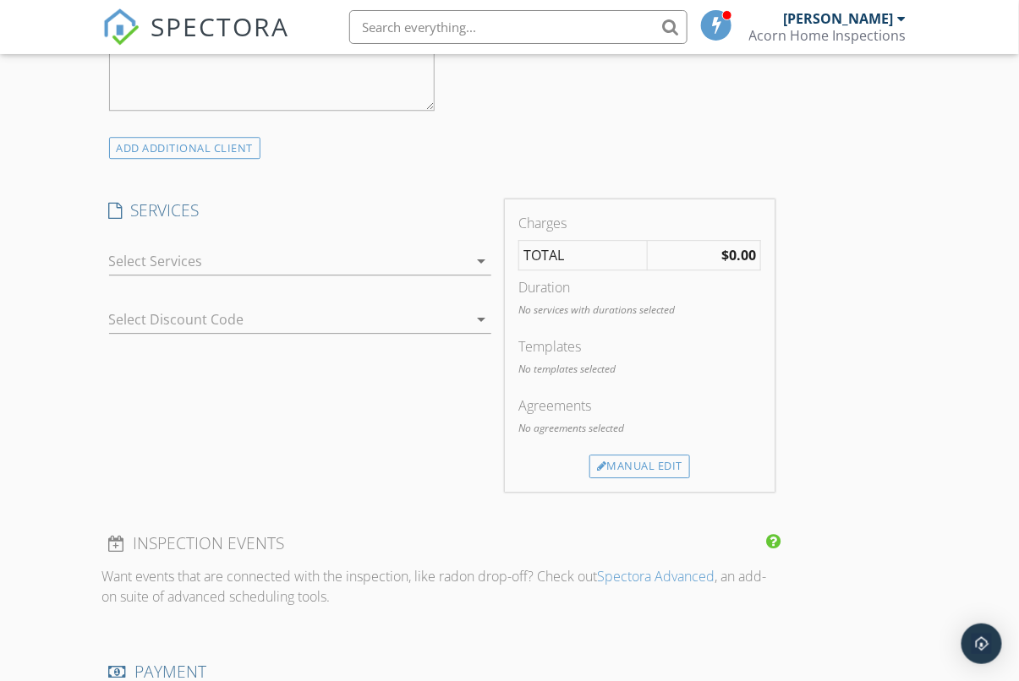
scroll to position [1279, 0]
type input "863-464-0496"
click at [475, 264] on icon "arrow_drop_down" at bounding box center [481, 259] width 20 height 20
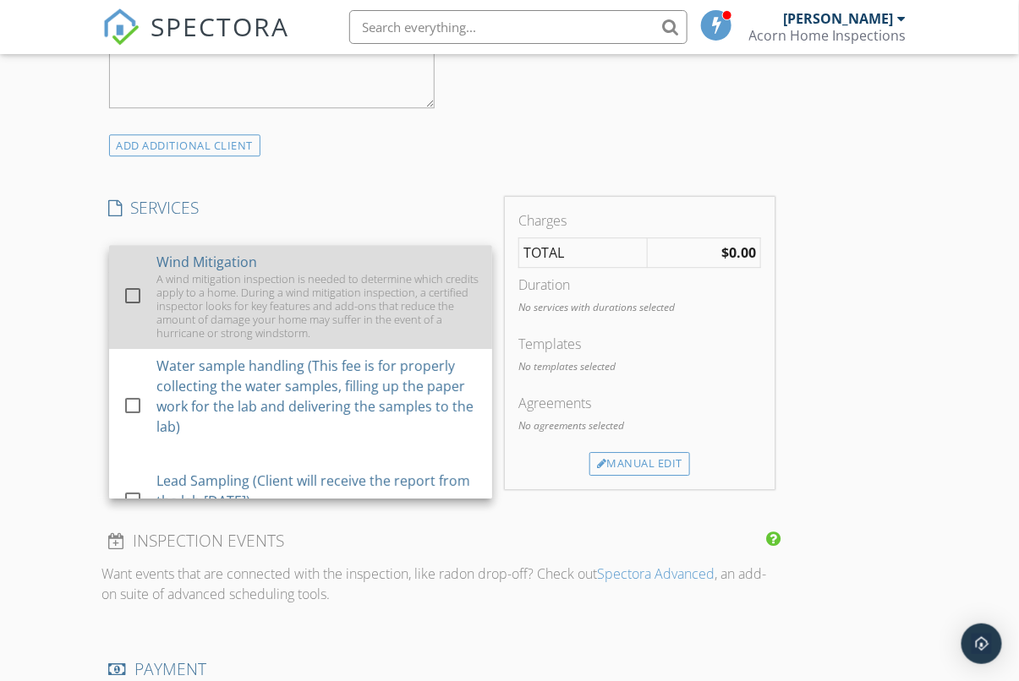
click at [399, 288] on div "A wind mitigation inspection is needed to determine which credits apply to a ho…" at bounding box center [317, 306] width 322 height 68
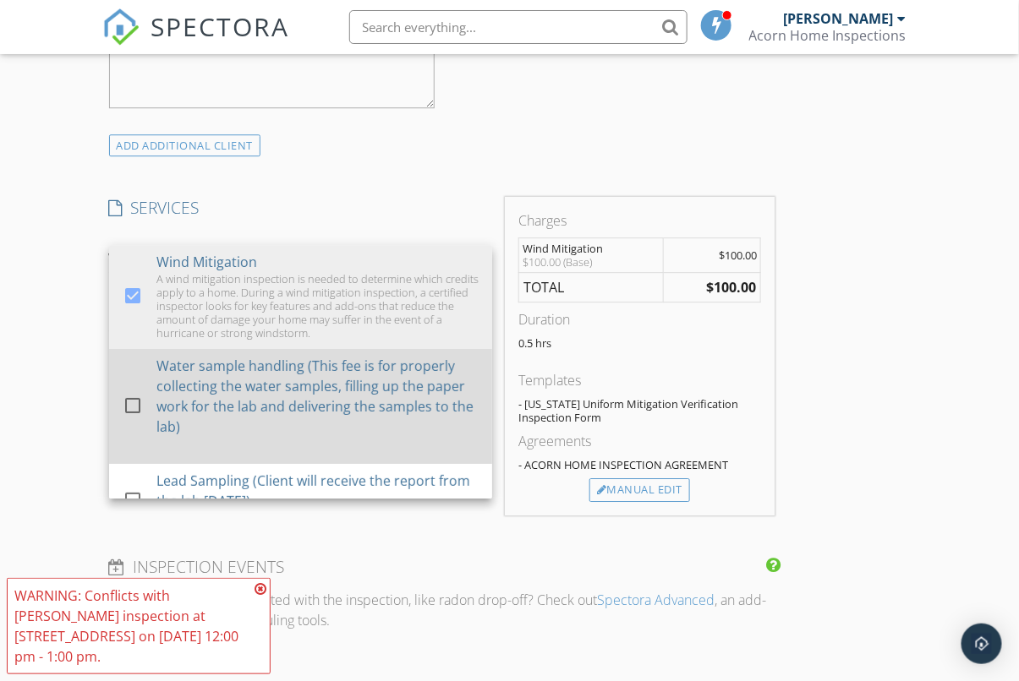
scroll to position [543, 0]
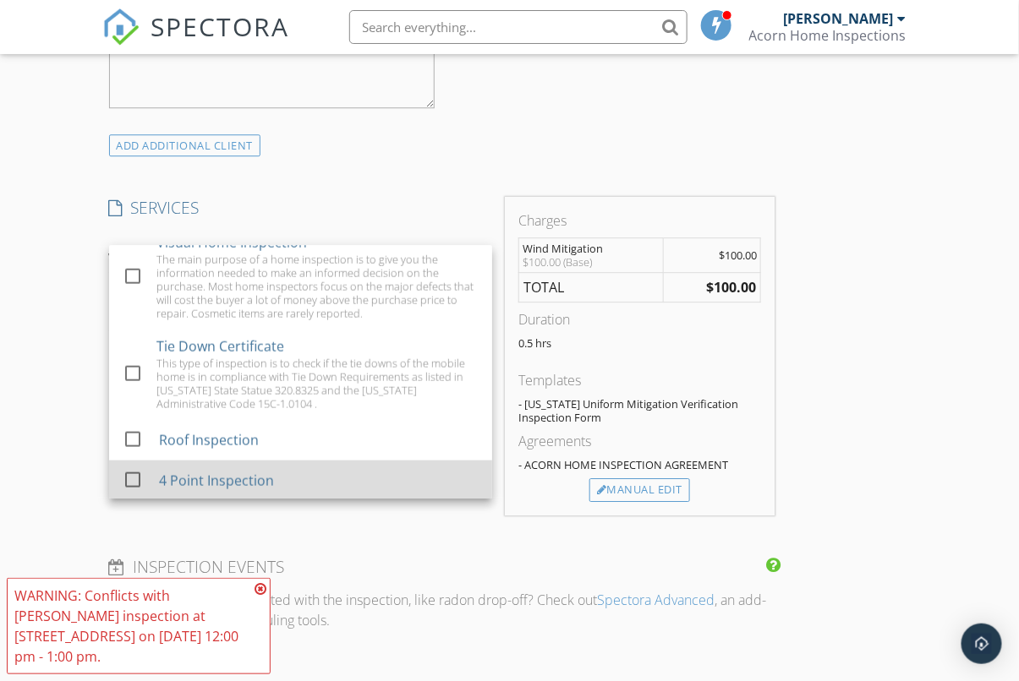
click at [271, 468] on div "4 Point Inspection" at bounding box center [319, 481] width 320 height 34
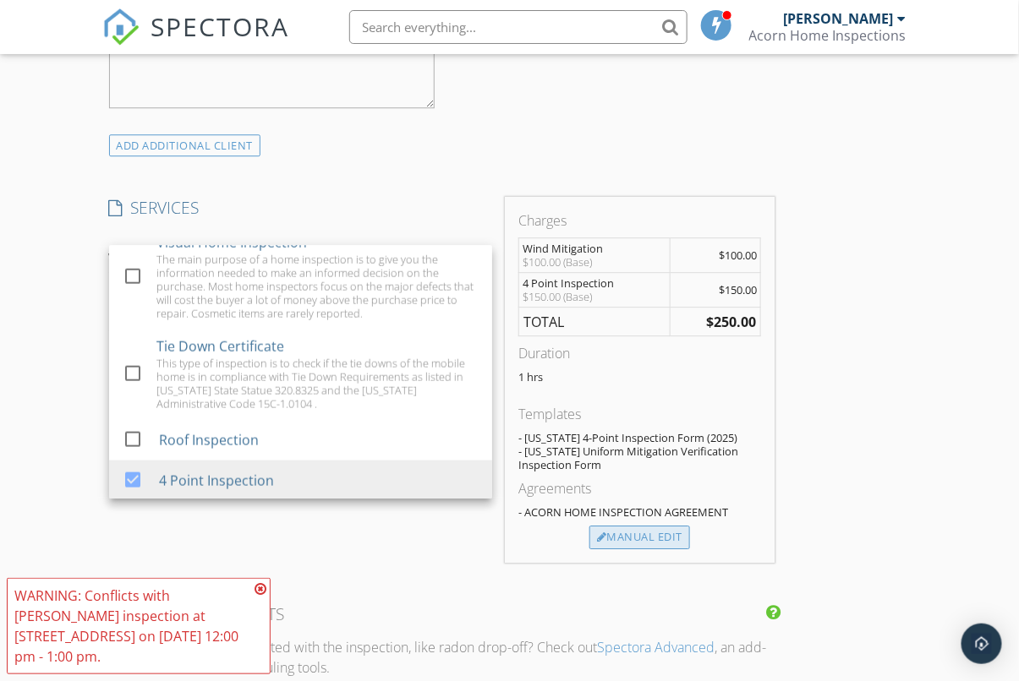
click at [656, 537] on div "Manual Edit" at bounding box center [639, 538] width 101 height 24
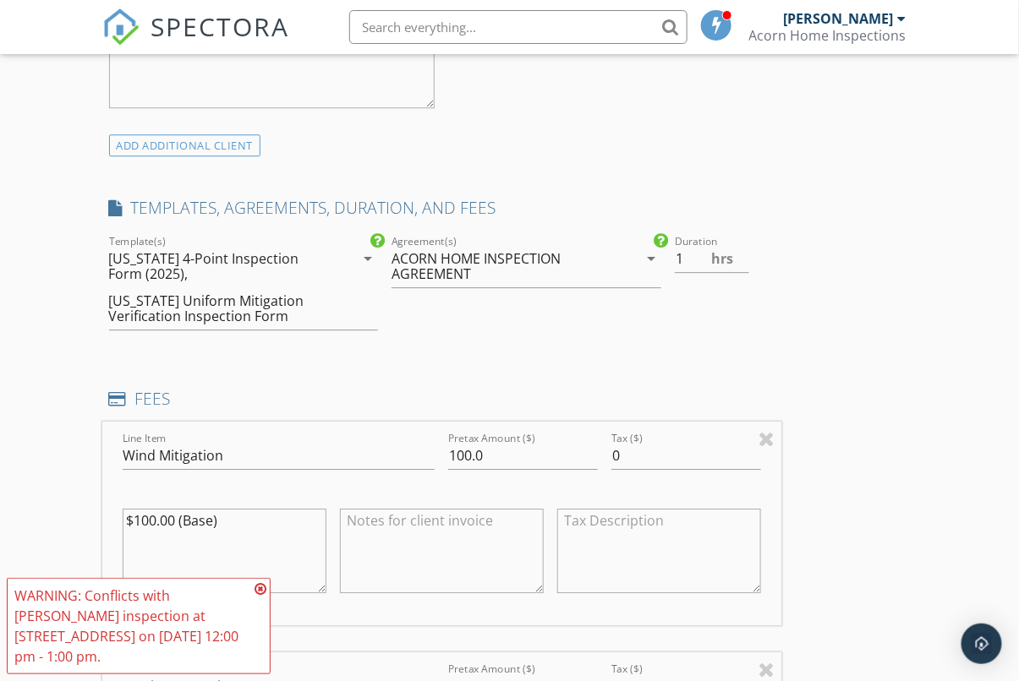
scroll to position [1474, 0]
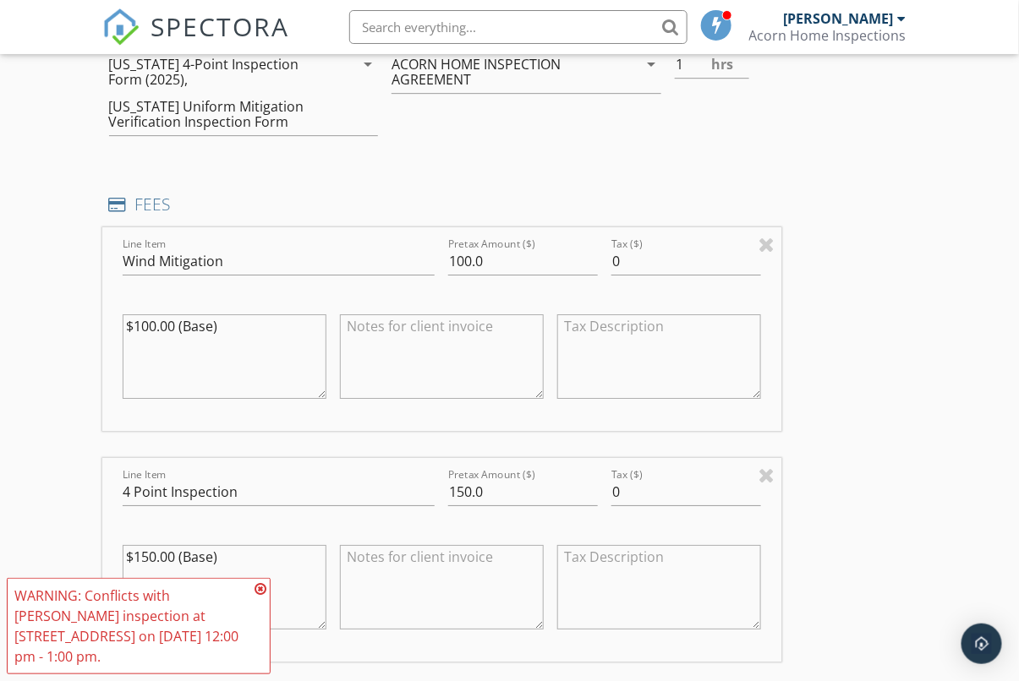
click at [468, 336] on textarea at bounding box center [442, 357] width 204 height 85
drag, startPoint x: 446, startPoint y: 328, endPoint x: 468, endPoint y: 371, distance: 48.0
click at [446, 329] on textarea "Free Wind Inspetion" at bounding box center [442, 357] width 204 height 85
type textarea "Free Wind Inspection"
drag, startPoint x: 491, startPoint y: 258, endPoint x: 380, endPoint y: 258, distance: 110.8
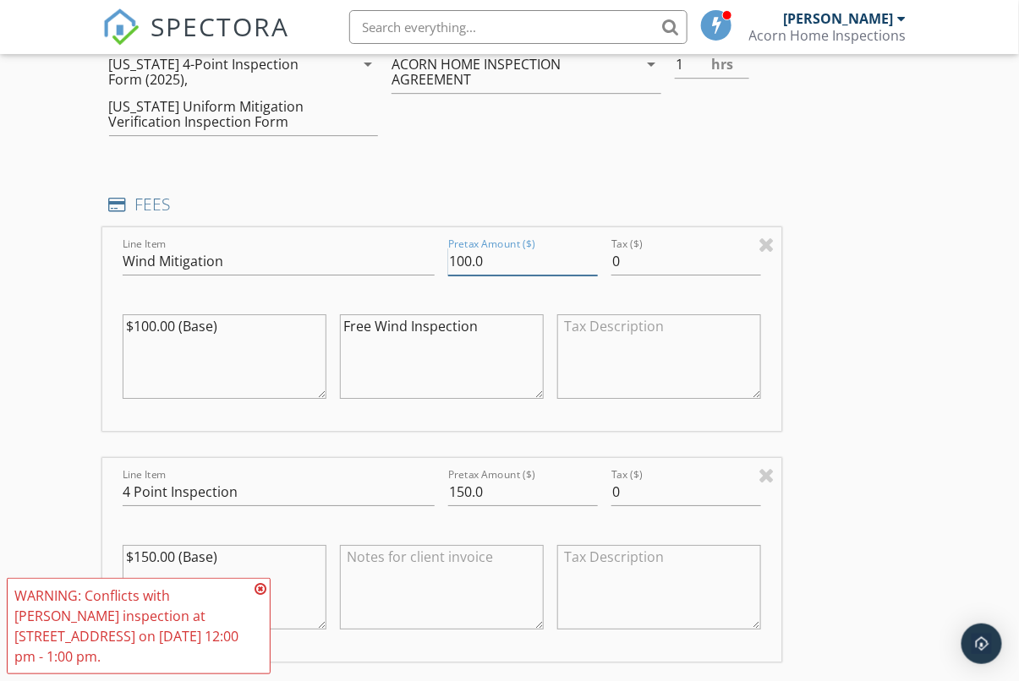
click at [380, 258] on div "Line Item Wind Mitigation Pretax Amount ($) 100.0 Tax ($) 0 $100.00 (Base) Free…" at bounding box center [441, 329] width 679 height 204
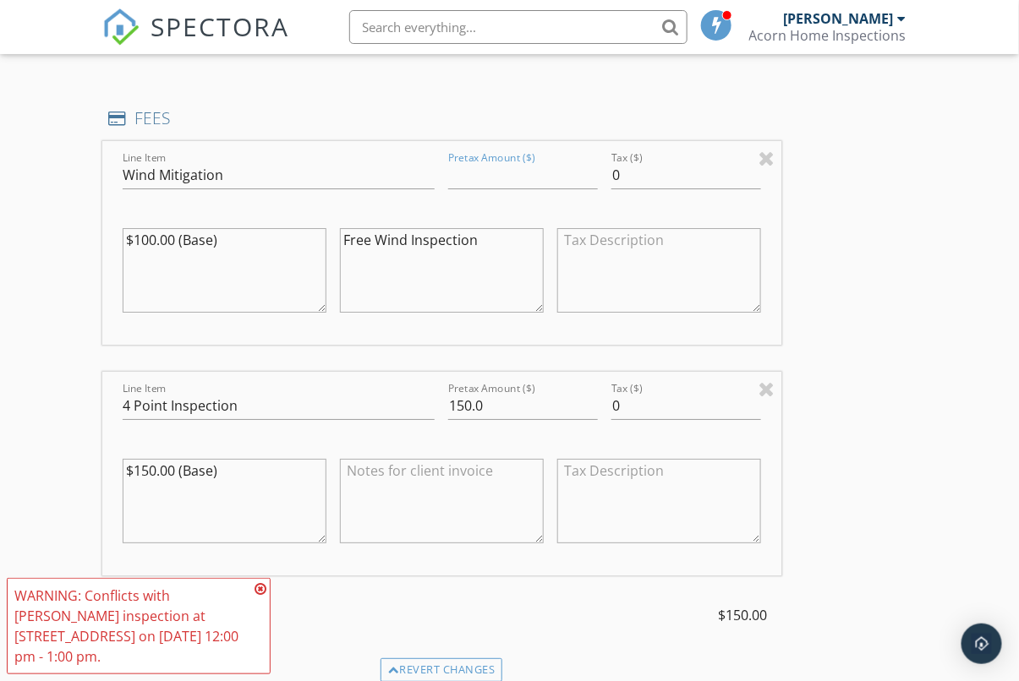
click at [894, 429] on div "INSPECTOR(S) check_box Mircea Ghinda PRIMARY Mircea Ghinda arrow_drop_down chec…" at bounding box center [509, 293] width 815 height 3245
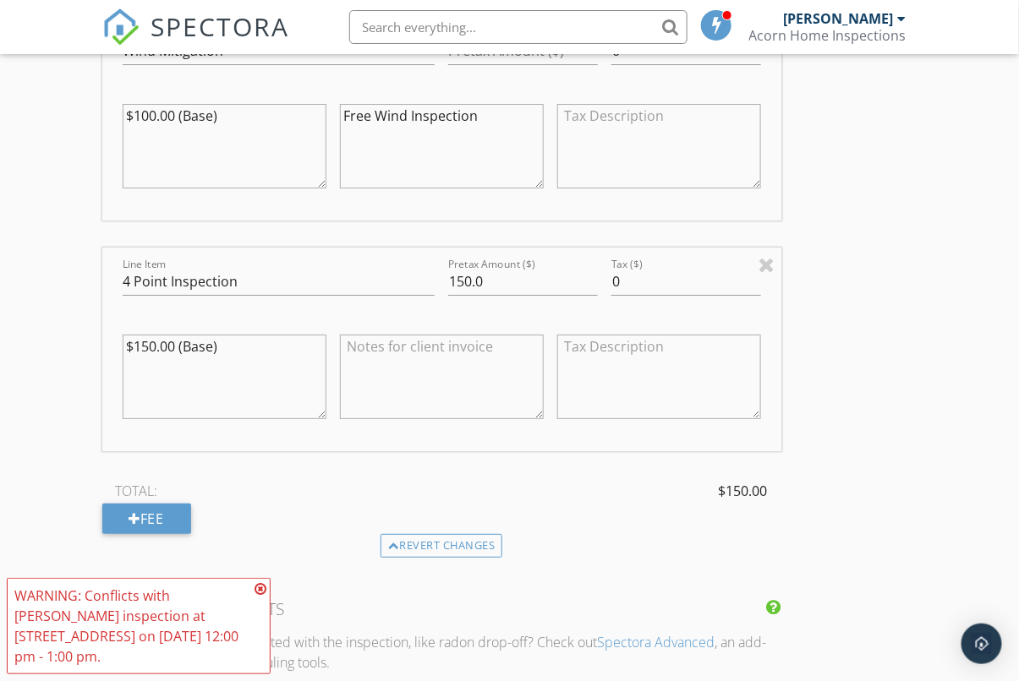
click at [255, 596] on icon at bounding box center [261, 590] width 12 height 14
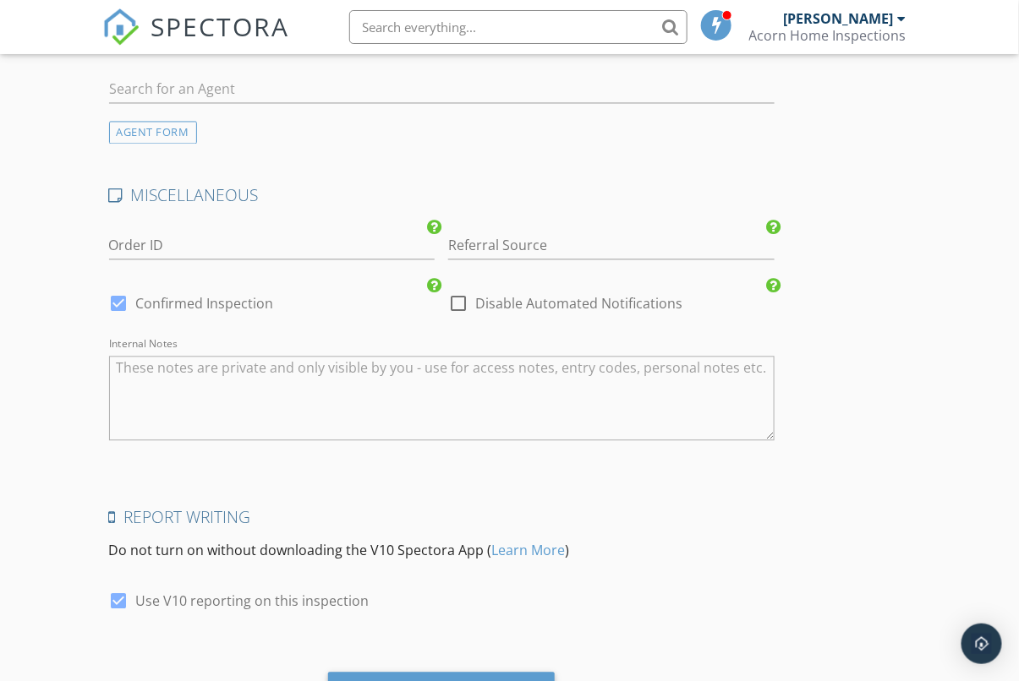
scroll to position [2833, 0]
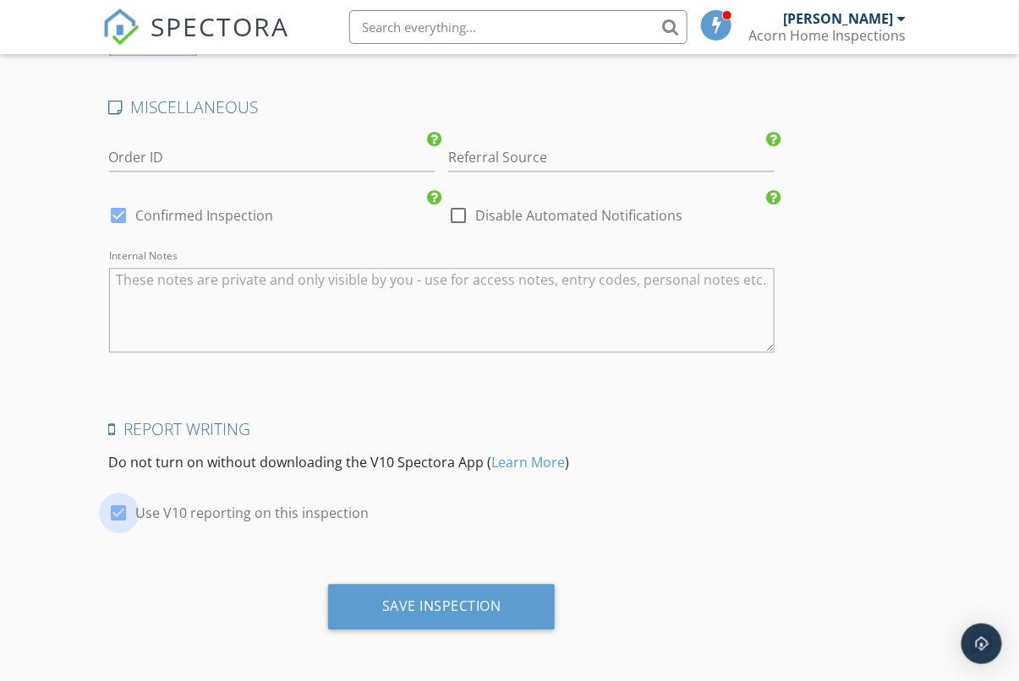
click at [132, 506] on div at bounding box center [119, 513] width 29 height 29
checkbox input "false"
click at [123, 211] on div at bounding box center [119, 215] width 29 height 29
checkbox input "false"
checkbox input "true"
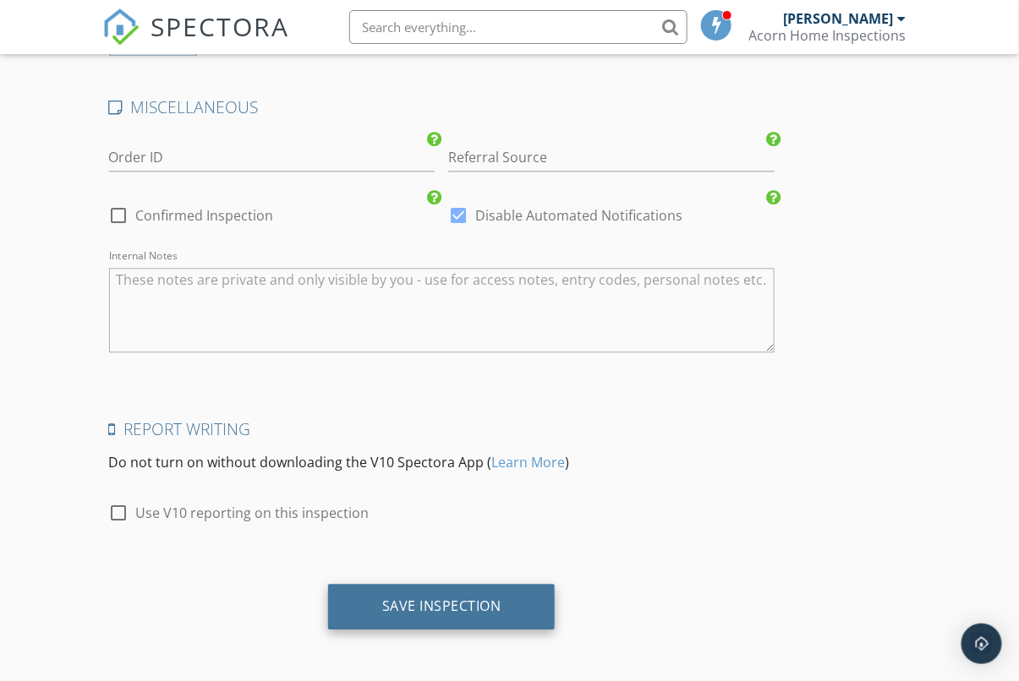
click at [483, 594] on div "Save Inspection" at bounding box center [441, 607] width 227 height 46
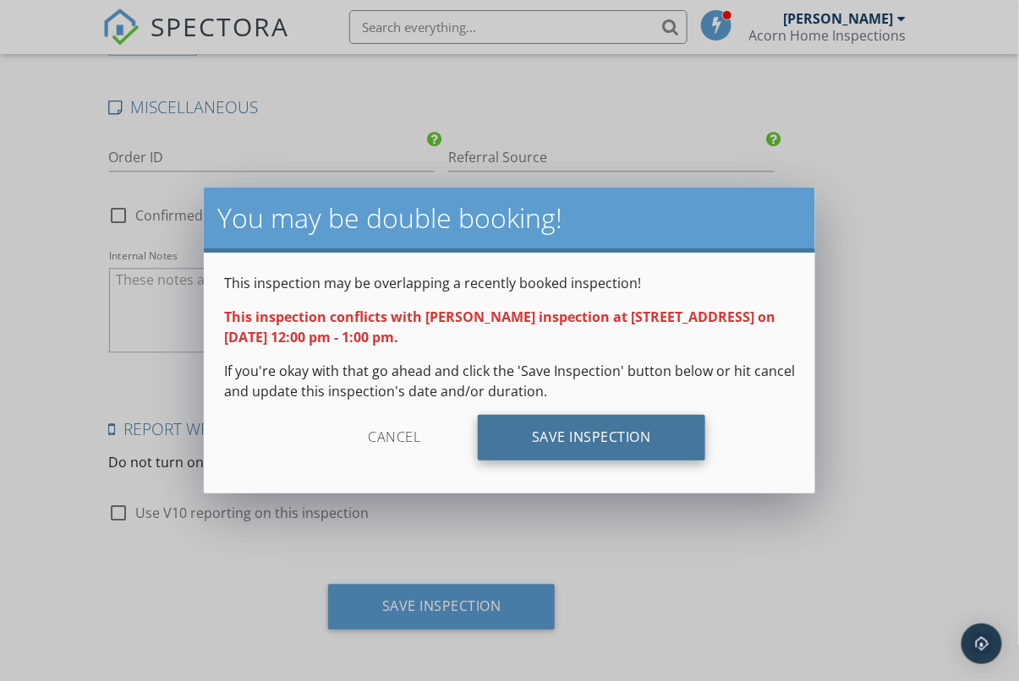
click at [580, 428] on div "Save Inspection" at bounding box center [591, 438] width 227 height 46
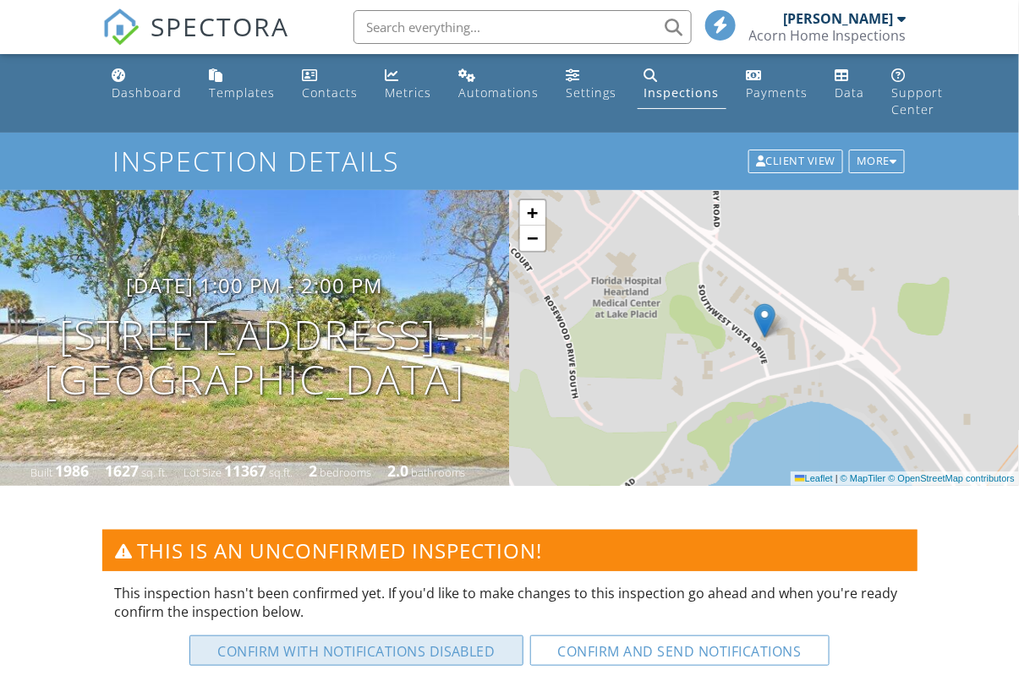
scroll to position [249, 0]
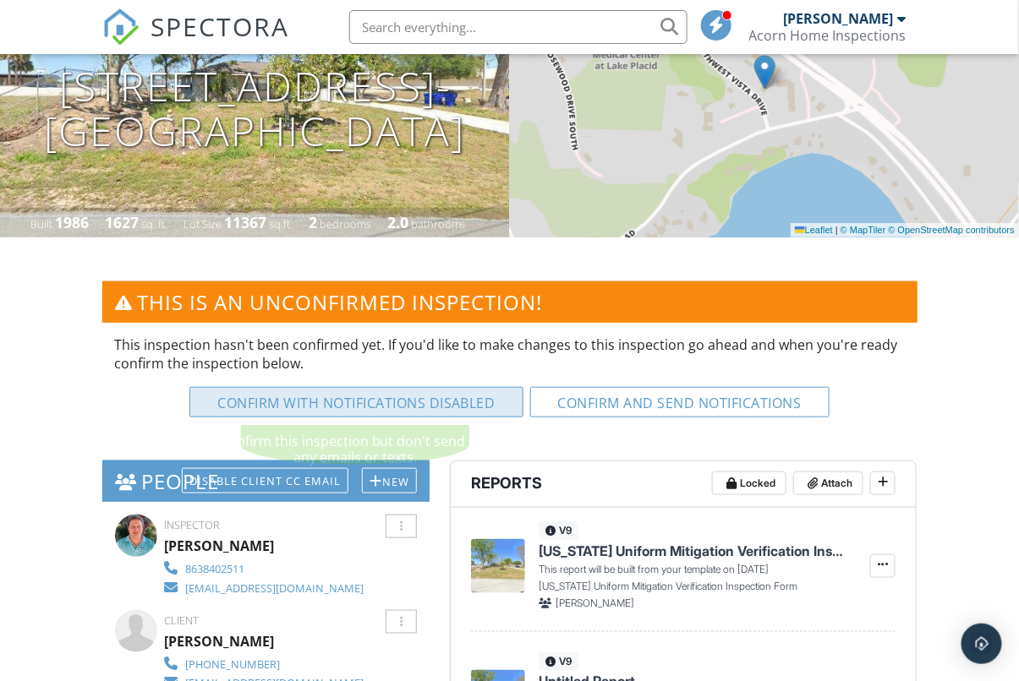
click at [447, 390] on button "Confirm with notifications disabled" at bounding box center [356, 402] width 334 height 30
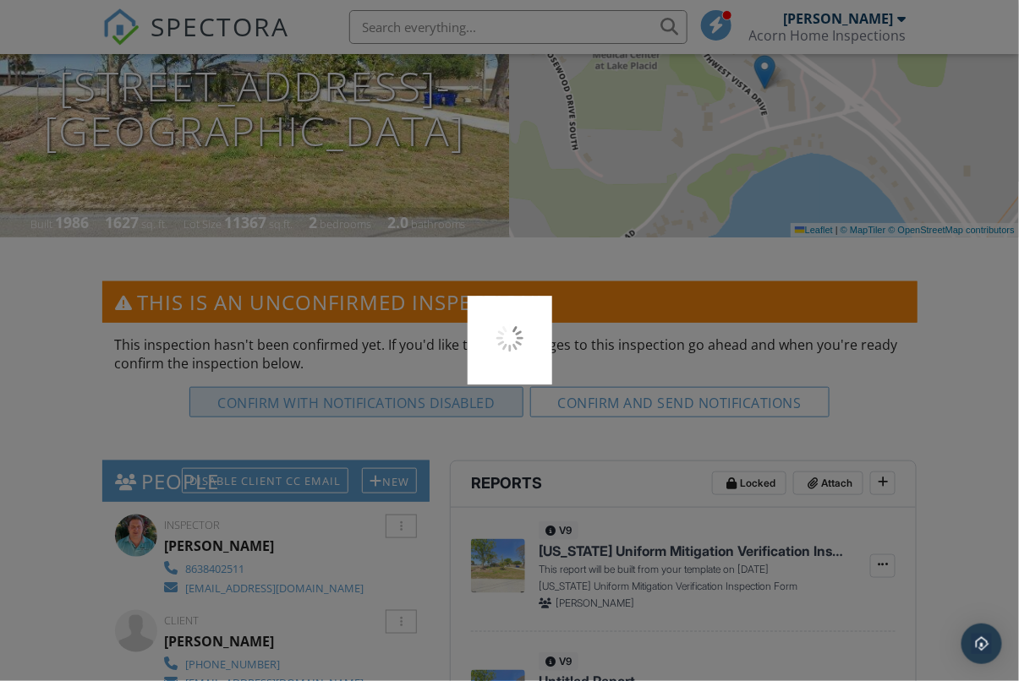
scroll to position [250, 0]
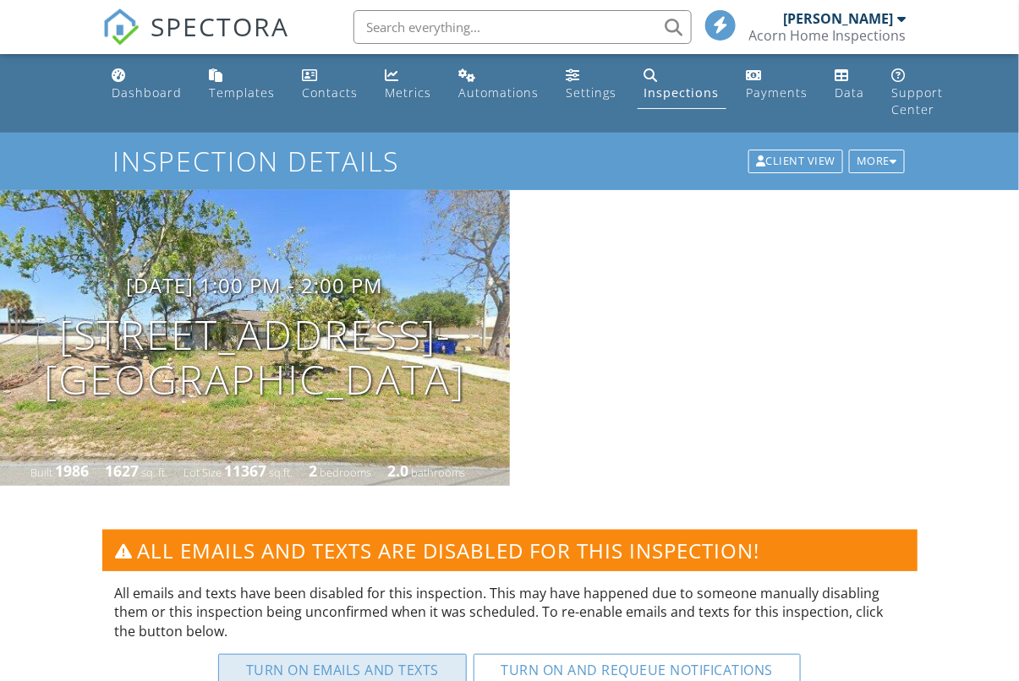
scroll to position [273, 0]
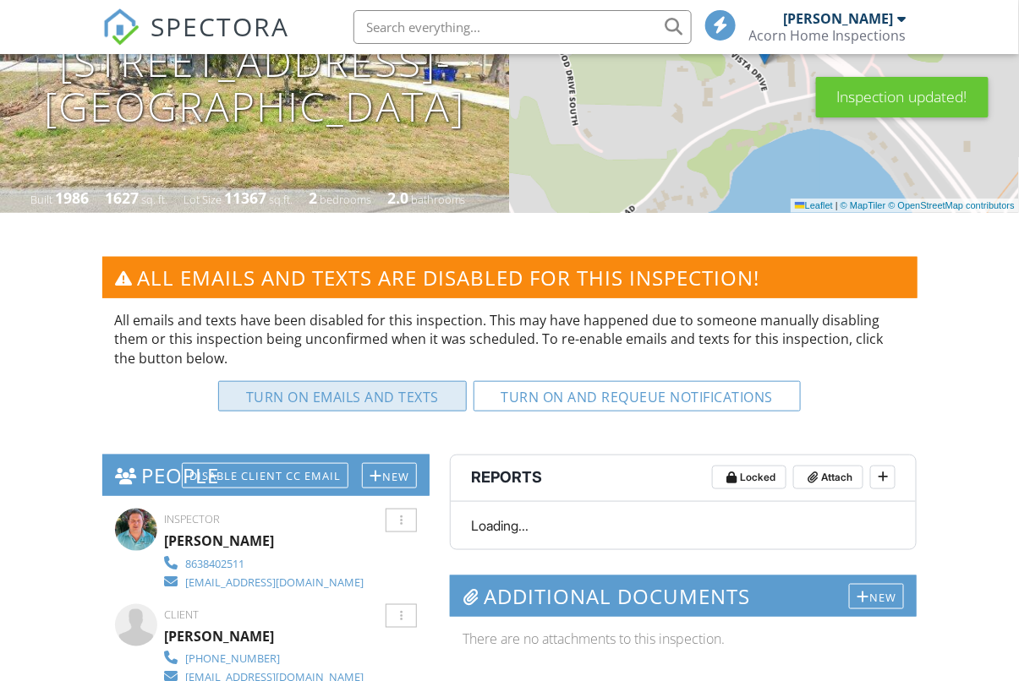
click at [384, 394] on button "Turn on emails and texts" at bounding box center [342, 396] width 249 height 30
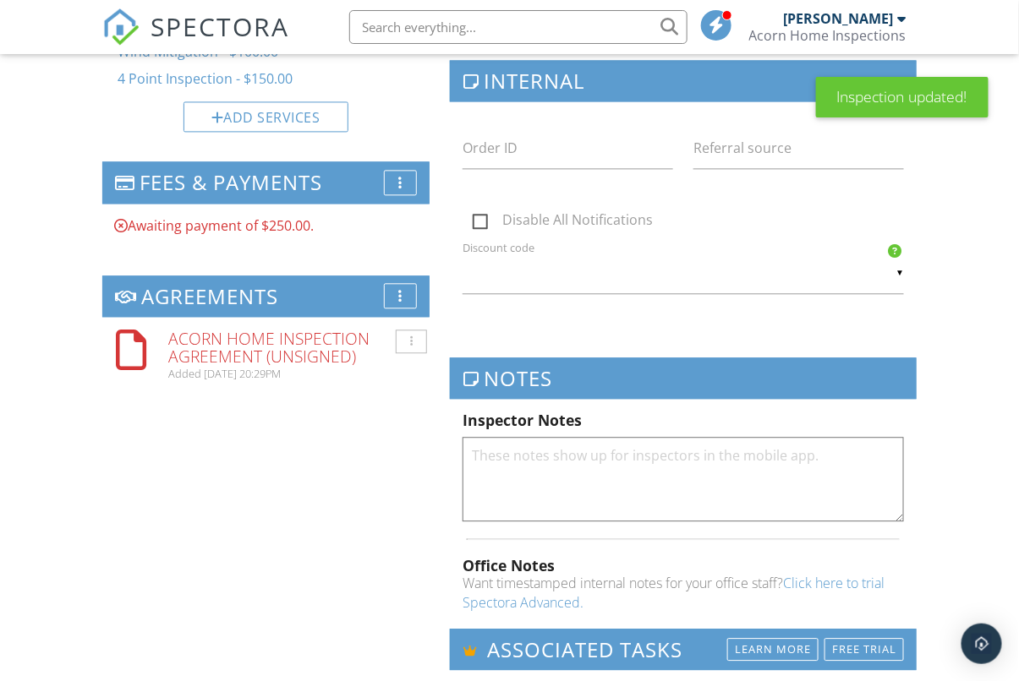
scroll to position [976, 0]
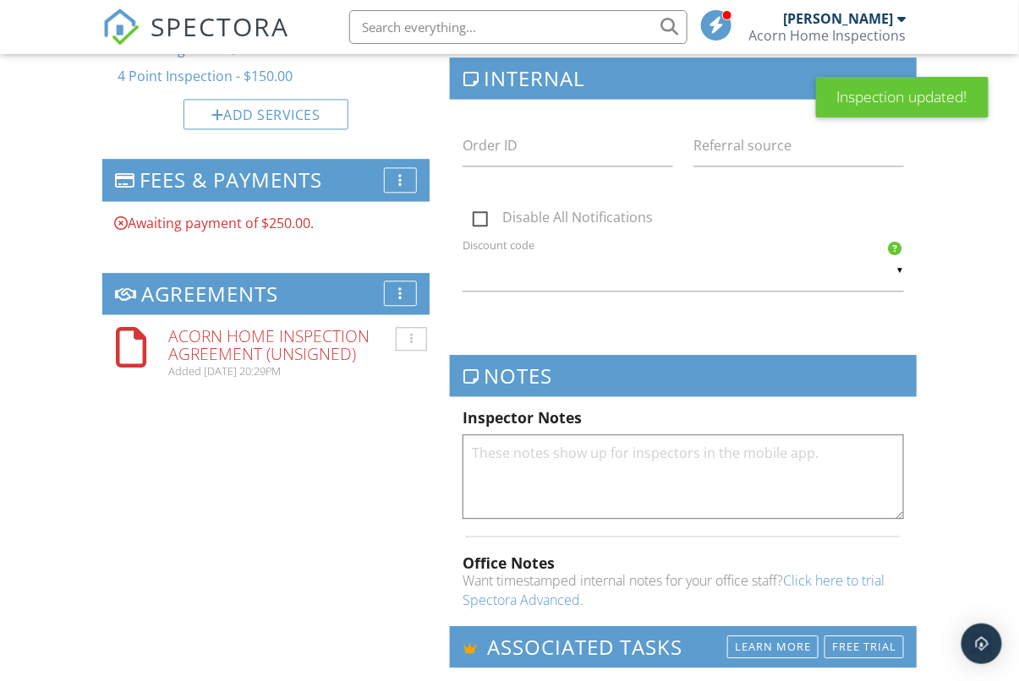
click at [407, 178] on div "More" at bounding box center [400, 179] width 33 height 25
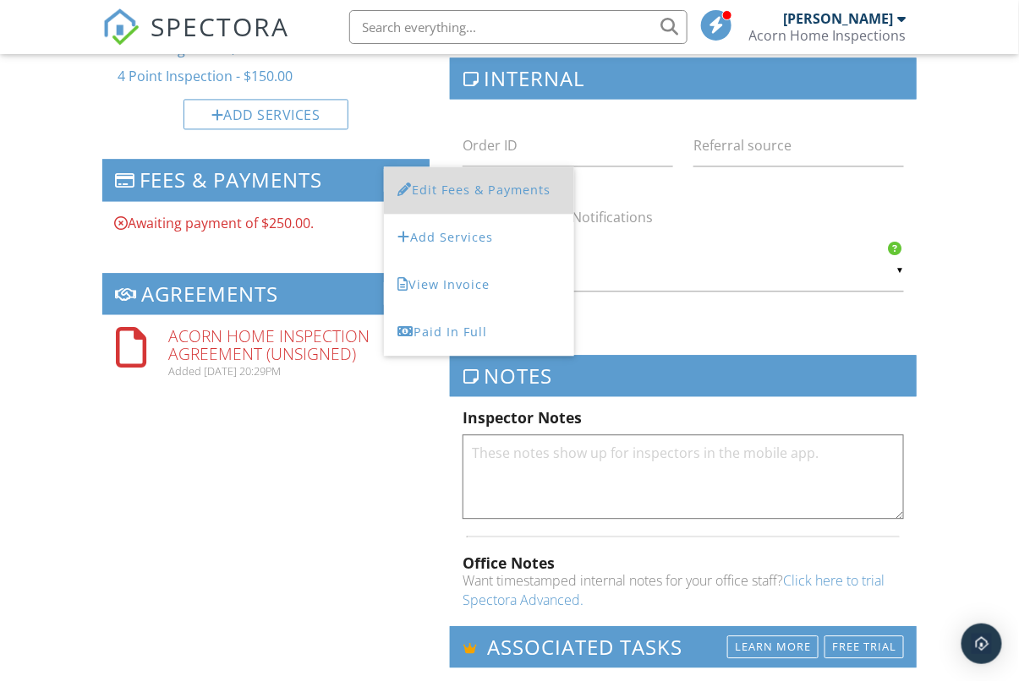
click at [420, 188] on li "Edit Fees & Payments" at bounding box center [479, 190] width 190 height 47
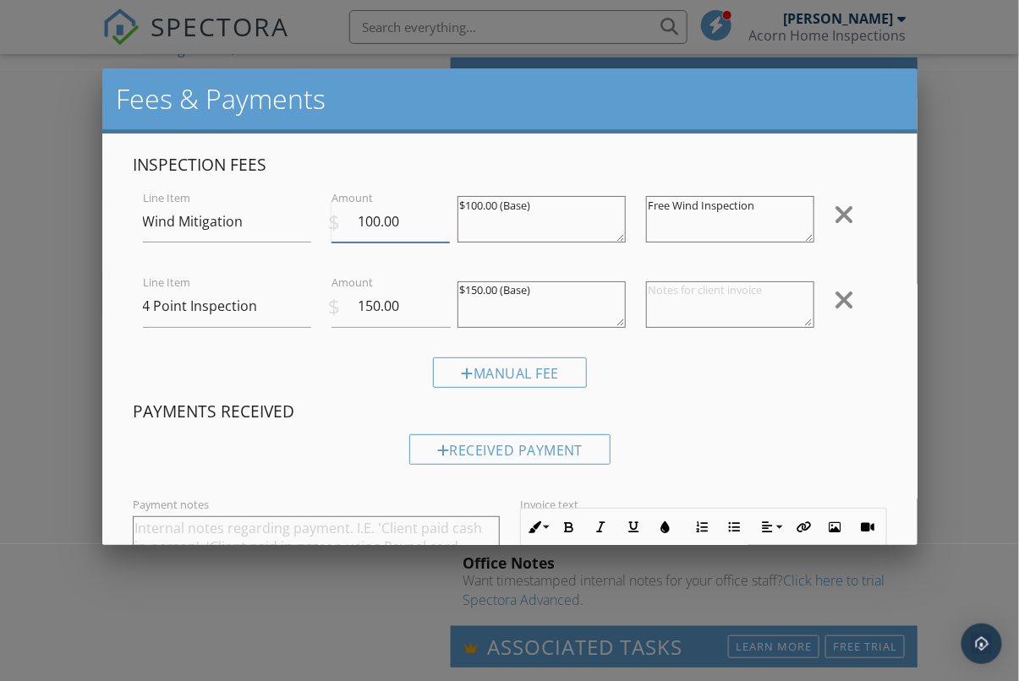
click at [417, 215] on input "100.00" at bounding box center [390, 221] width 119 height 41
click at [417, 214] on input "100.00" at bounding box center [390, 221] width 119 height 41
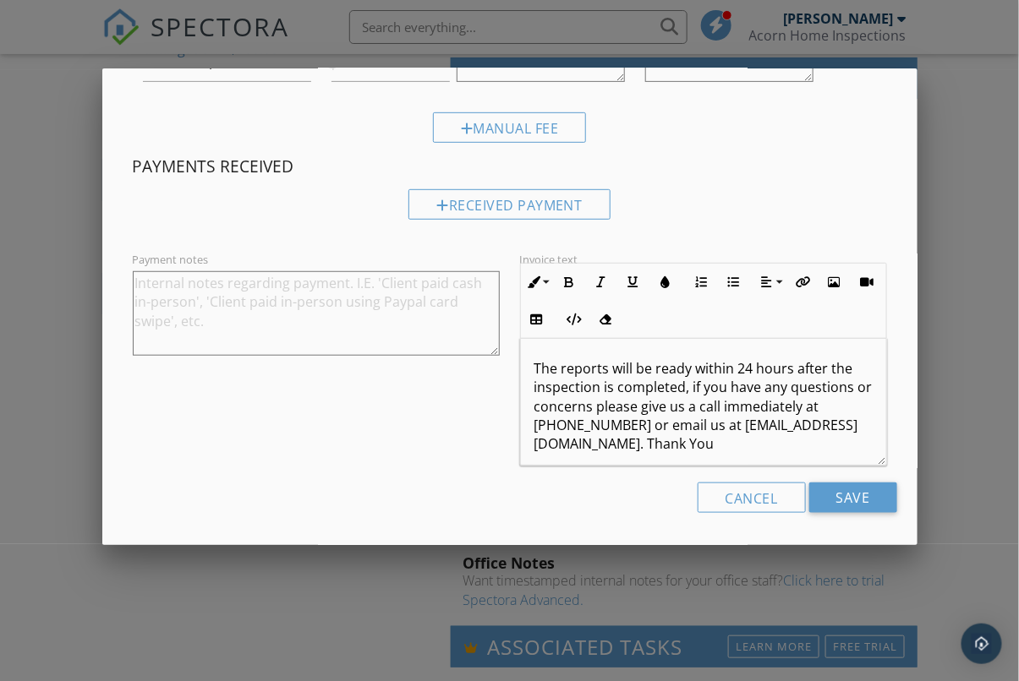
scroll to position [9, 0]
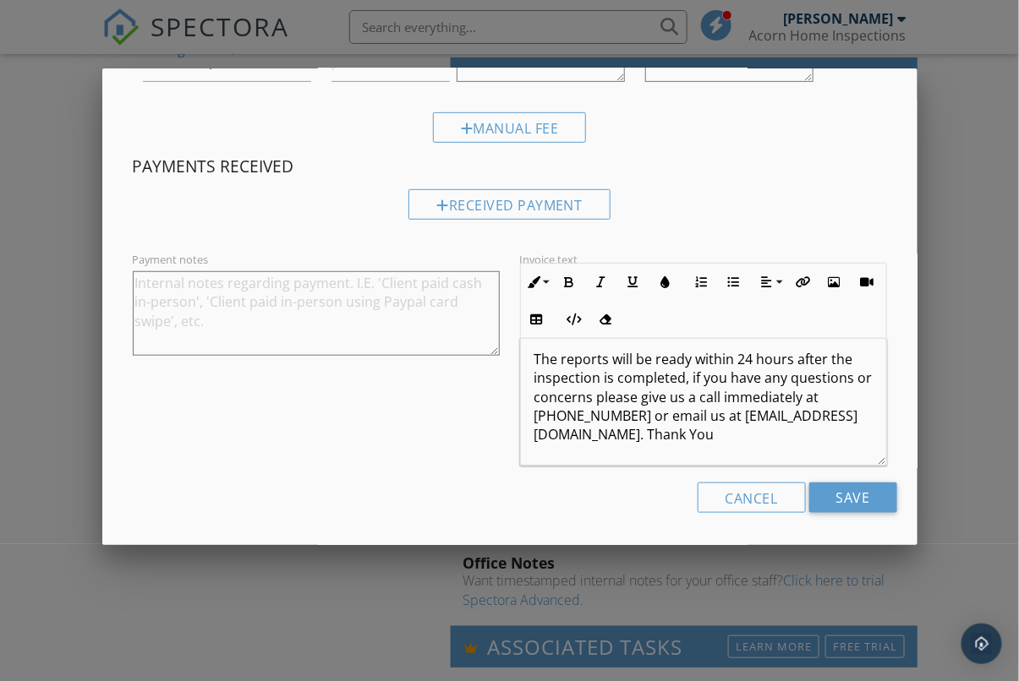
type input "0"
click at [939, 425] on div at bounding box center [509, 341] width 1019 height 852
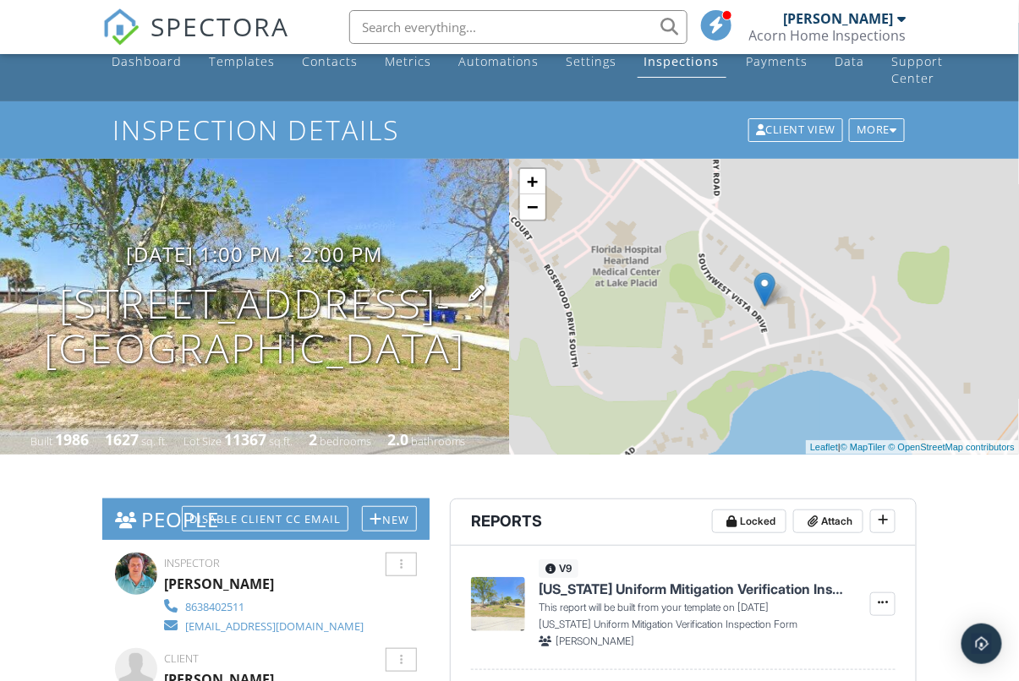
scroll to position [0, 0]
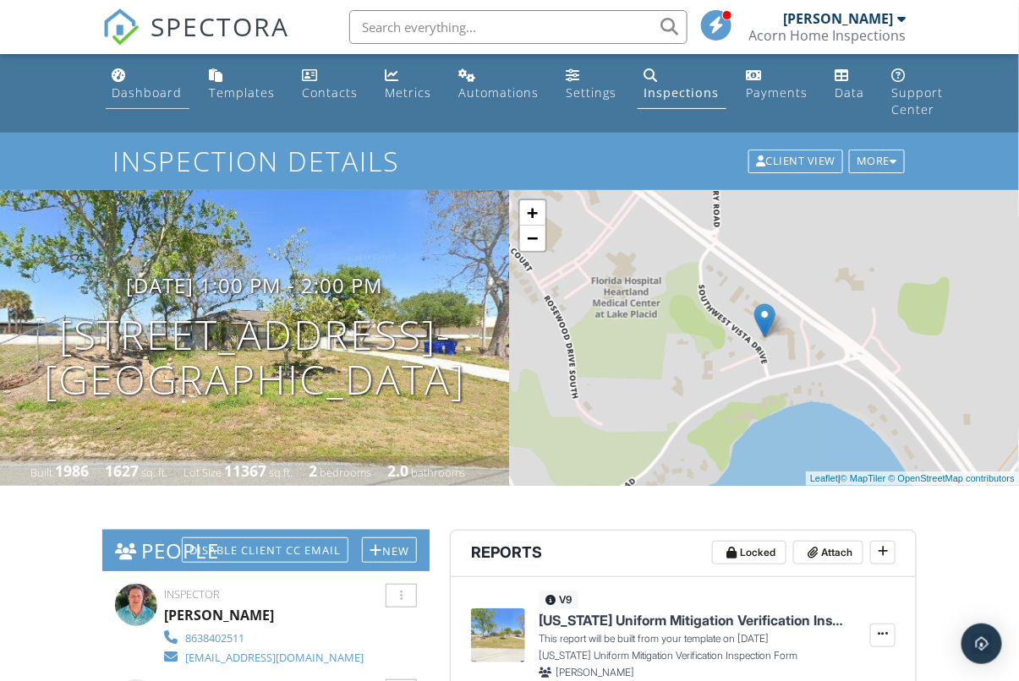
click at [129, 78] on link "Dashboard" at bounding box center [148, 85] width 84 height 48
